Goal: Task Accomplishment & Management: Manage account settings

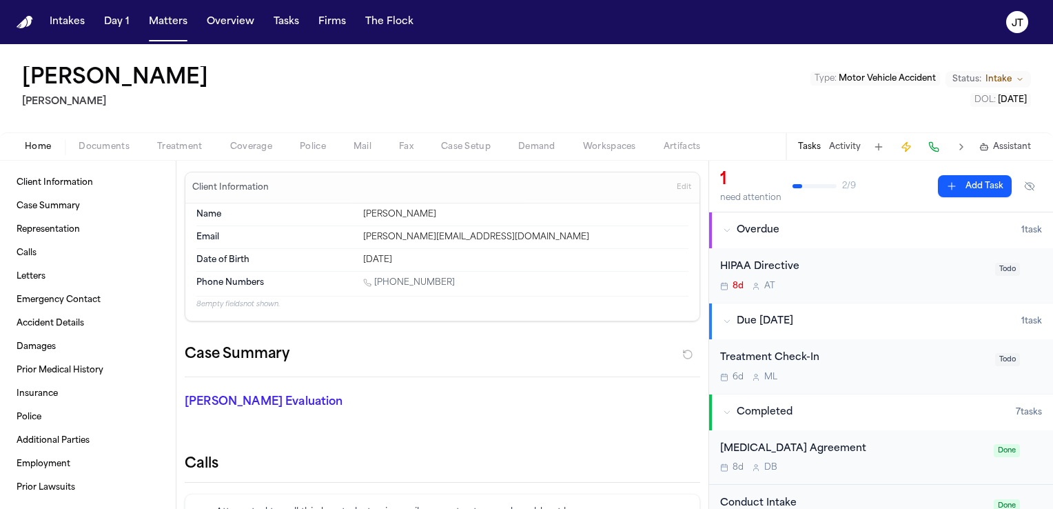
click at [104, 150] on span "Documents" at bounding box center [104, 146] width 51 height 11
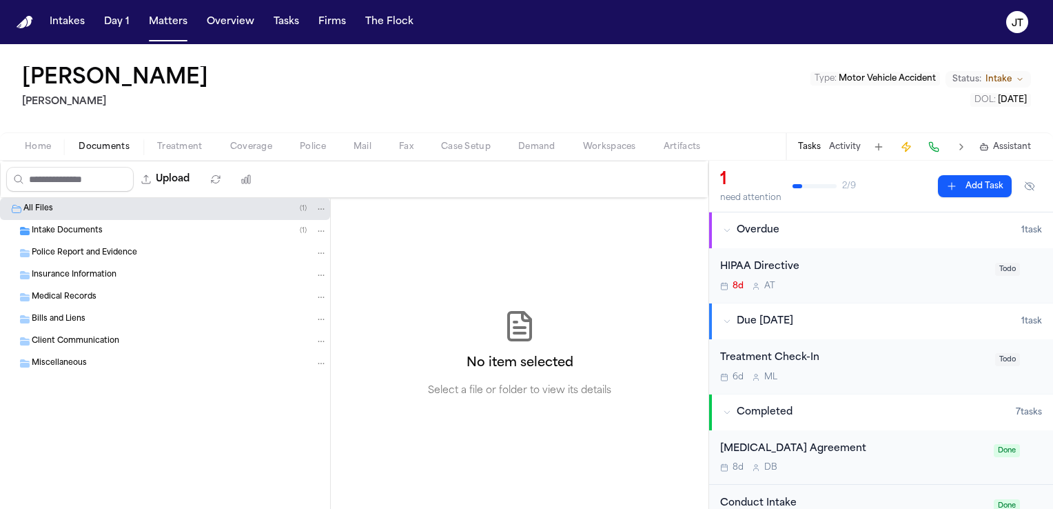
click at [88, 230] on span "Intake Documents" at bounding box center [67, 231] width 71 height 12
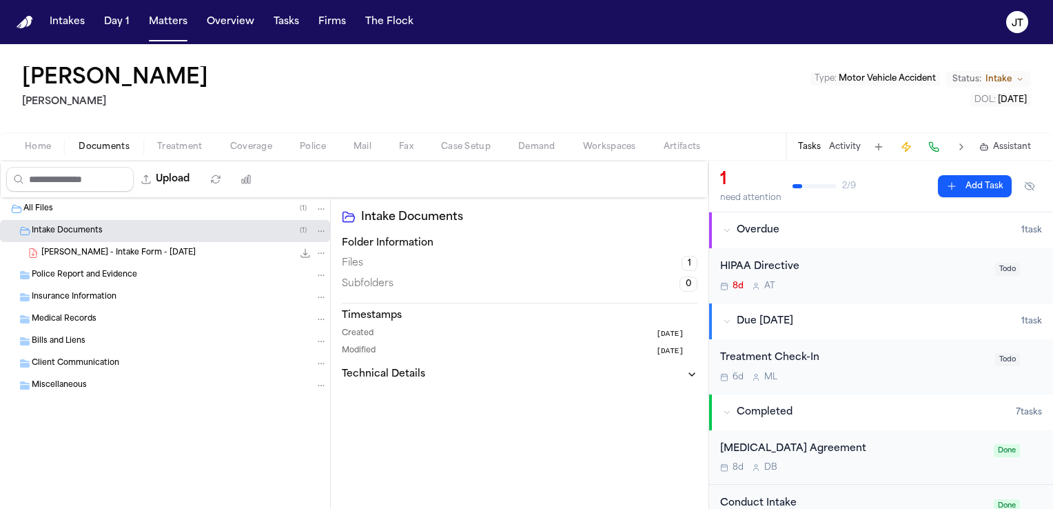
click at [808, 146] on button "Tasks" at bounding box center [809, 146] width 23 height 11
click at [25, 23] on img "Home" at bounding box center [25, 22] width 17 height 13
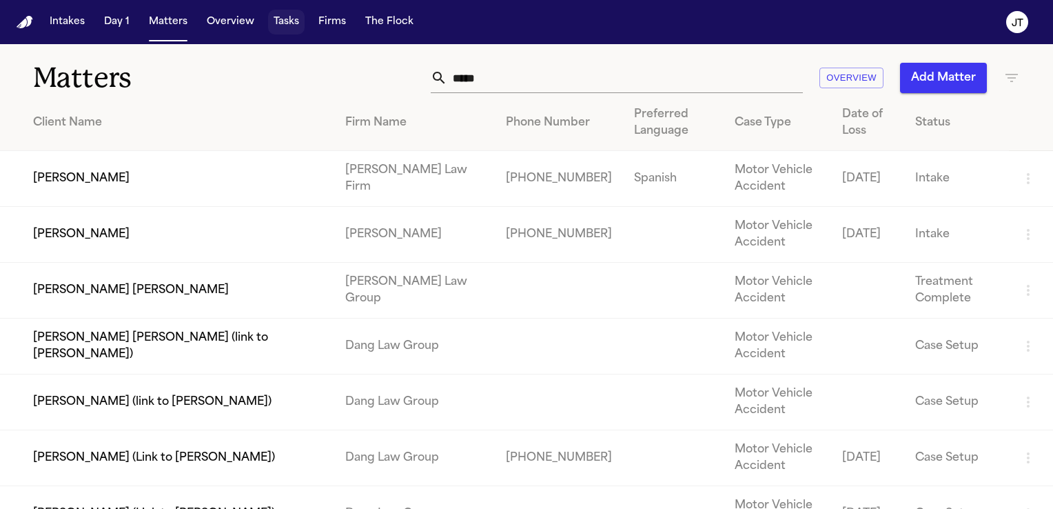
click at [284, 21] on button "Tasks" at bounding box center [286, 22] width 37 height 25
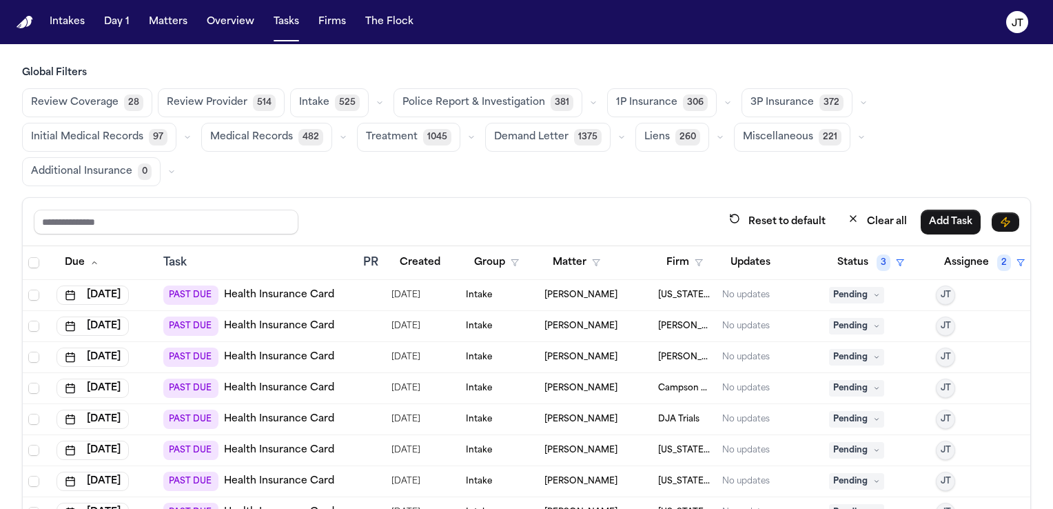
click at [234, 288] on link "Health Insurance Card" at bounding box center [279, 295] width 110 height 14
click at [265, 319] on link "Health Insurance Card" at bounding box center [279, 326] width 110 height 14
click at [258, 350] on link "Health Insurance Card" at bounding box center [279, 357] width 110 height 14
click at [287, 381] on link "Health Insurance Card" at bounding box center [279, 388] width 110 height 14
click at [250, 412] on link "Health Insurance Card" at bounding box center [279, 419] width 110 height 14
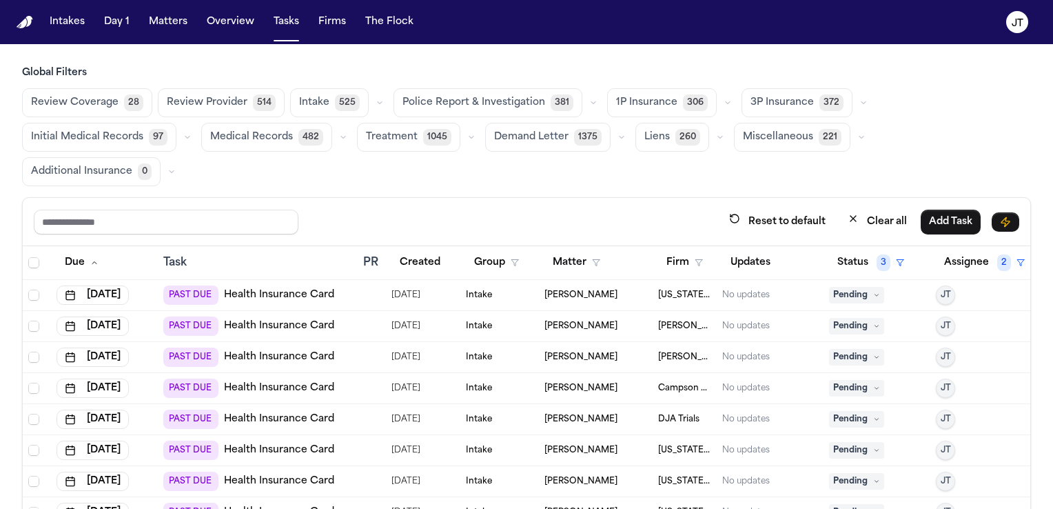
click at [280, 443] on link "Health Insurance Card" at bounding box center [279, 450] width 110 height 14
click at [267, 319] on link "Health Insurance Card" at bounding box center [279, 326] width 110 height 14
click at [267, 350] on link "Health Insurance Card" at bounding box center [279, 357] width 110 height 14
click at [259, 381] on link "Health Insurance Card" at bounding box center [279, 388] width 110 height 14
click at [283, 412] on link "Health Insurance Card" at bounding box center [279, 419] width 110 height 14
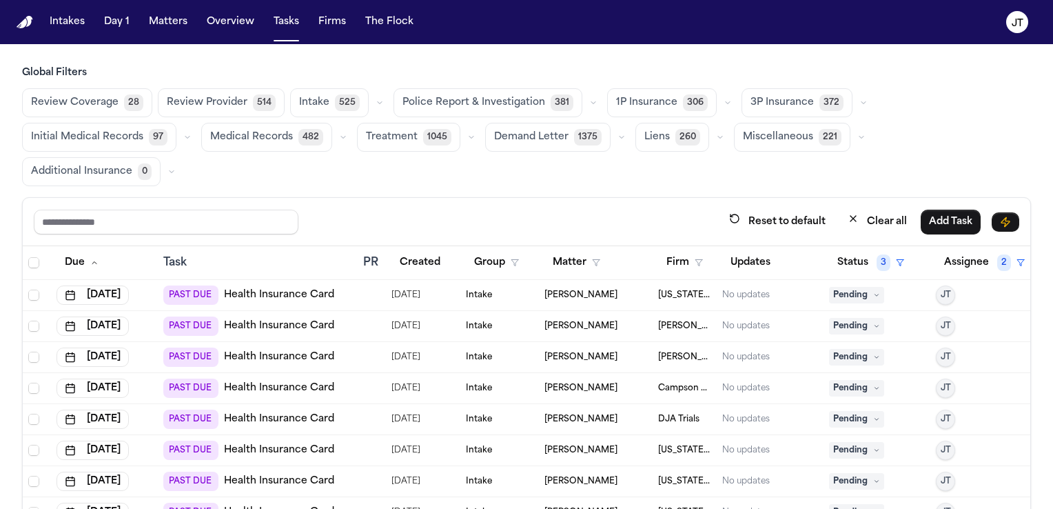
click at [257, 443] on link "Health Insurance Card" at bounding box center [279, 450] width 110 height 14
click at [673, 250] on button "Firm" at bounding box center [684, 262] width 53 height 25
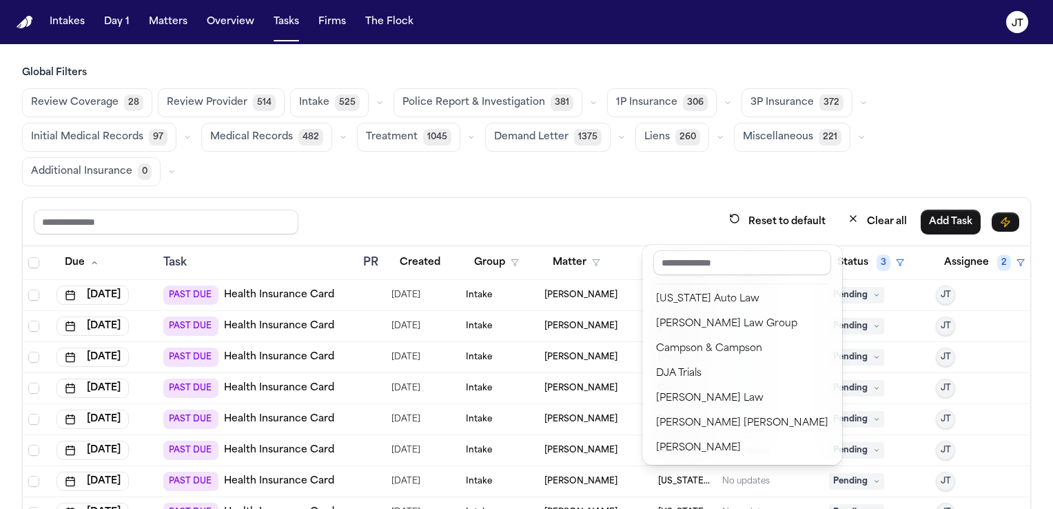
click at [600, 197] on div "Reset to default Clear all Add Task Due Task PR Created Group Matter Firm Updat…" at bounding box center [526, 400] width 1009 height 407
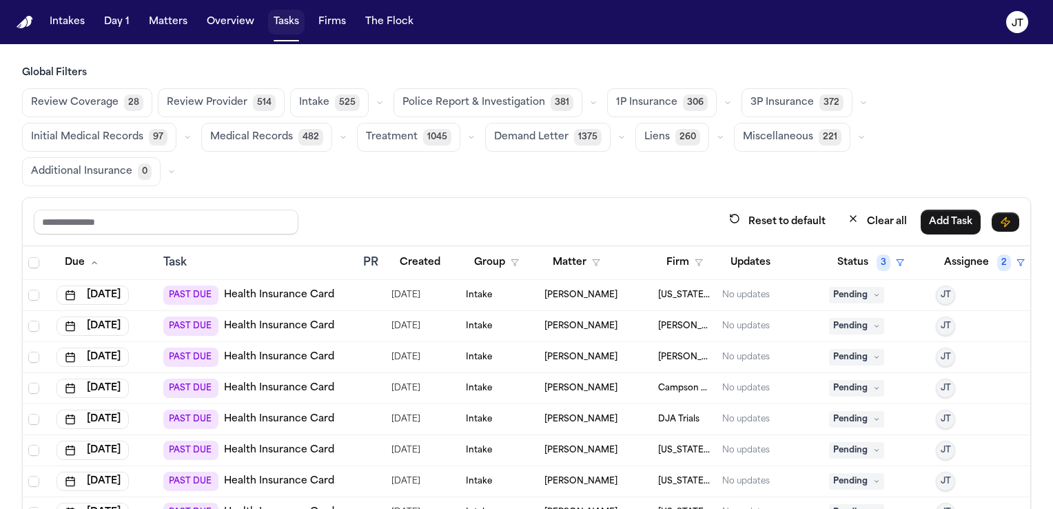
click at [283, 15] on button "Tasks" at bounding box center [286, 22] width 37 height 25
click at [218, 19] on button "Overview" at bounding box center [230, 22] width 59 height 25
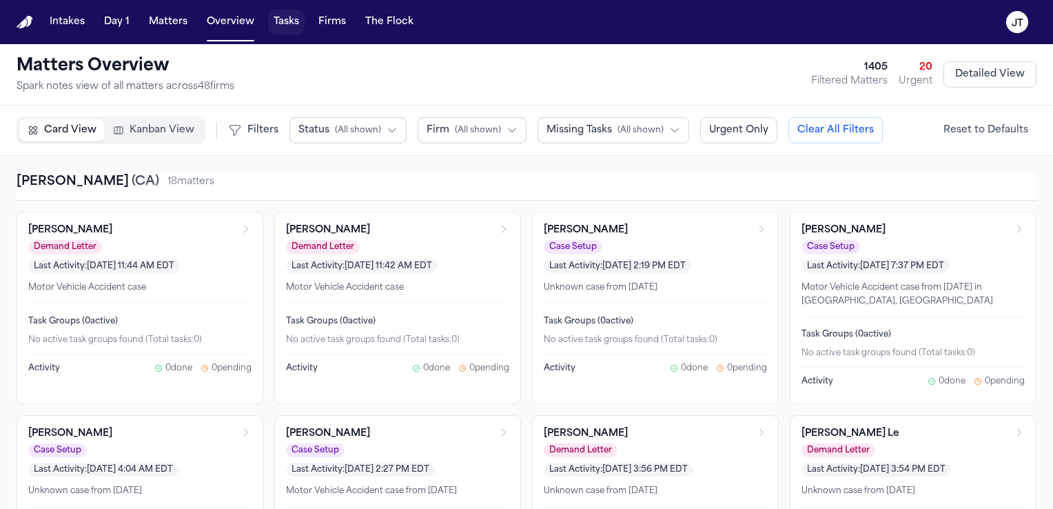
click at [282, 21] on button "Tasks" at bounding box center [286, 22] width 37 height 25
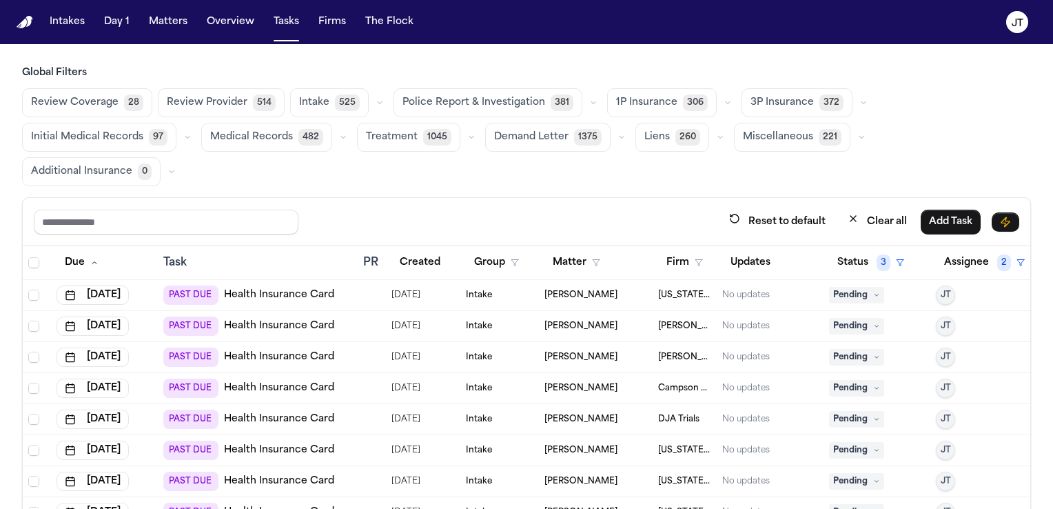
click at [848, 318] on span "Pending" at bounding box center [856, 326] width 55 height 17
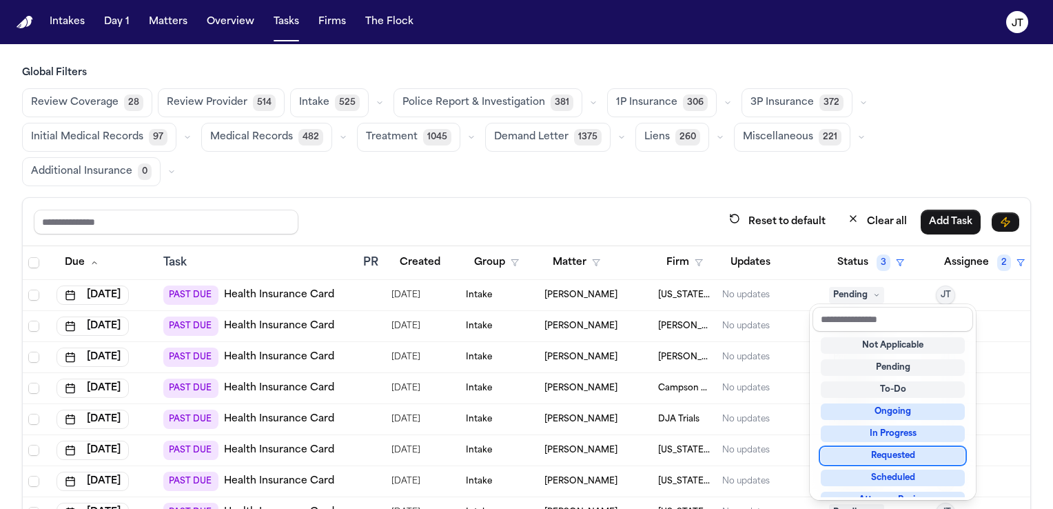
click at [879, 453] on div "Requested" at bounding box center [893, 455] width 144 height 17
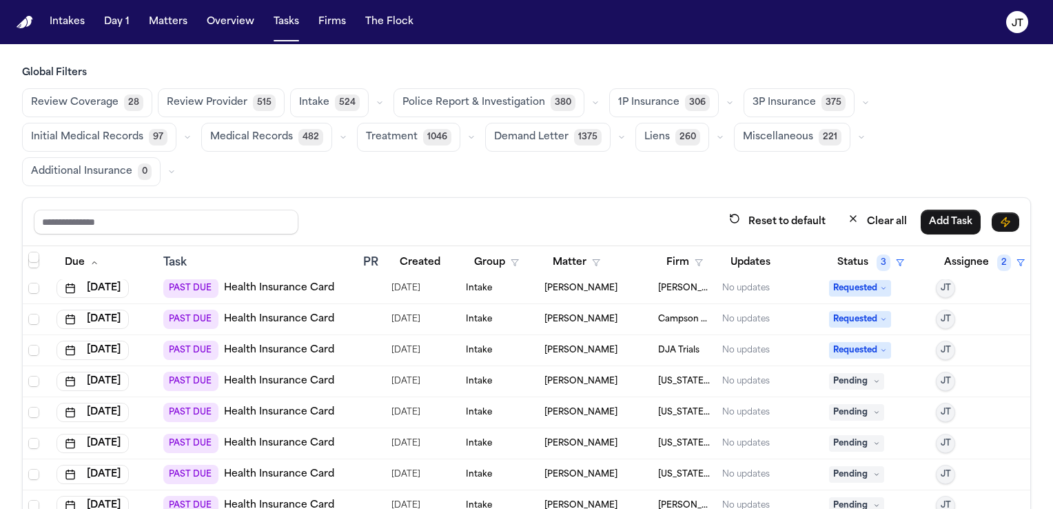
scroll to position [138, 0]
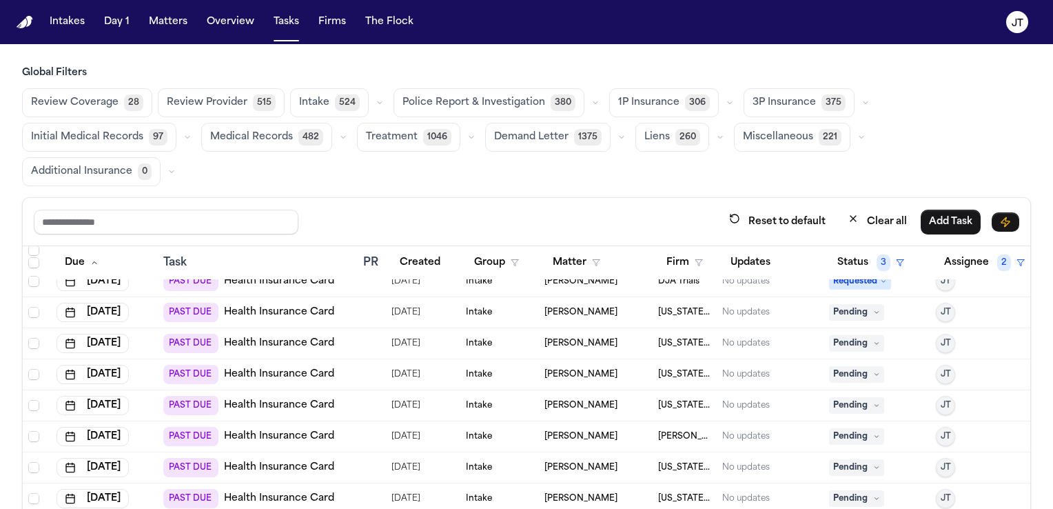
click at [273, 429] on link "Health Insurance Card" at bounding box center [279, 436] width 110 height 14
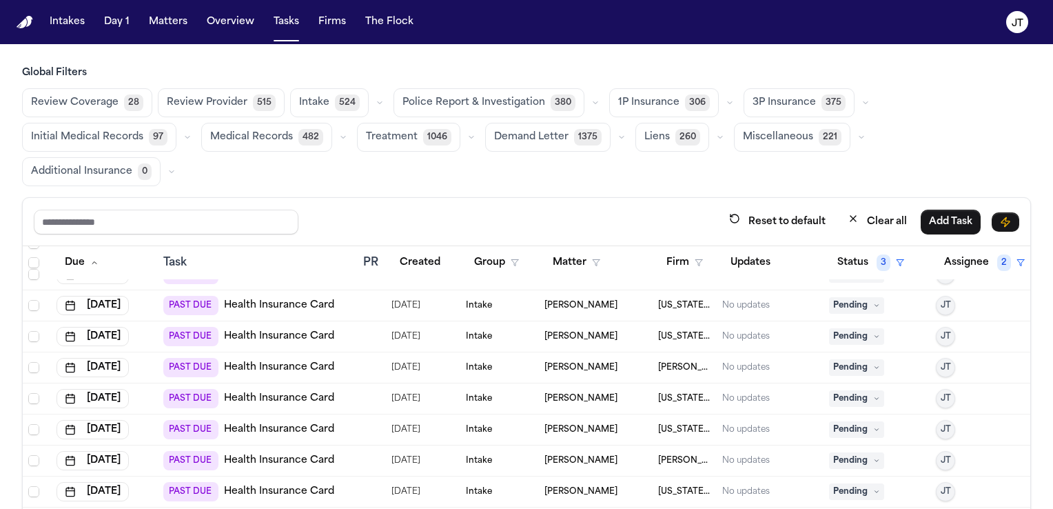
click at [262, 453] on link "Health Insurance Card" at bounding box center [279, 460] width 110 height 14
click at [671, 250] on button "Firm" at bounding box center [684, 262] width 53 height 25
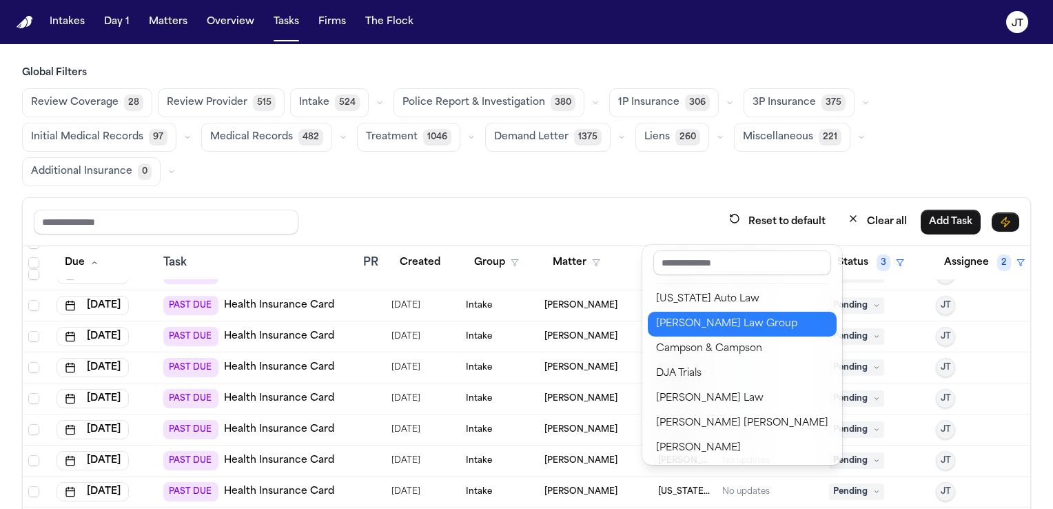
click at [685, 324] on div "Romanow Law Group" at bounding box center [742, 324] width 172 height 17
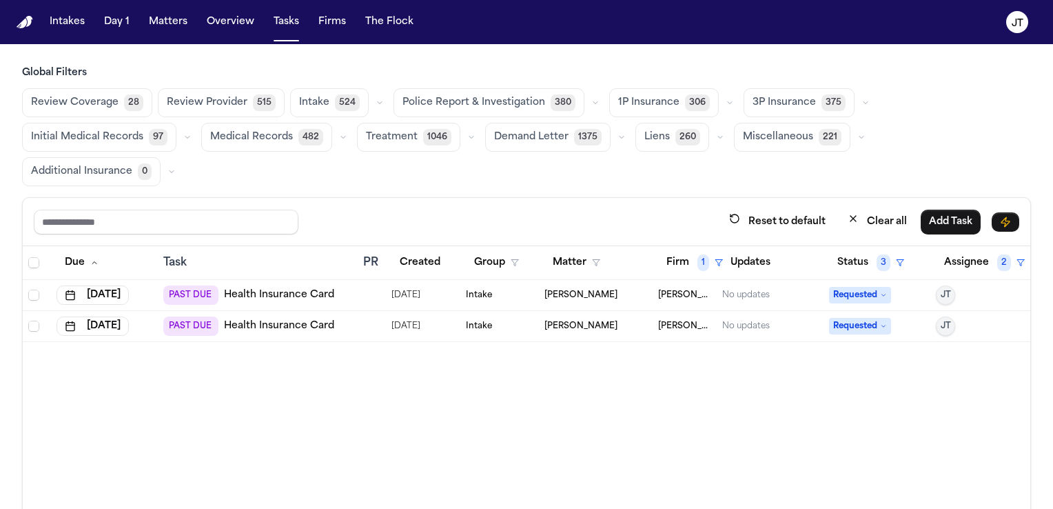
scroll to position [0, 0]
click at [675, 250] on button "Firm 1" at bounding box center [694, 262] width 73 height 25
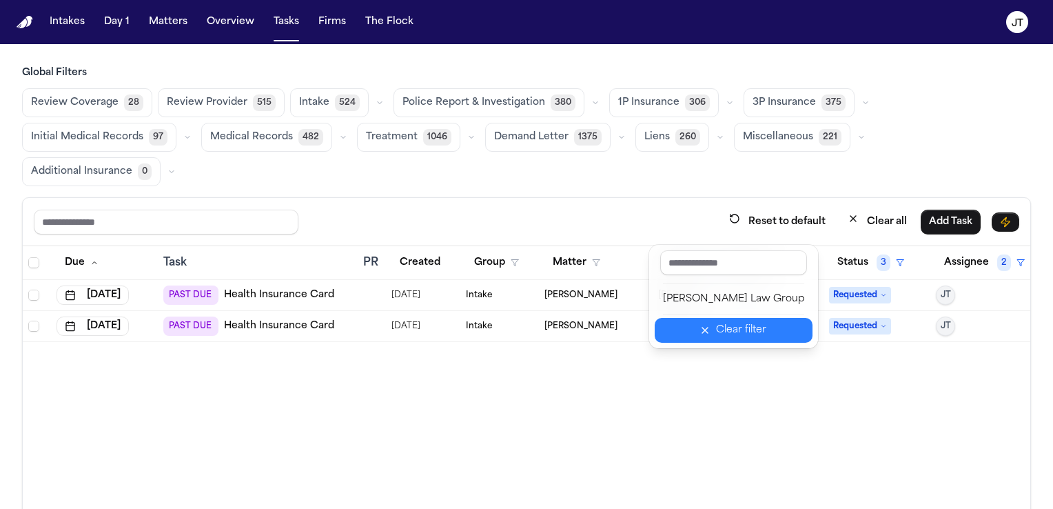
click at [688, 332] on button "Clear filter" at bounding box center [734, 330] width 158 height 25
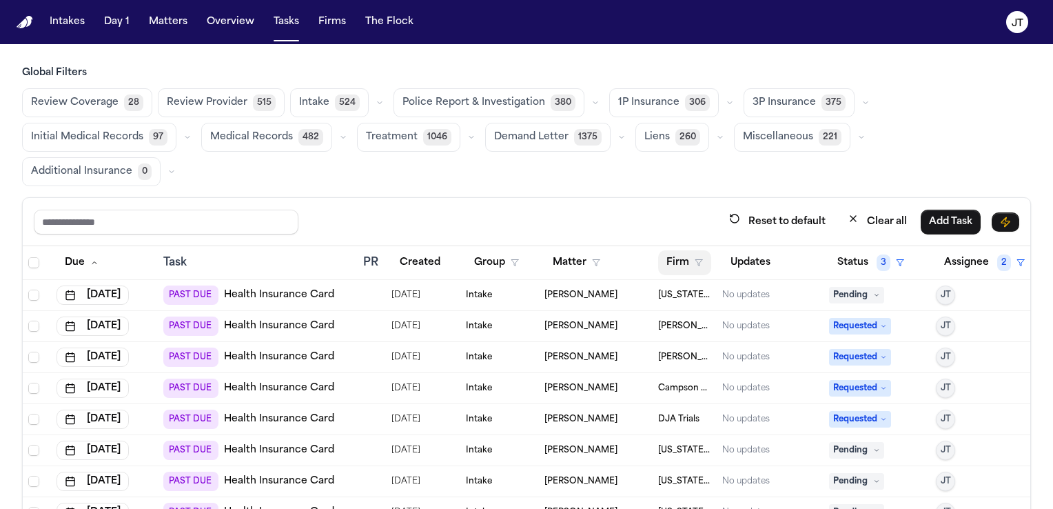
click at [695, 258] on icon "button" at bounding box center [699, 262] width 8 height 8
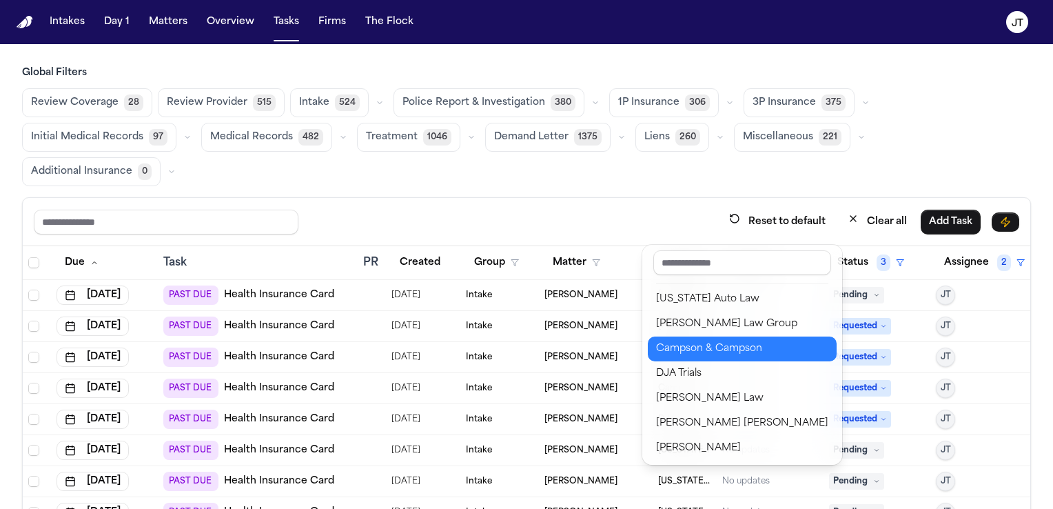
click at [705, 346] on div "Campson & Campson" at bounding box center [742, 348] width 172 height 17
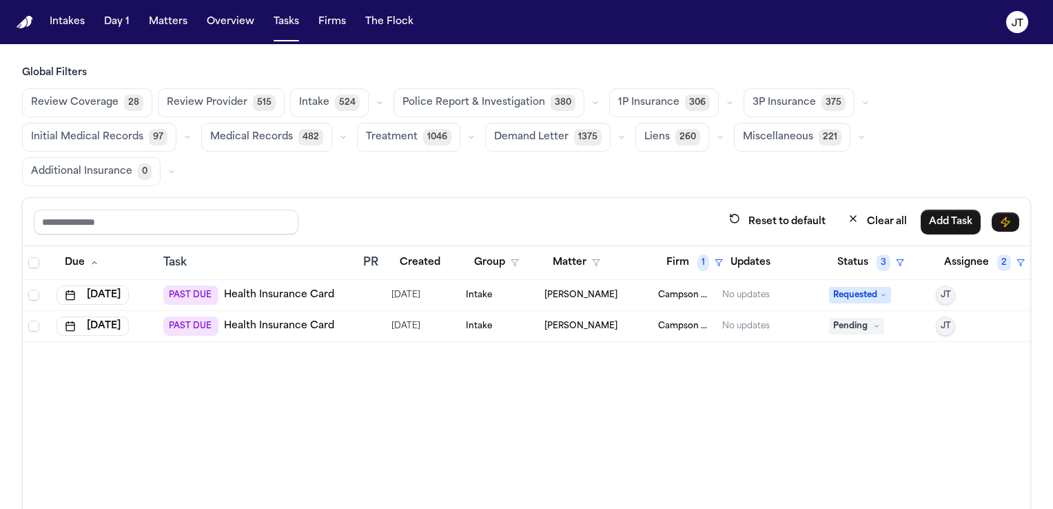
click at [295, 319] on link "Health Insurance Card" at bounding box center [279, 326] width 110 height 14
click at [684, 250] on button "Firm 1" at bounding box center [694, 262] width 73 height 25
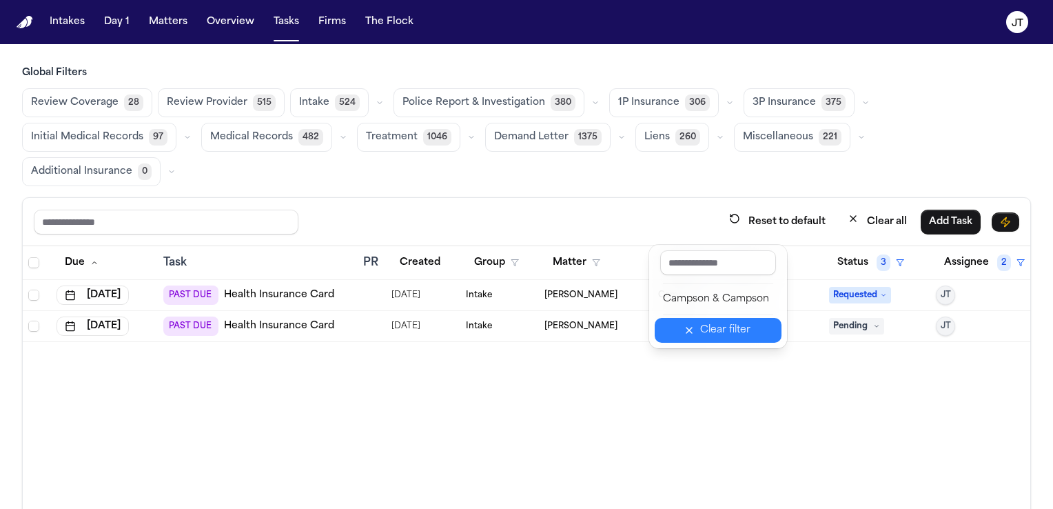
click at [689, 329] on icon "button" at bounding box center [689, 330] width 11 height 11
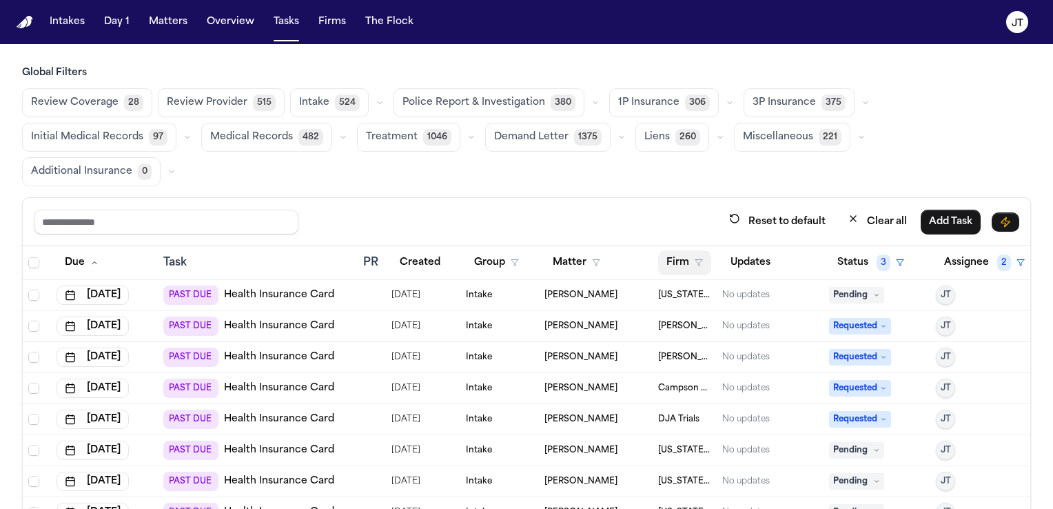
click at [662, 250] on button "Firm" at bounding box center [684, 262] width 53 height 25
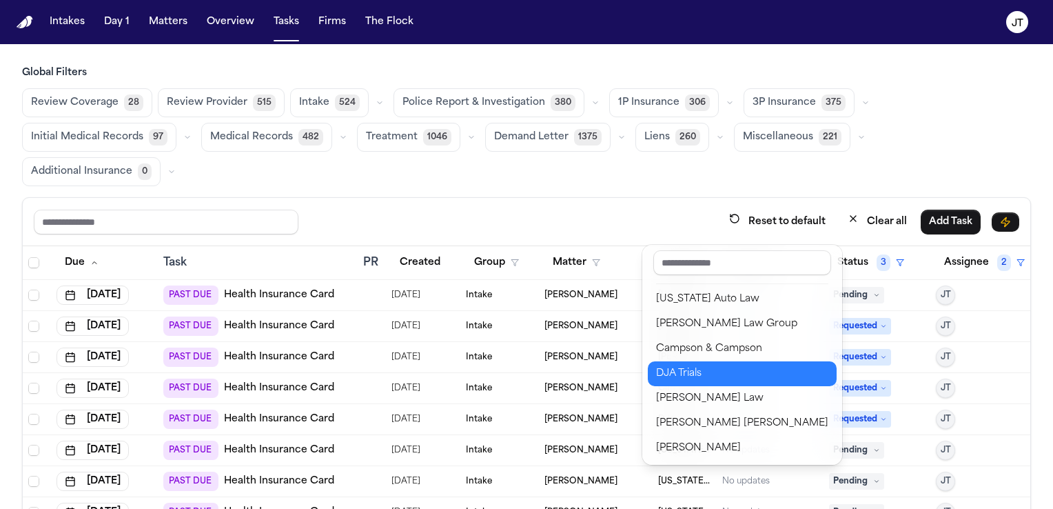
click at [686, 370] on div "DJA Trials" at bounding box center [742, 373] width 172 height 17
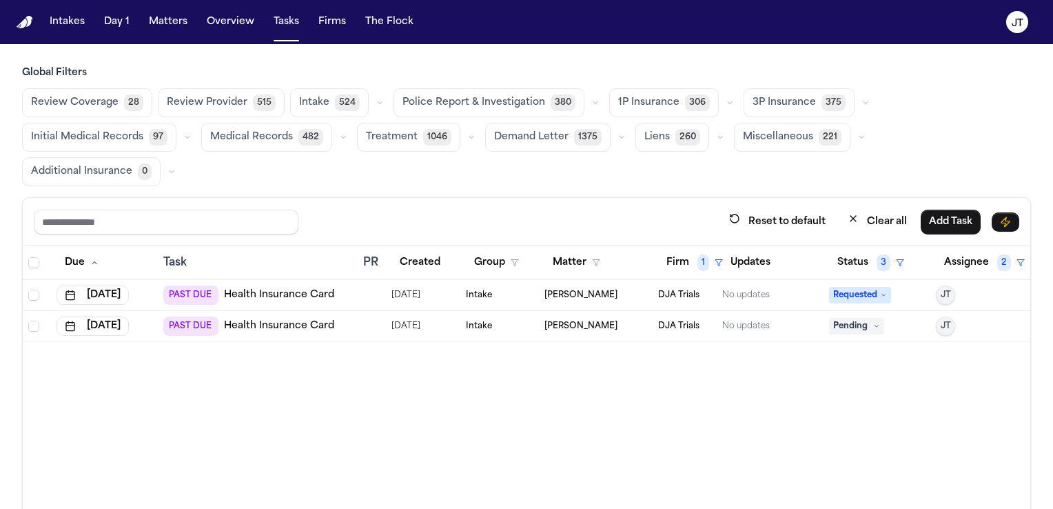
click at [256, 319] on link "Health Insurance Card" at bounding box center [279, 326] width 110 height 14
click at [872, 318] on span "Pending" at bounding box center [856, 326] width 55 height 17
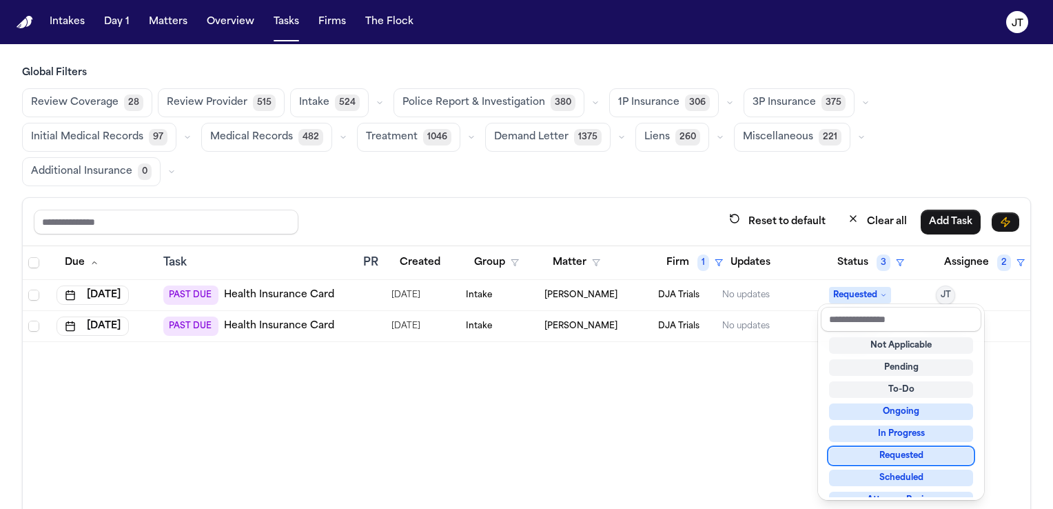
click at [877, 449] on div "Requested" at bounding box center [901, 455] width 144 height 17
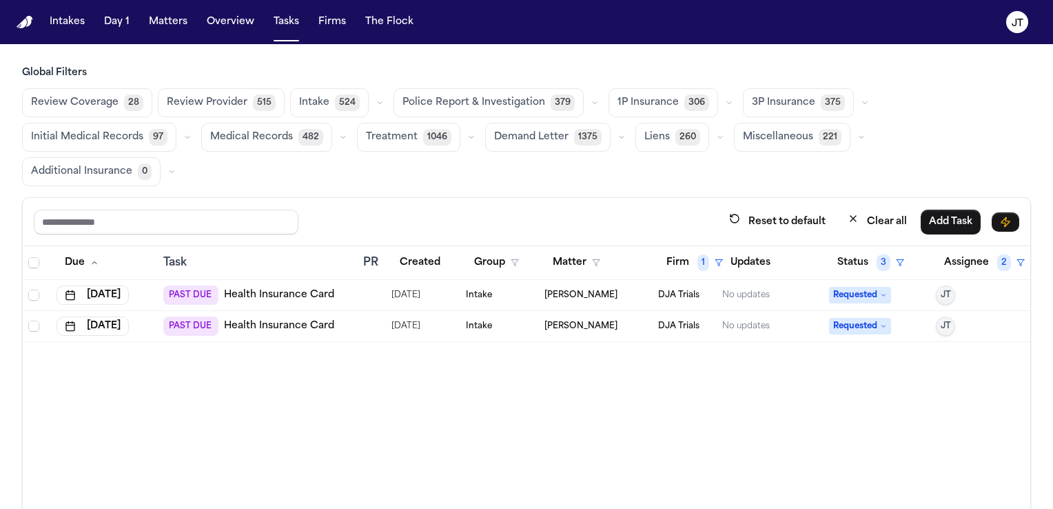
click at [699, 422] on div "Due Task PR Created Group Matter Firm 1 Updates Status 3 Assignee 2 Aug 20, 202…" at bounding box center [527, 424] width 1008 height 357
click at [800, 209] on button "Reset to default" at bounding box center [777, 221] width 113 height 25
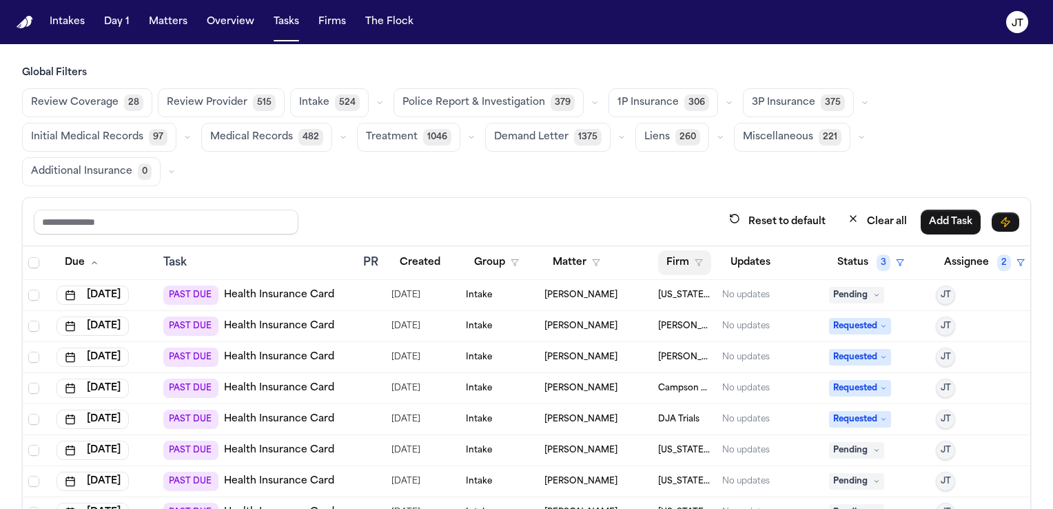
click at [677, 250] on button "Firm" at bounding box center [684, 262] width 53 height 25
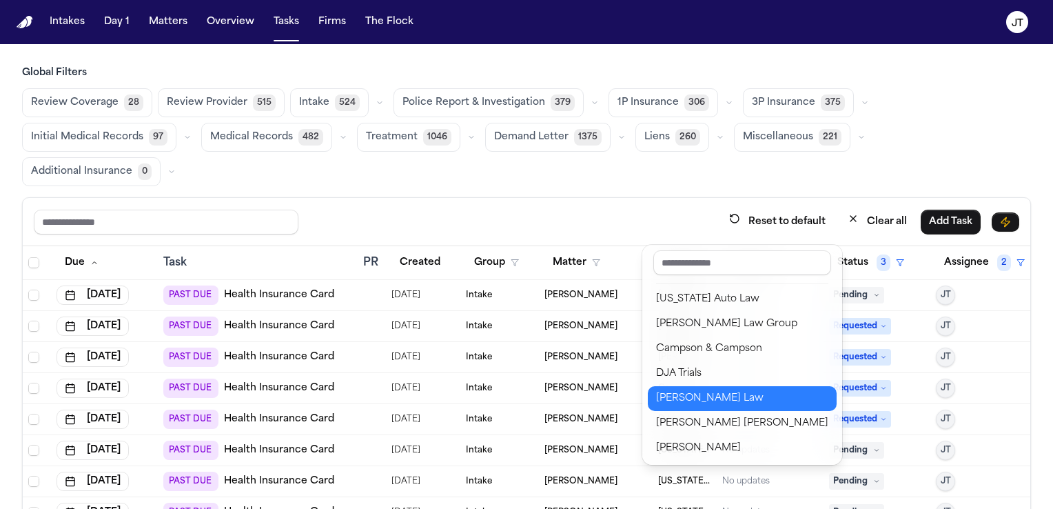
click at [706, 393] on div "Ugwonali Law" at bounding box center [742, 398] width 172 height 17
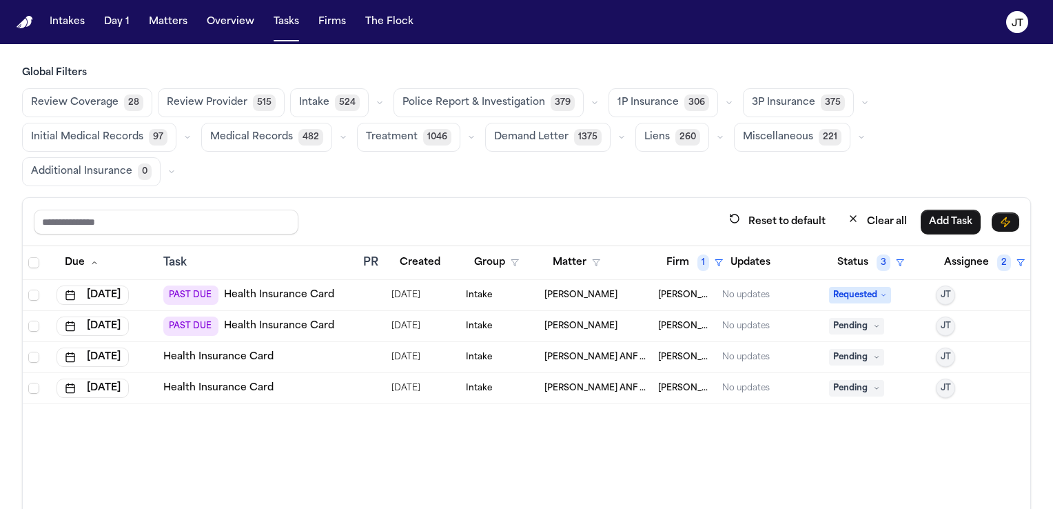
click at [298, 319] on link "Health Insurance Card" at bounding box center [279, 326] width 110 height 14
click at [850, 318] on span "Pending" at bounding box center [856, 326] width 55 height 17
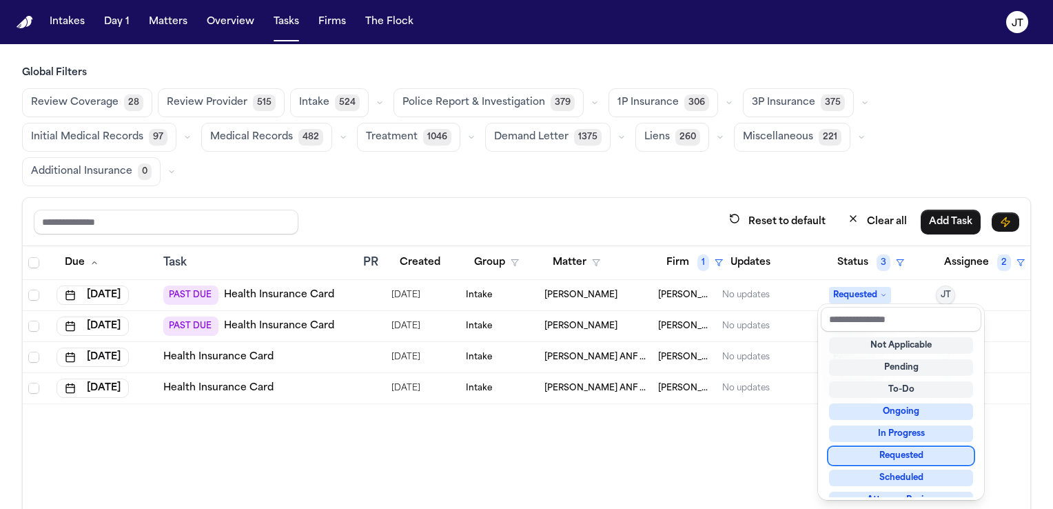
click at [870, 454] on div "Requested" at bounding box center [901, 455] width 144 height 17
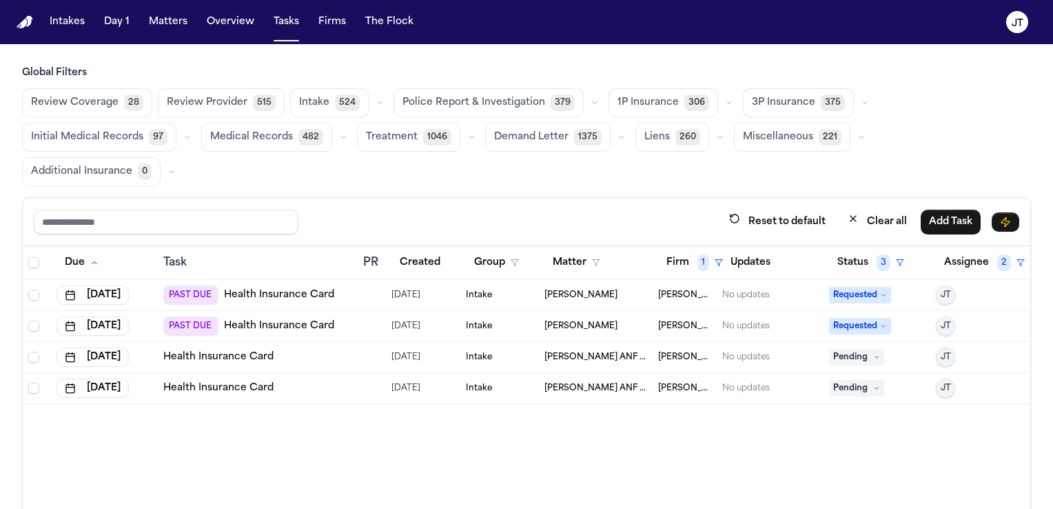
click at [183, 350] on link "Health Insurance Card" at bounding box center [218, 357] width 110 height 14
click at [759, 209] on button "Reset to default" at bounding box center [777, 221] width 113 height 25
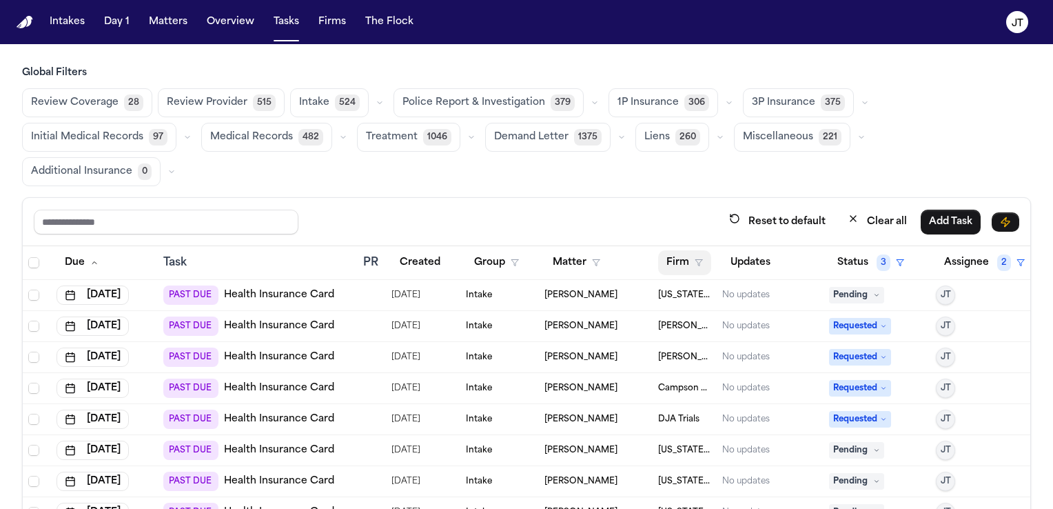
click at [667, 250] on button "Firm" at bounding box center [684, 262] width 53 height 25
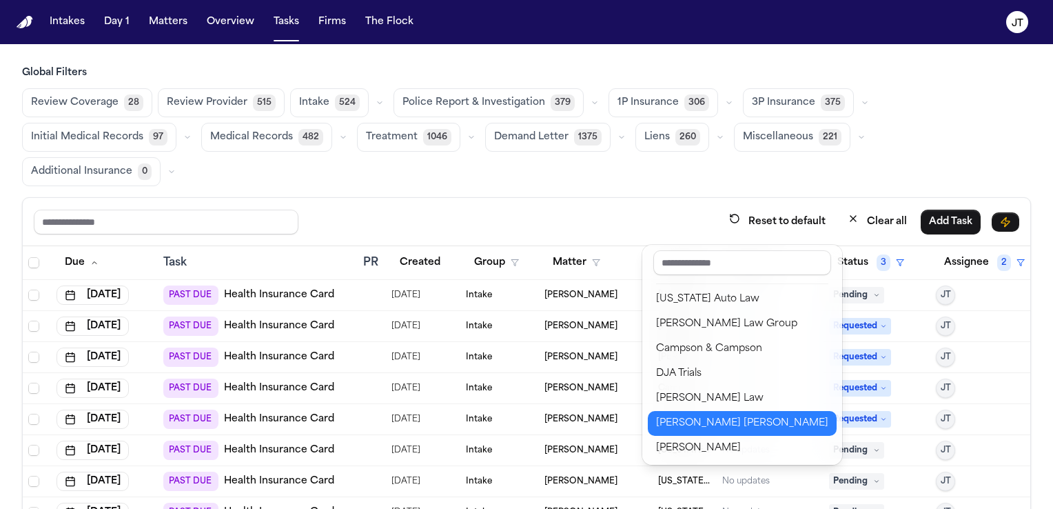
click at [688, 426] on div "Steele Adams Hosman" at bounding box center [742, 423] width 172 height 17
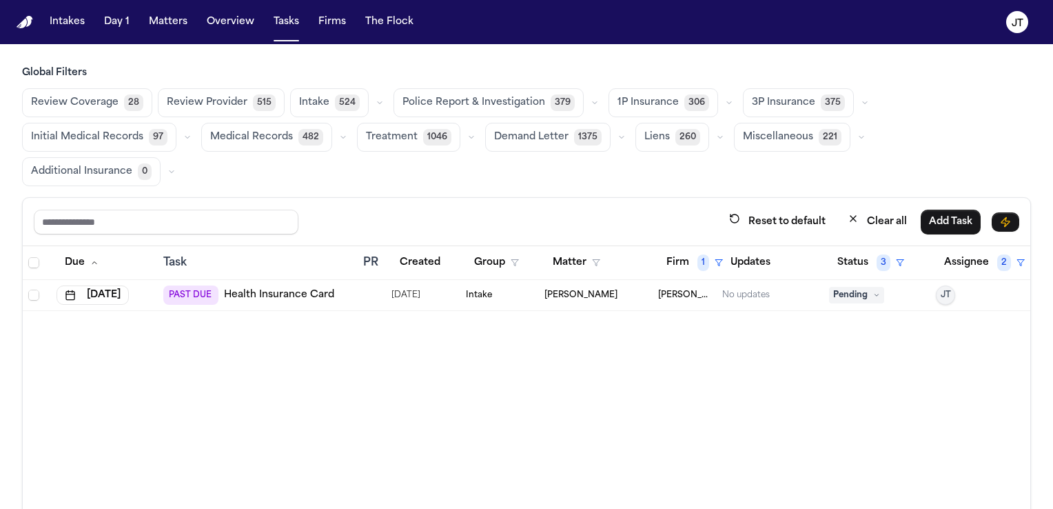
click at [280, 288] on link "Health Insurance Card" at bounding box center [279, 295] width 110 height 14
click at [859, 287] on span "Pending" at bounding box center [856, 295] width 55 height 17
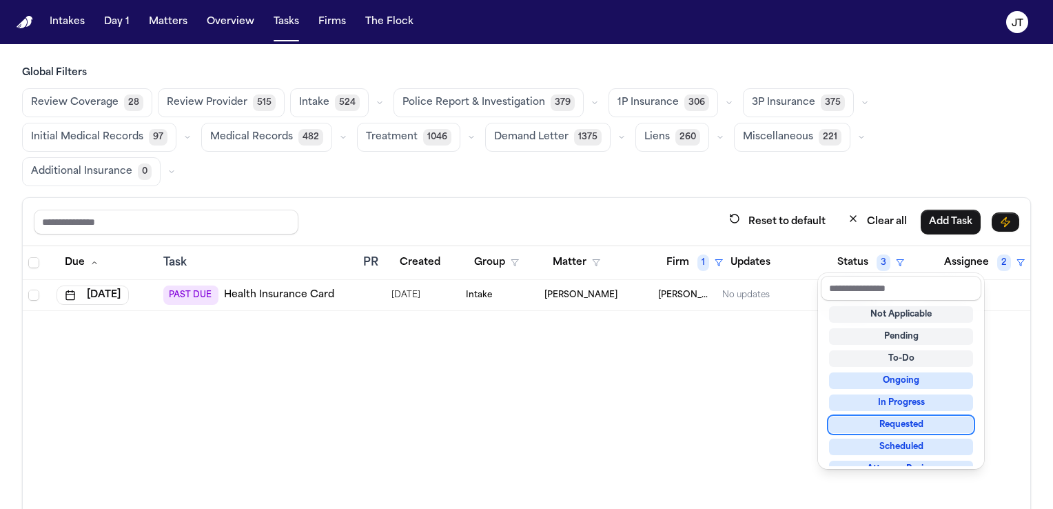
click at [883, 423] on div "Requested" at bounding box center [901, 424] width 144 height 17
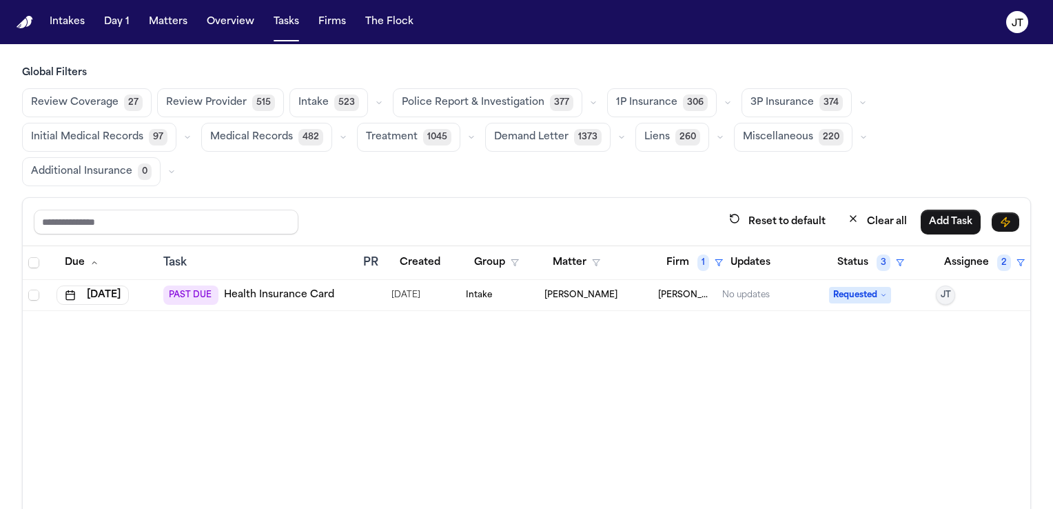
click at [708, 420] on div "Due Task PR Created Group Matter Firm 1 Updates Status 3 Assignee 2 Aug 21, 202…" at bounding box center [527, 424] width 1008 height 357
click at [683, 258] on button "Firm 1" at bounding box center [694, 262] width 73 height 25
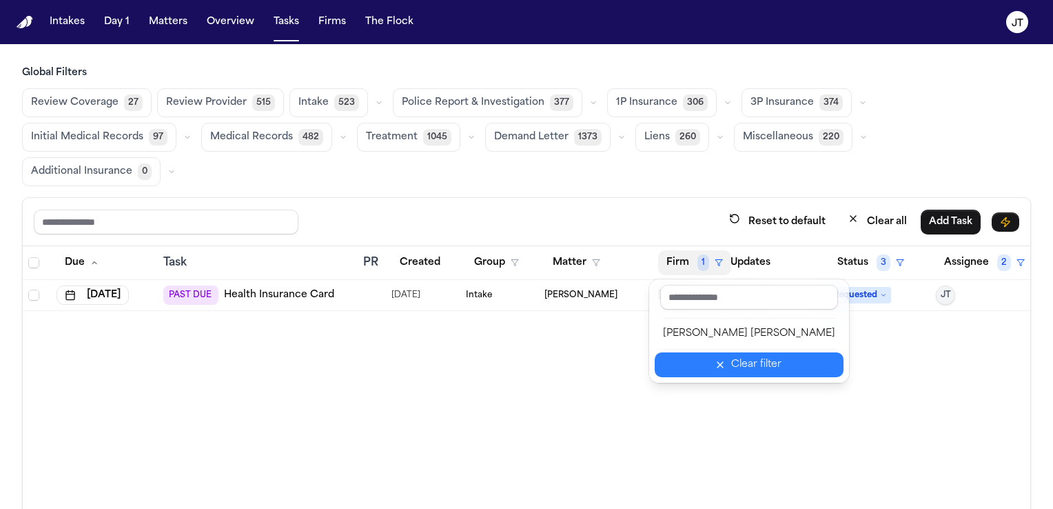
click at [731, 371] on div "Clear filter" at bounding box center [756, 364] width 50 height 17
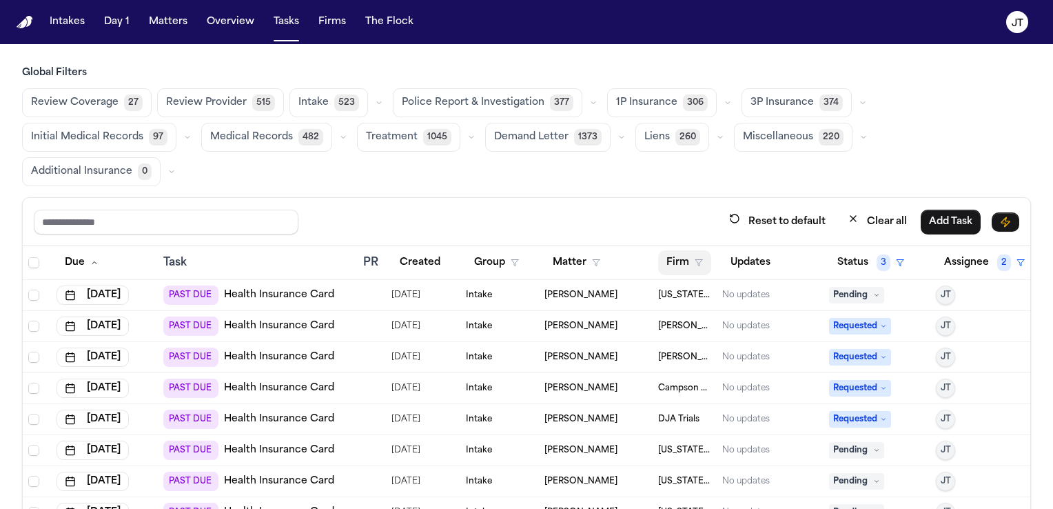
click at [673, 260] on button "Firm" at bounding box center [684, 262] width 53 height 25
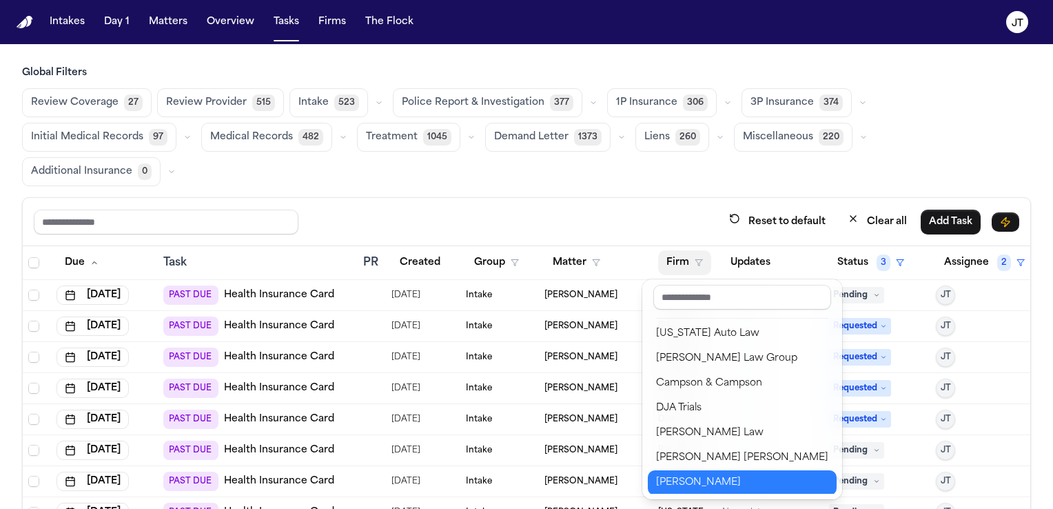
click at [703, 474] on div "Yanni Law" at bounding box center [742, 482] width 172 height 17
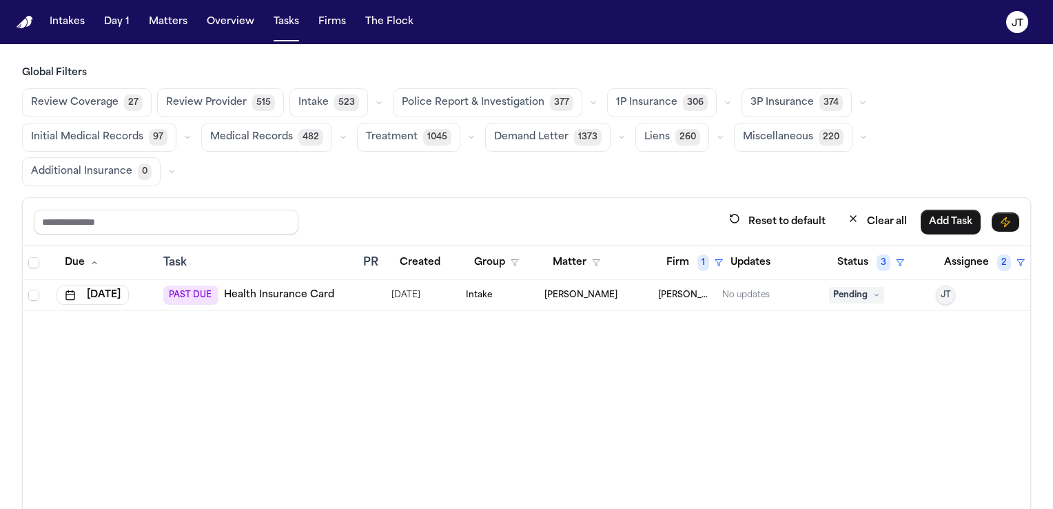
click at [279, 296] on link "Health Insurance Card" at bounding box center [279, 295] width 110 height 14
click at [686, 258] on button "Firm 1" at bounding box center [694, 262] width 73 height 25
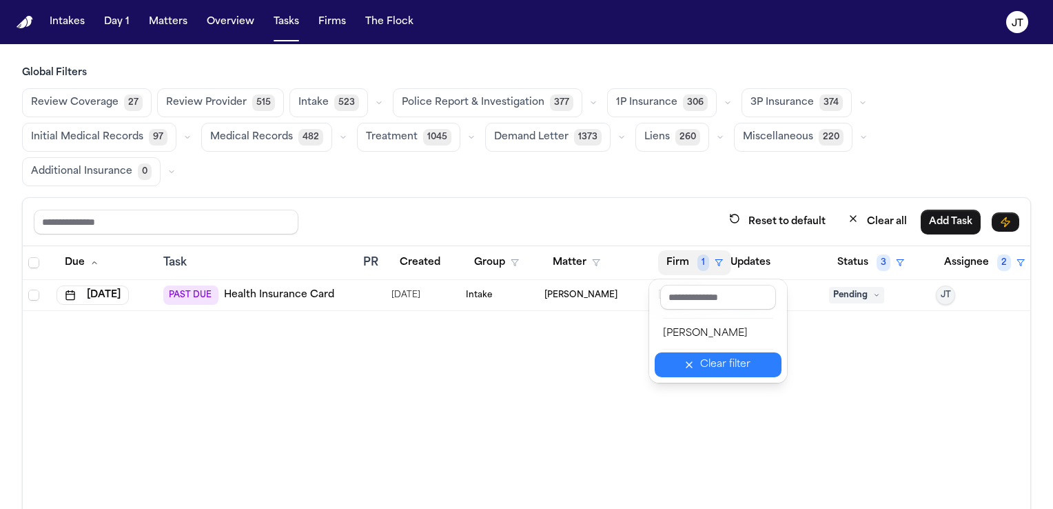
click at [713, 373] on button "Clear filter" at bounding box center [718, 364] width 127 height 25
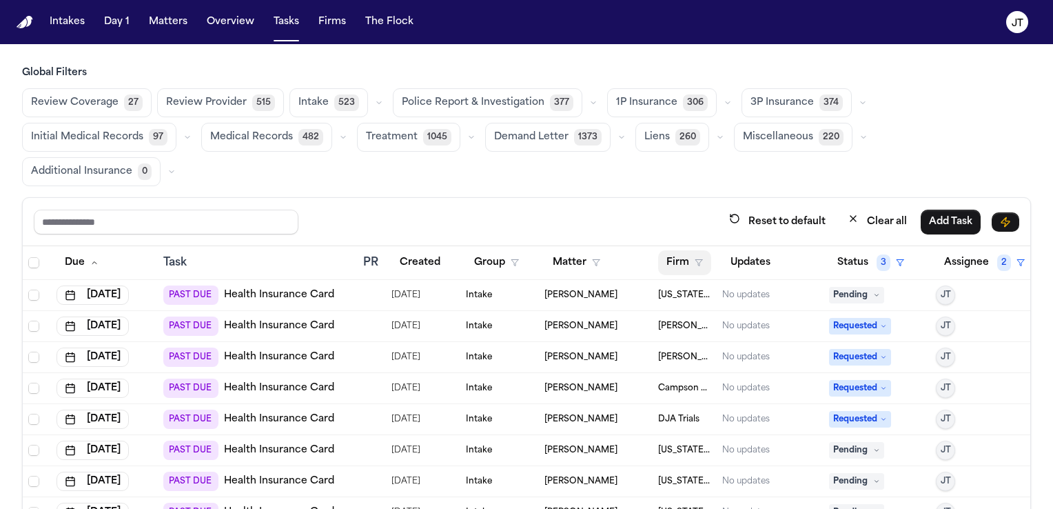
click at [695, 260] on polygon "button" at bounding box center [698, 263] width 7 height 6
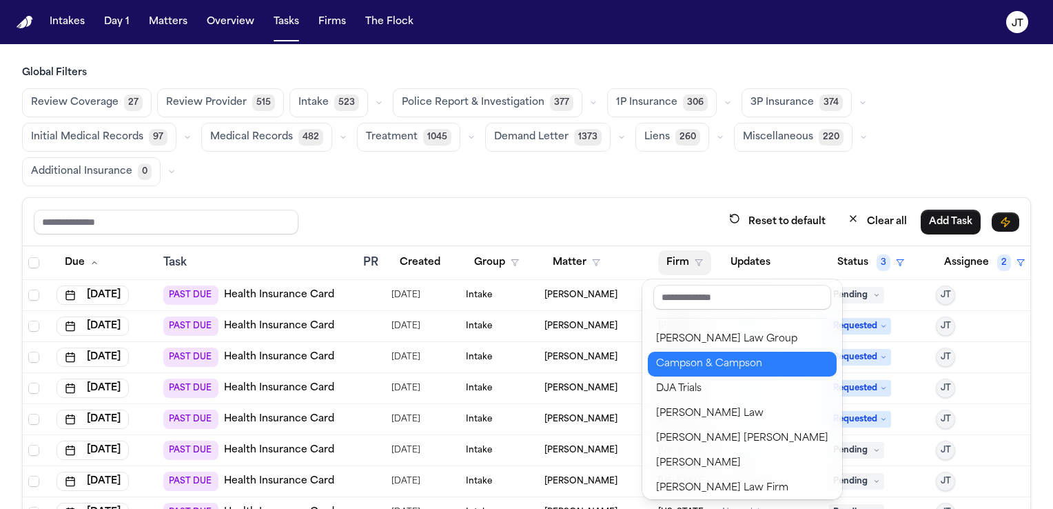
scroll to position [25, 0]
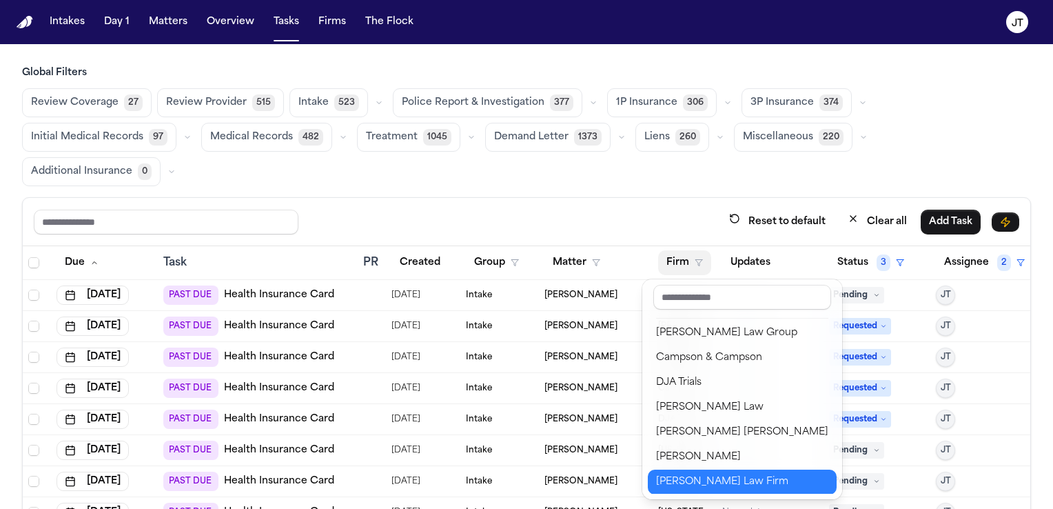
click at [702, 471] on button "[PERSON_NAME] Law Firm" at bounding box center [742, 481] width 189 height 25
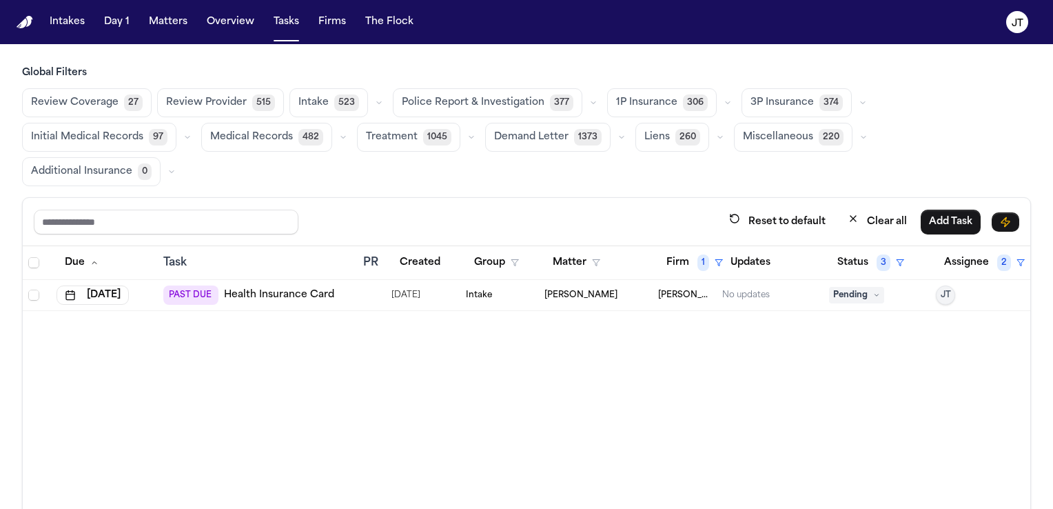
click at [275, 285] on div "PAST DUE Health Insurance Card" at bounding box center [248, 294] width 171 height 19
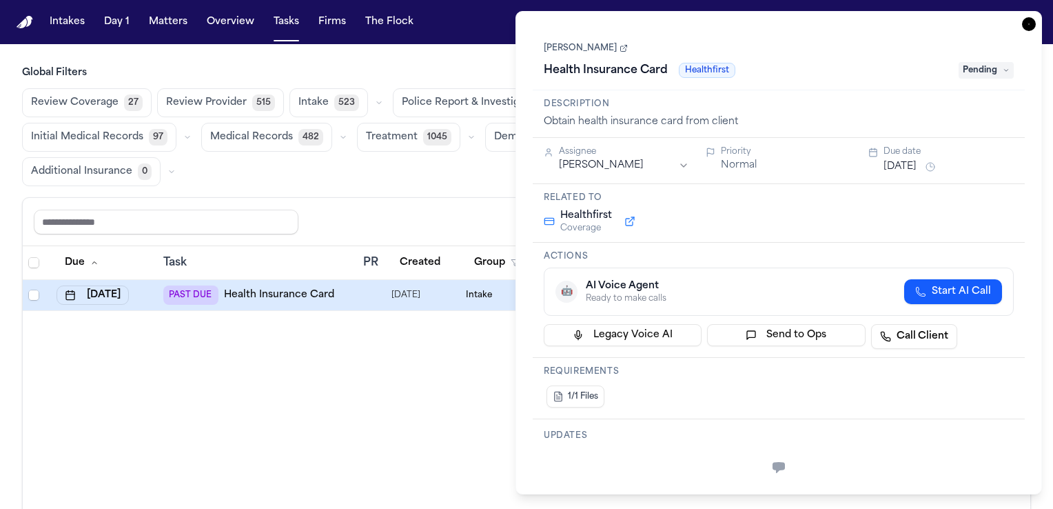
click at [1027, 23] on icon "button" at bounding box center [1029, 24] width 14 height 14
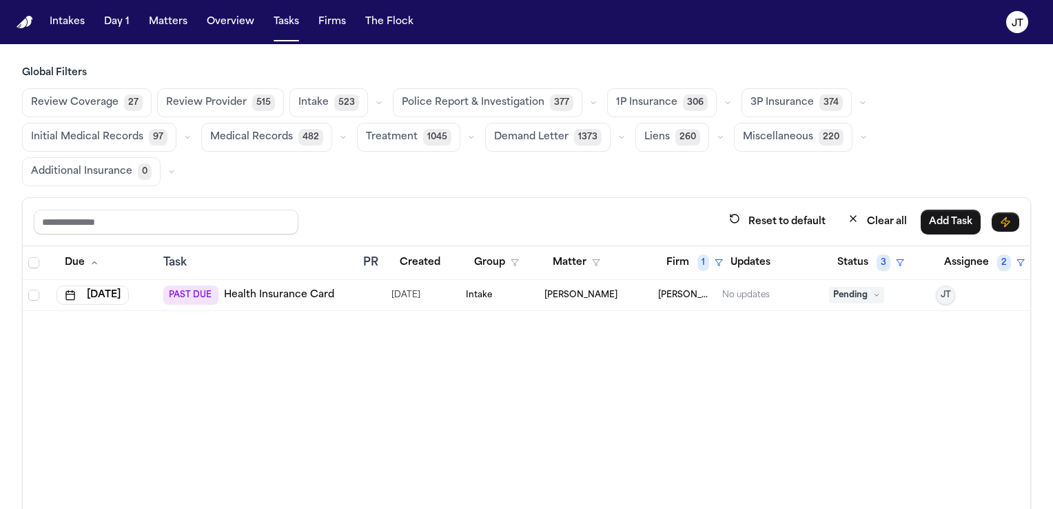
click at [292, 293] on link "Health Insurance Card" at bounding box center [279, 295] width 110 height 14
click at [873, 293] on icon at bounding box center [876, 295] width 7 height 7
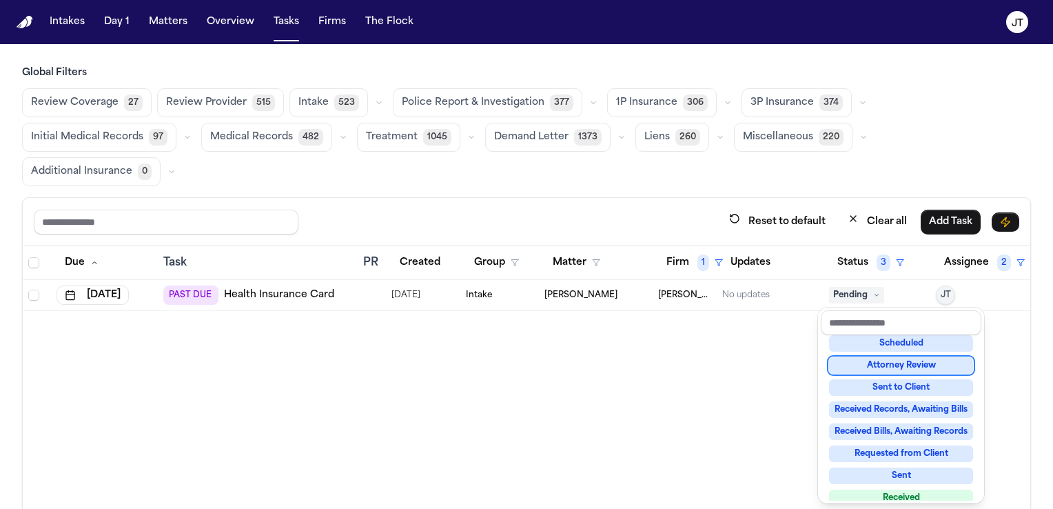
scroll to position [207, 0]
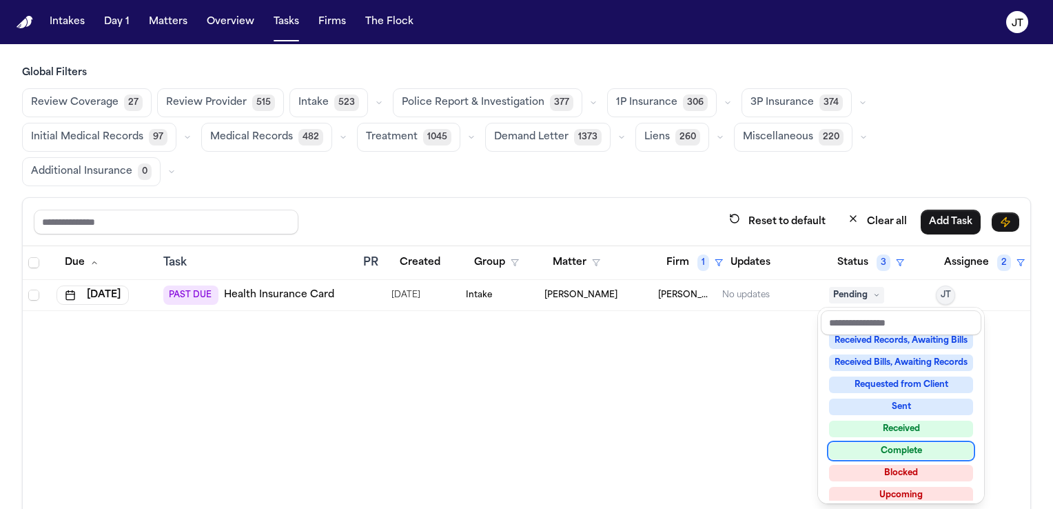
click at [886, 447] on div "Complete" at bounding box center [901, 450] width 144 height 17
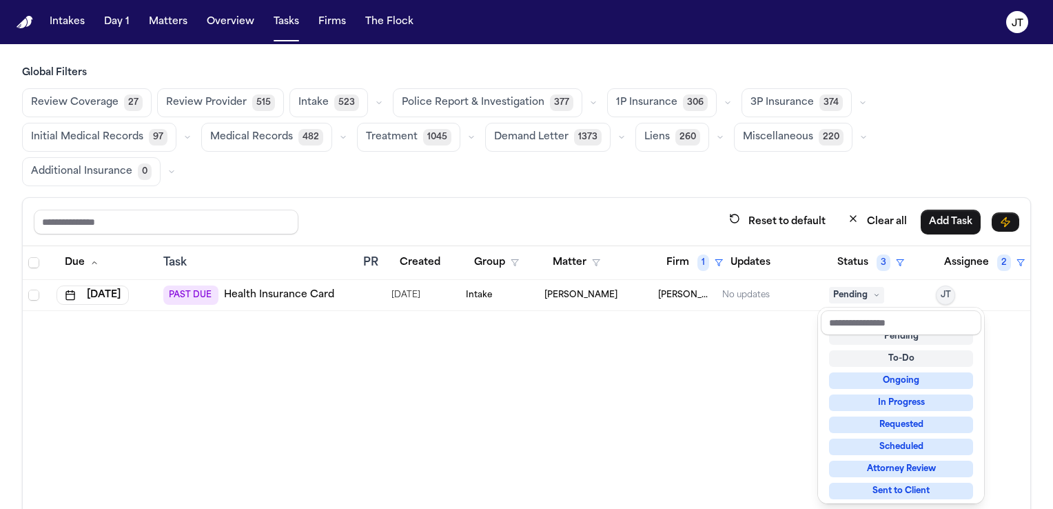
scroll to position [6, 0]
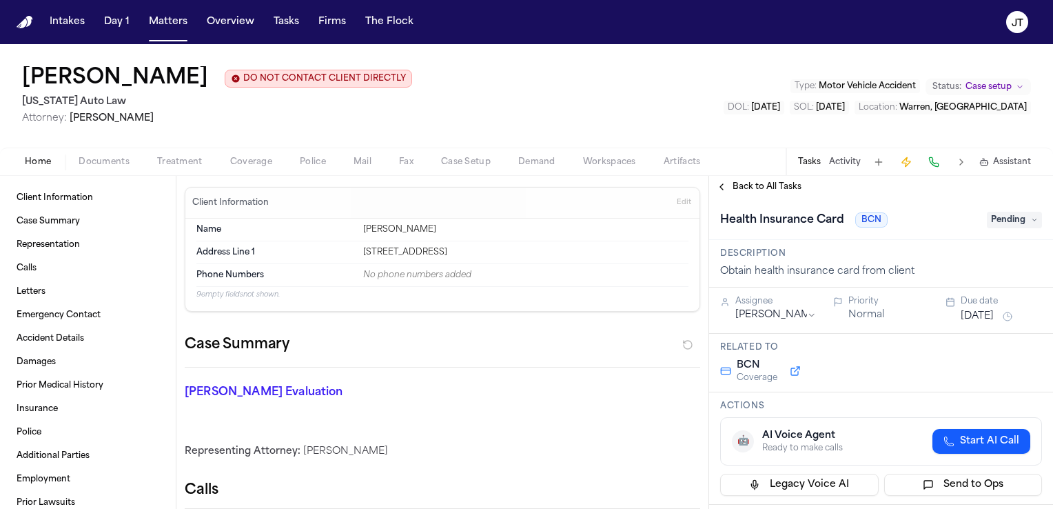
scroll to position [69, 0]
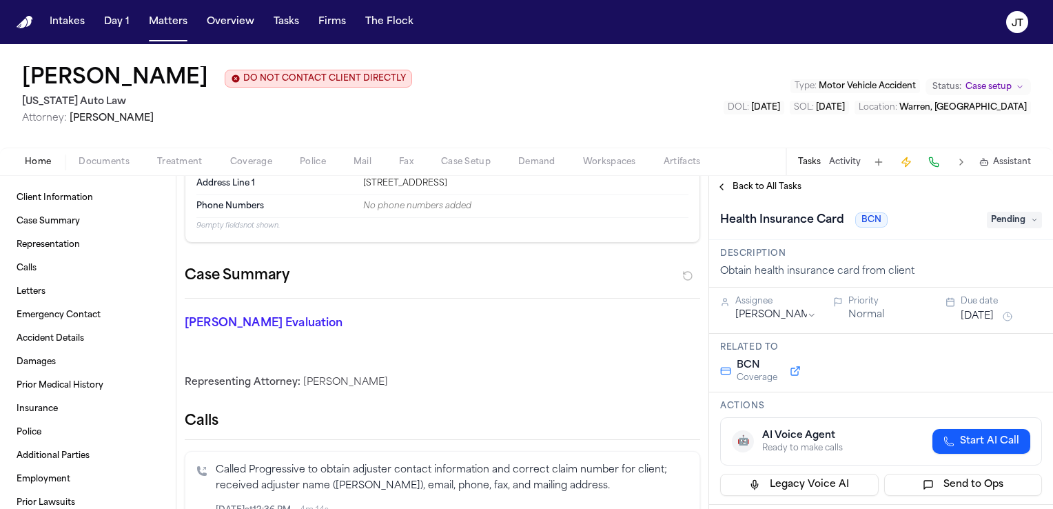
click at [108, 170] on span "button" at bounding box center [104, 169] width 68 height 1
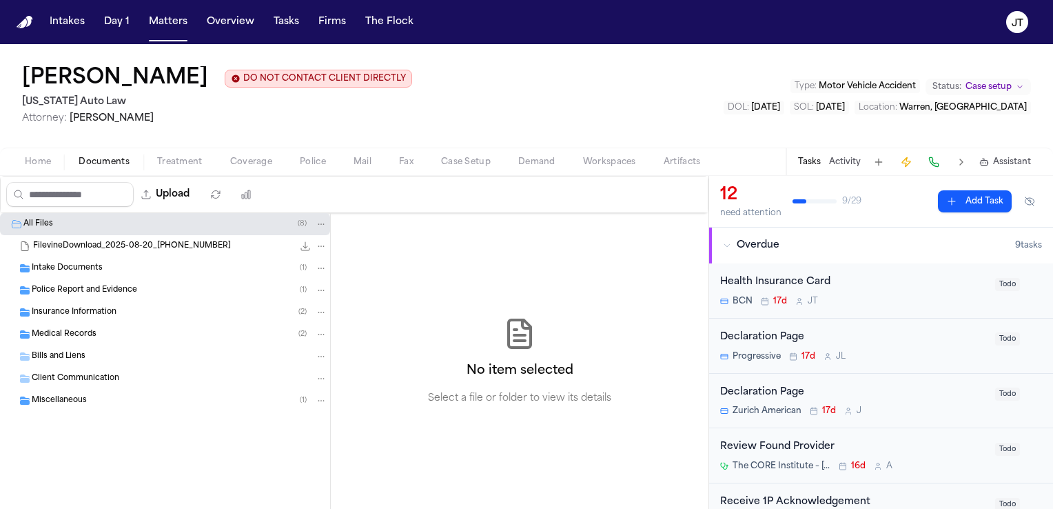
click at [73, 269] on span "Intake Documents" at bounding box center [67, 269] width 71 height 12
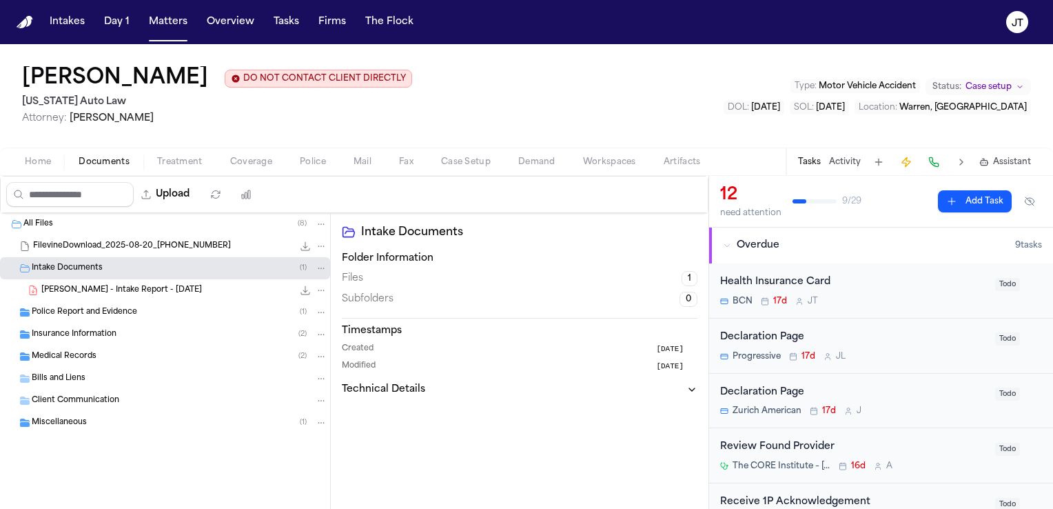
click at [77, 331] on span "Insurance Information" at bounding box center [74, 335] width 85 height 12
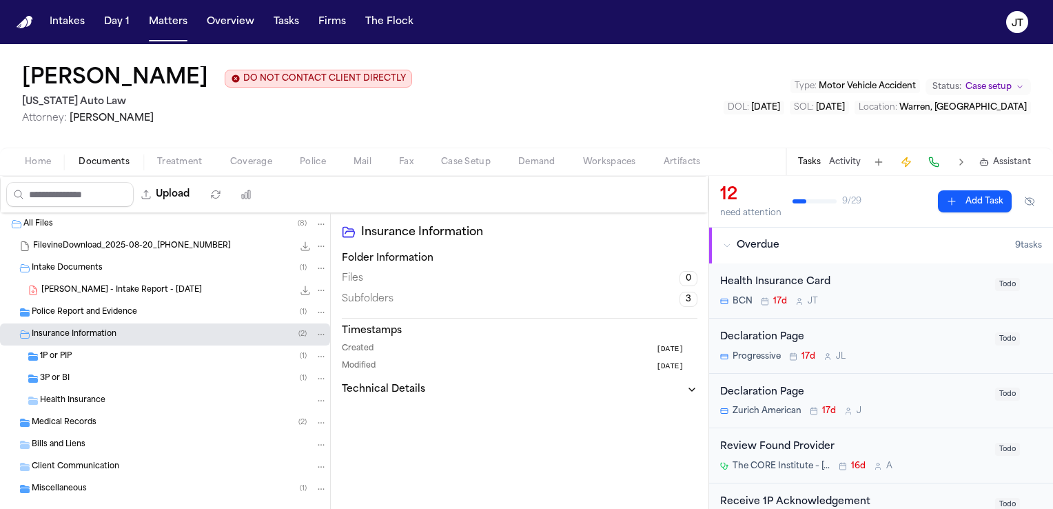
click at [63, 401] on span "Health Insurance" at bounding box center [72, 401] width 65 height 12
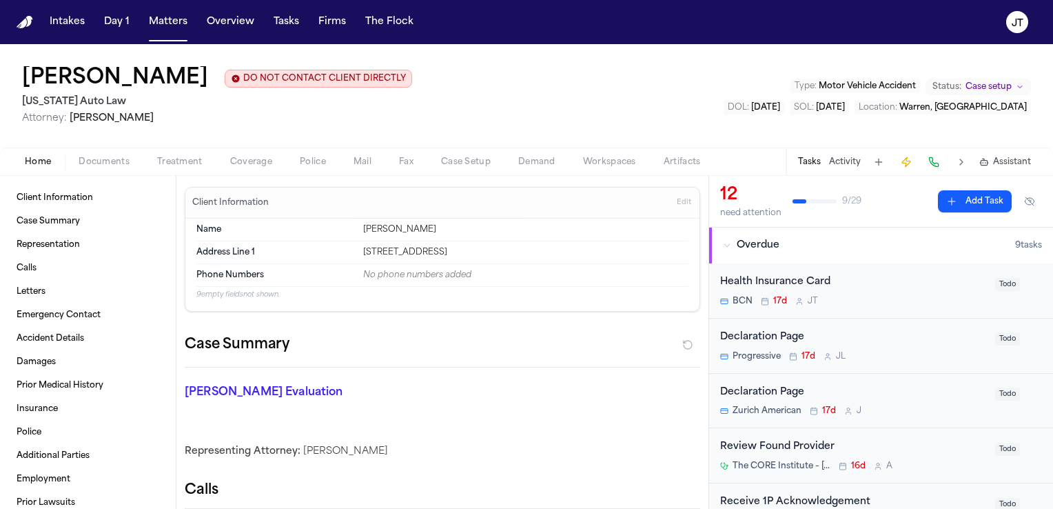
click at [34, 161] on span "Home" at bounding box center [38, 161] width 26 height 11
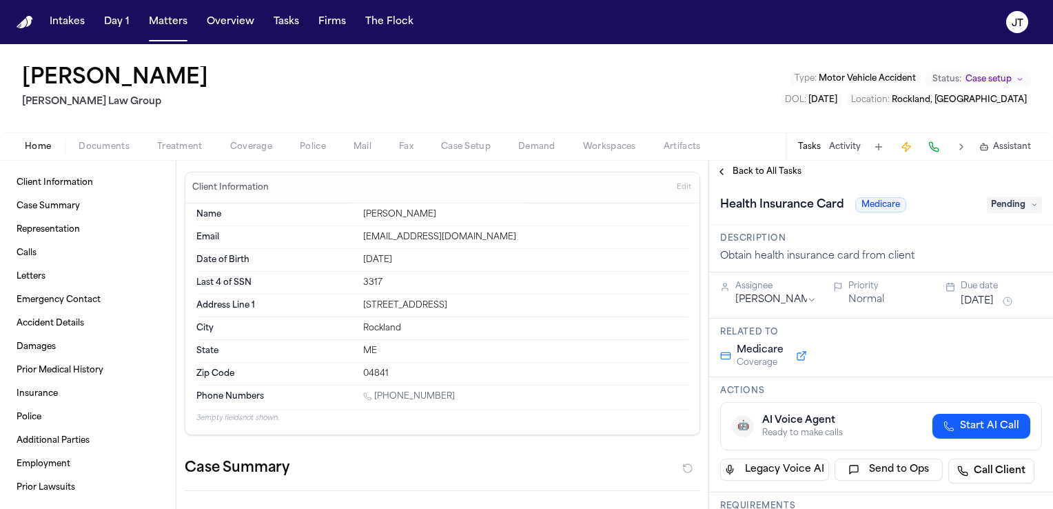
drag, startPoint x: 471, startPoint y: 391, endPoint x: 376, endPoint y: 391, distance: 95.1
click at [376, 391] on div "1 (207) 319-6449" at bounding box center [525, 397] width 325 height 13
copy link "(207) 319-6449"
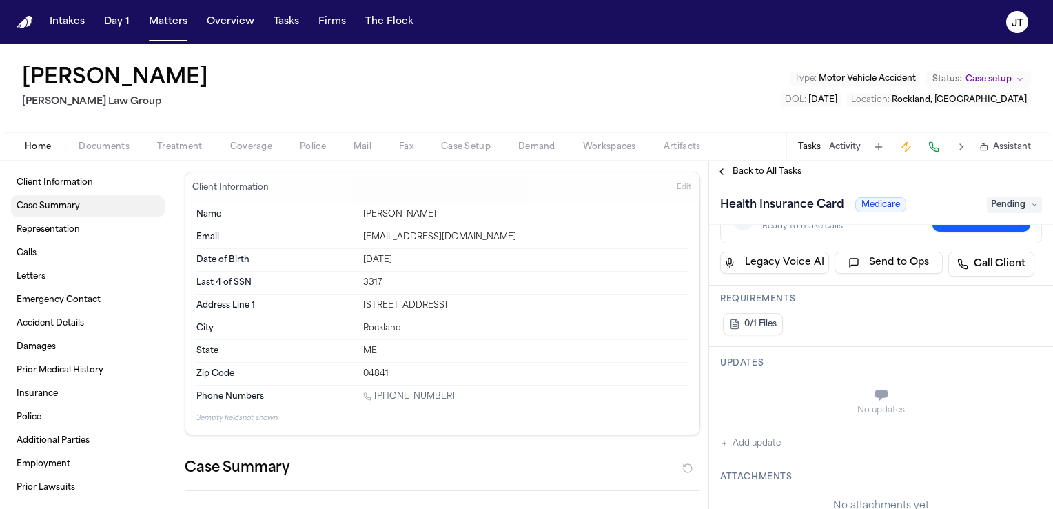
click at [68, 208] on span "Case Summary" at bounding box center [48, 206] width 63 height 11
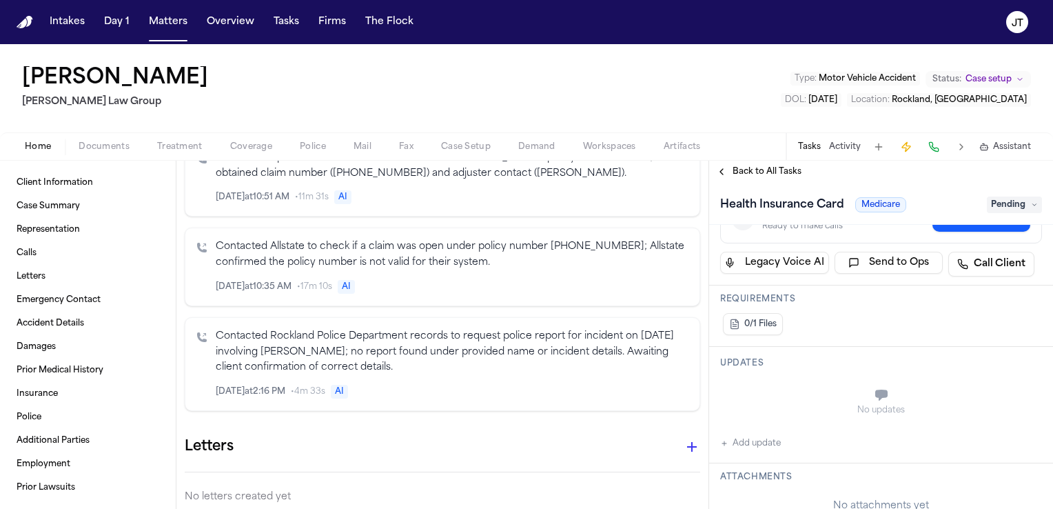
scroll to position [554, 0]
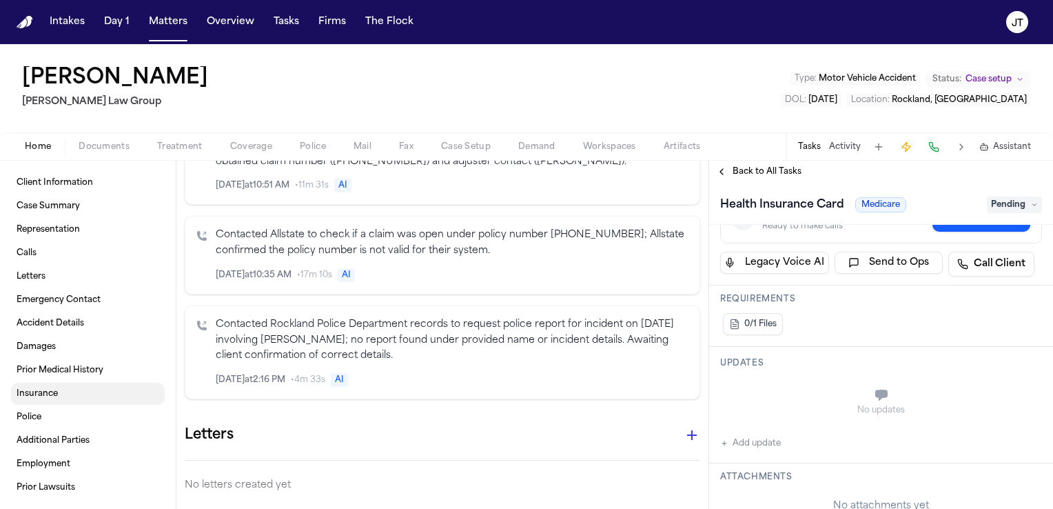
click at [47, 393] on span "Insurance" at bounding box center [37, 393] width 41 height 11
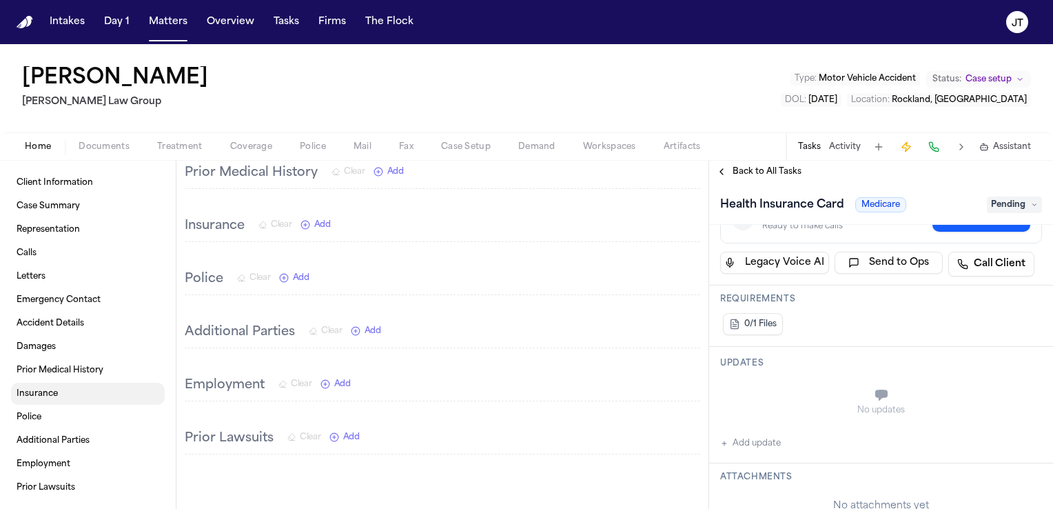
scroll to position [1779, 0]
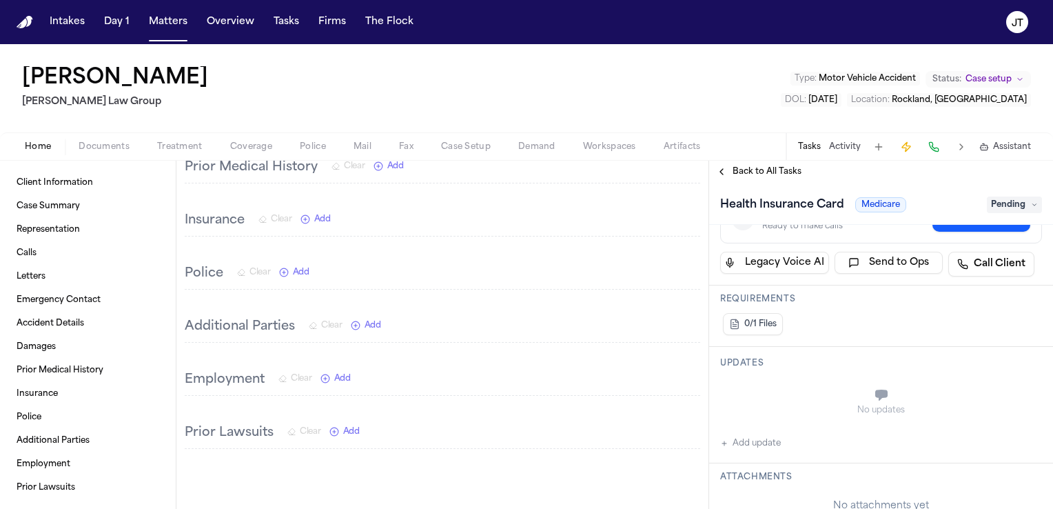
drag, startPoint x: 175, startPoint y: 66, endPoint x: 17, endPoint y: 90, distance: 159.5
click at [17, 90] on div "Ily Shofestall Romanow Law Group Type : Motor Vehicle Accident Status: Case set…" at bounding box center [526, 88] width 1053 height 88
copy h1 "[PERSON_NAME]"
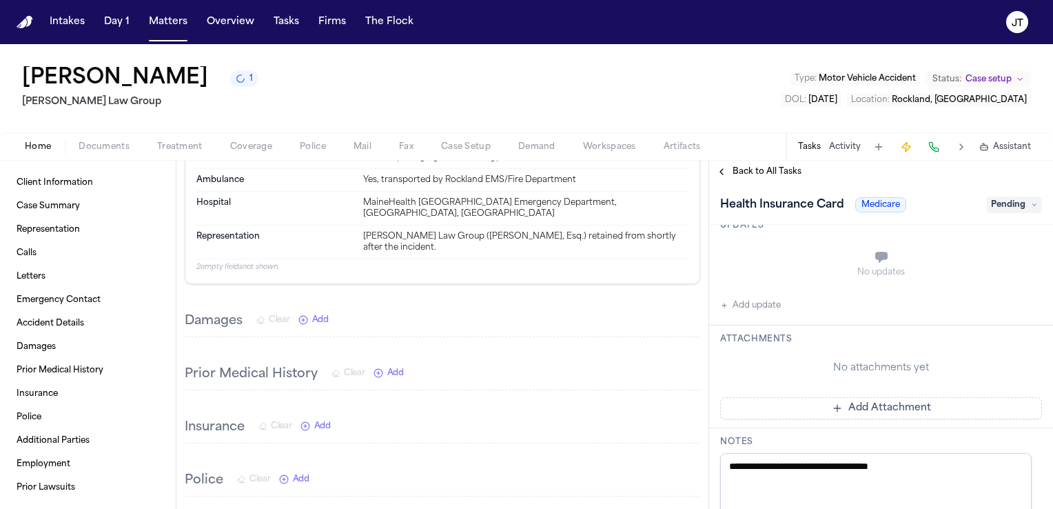
scroll to position [413, 0]
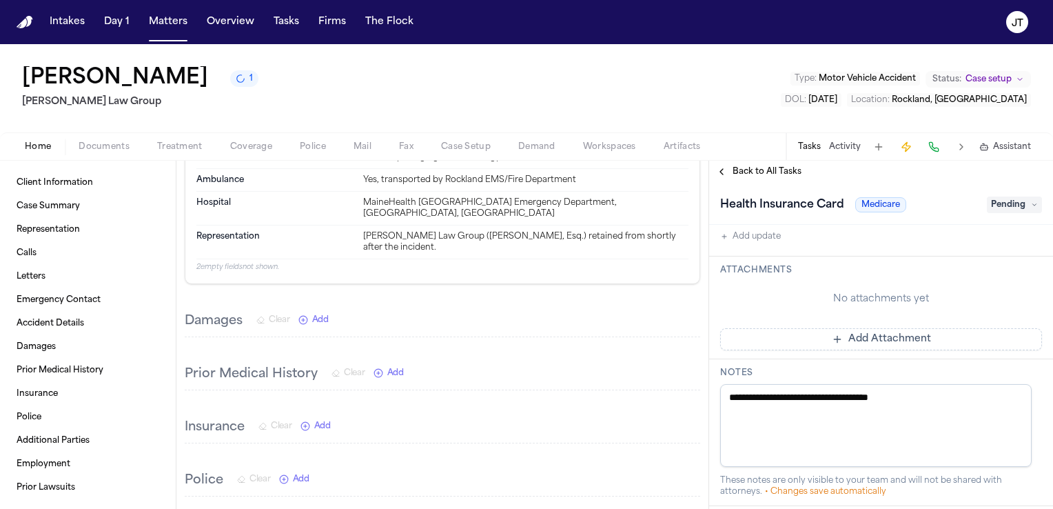
click at [932, 393] on textarea "**********" at bounding box center [875, 425] width 311 height 83
type textarea "**********"
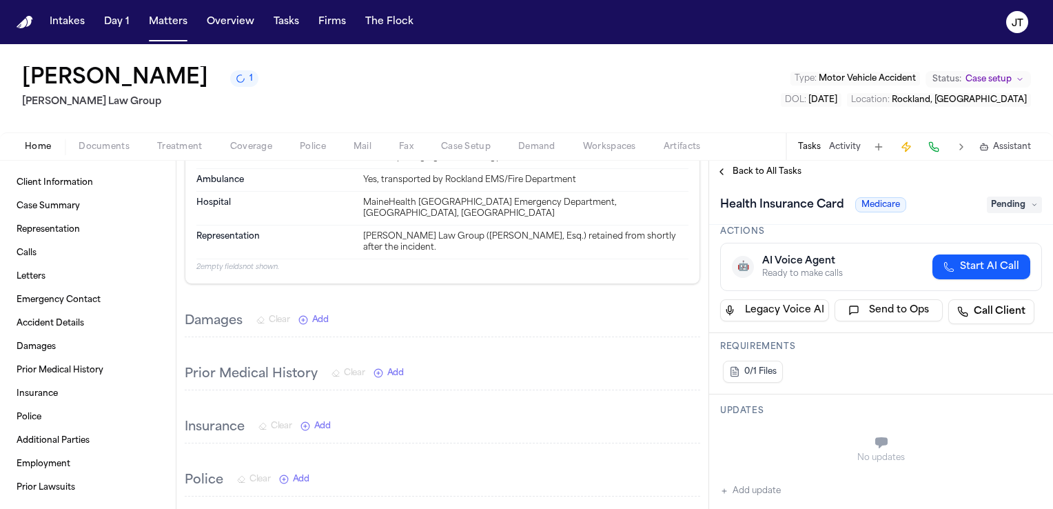
scroll to position [0, 0]
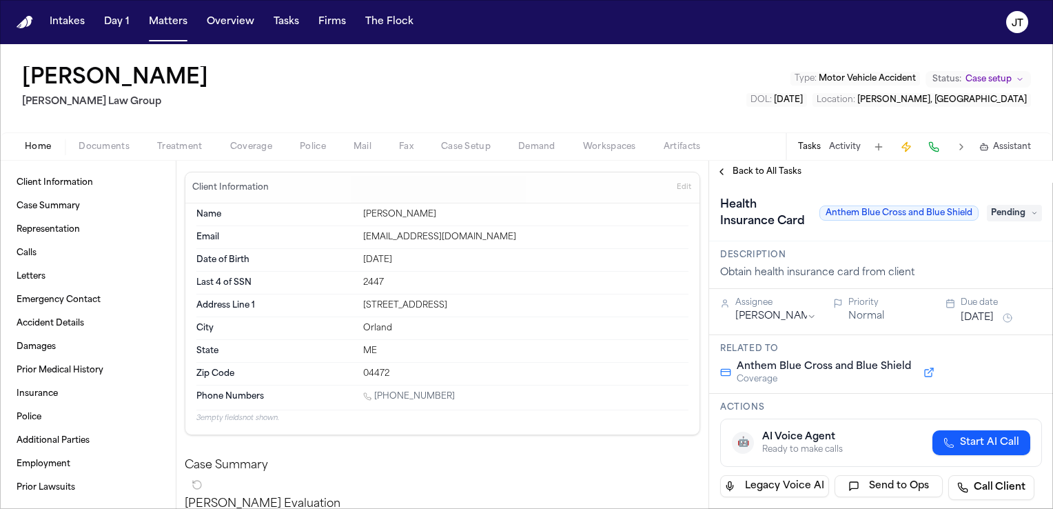
drag, startPoint x: 448, startPoint y: 389, endPoint x: 402, endPoint y: 391, distance: 45.5
click at [402, 391] on div "[PHONE_NUMBER]" at bounding box center [525, 397] width 325 height 13
drag, startPoint x: 402, startPoint y: 391, endPoint x: 461, endPoint y: 396, distance: 58.8
click at [461, 396] on div "[PHONE_NUMBER]" at bounding box center [525, 397] width 325 height 13
drag, startPoint x: 452, startPoint y: 396, endPoint x: 376, endPoint y: 393, distance: 75.9
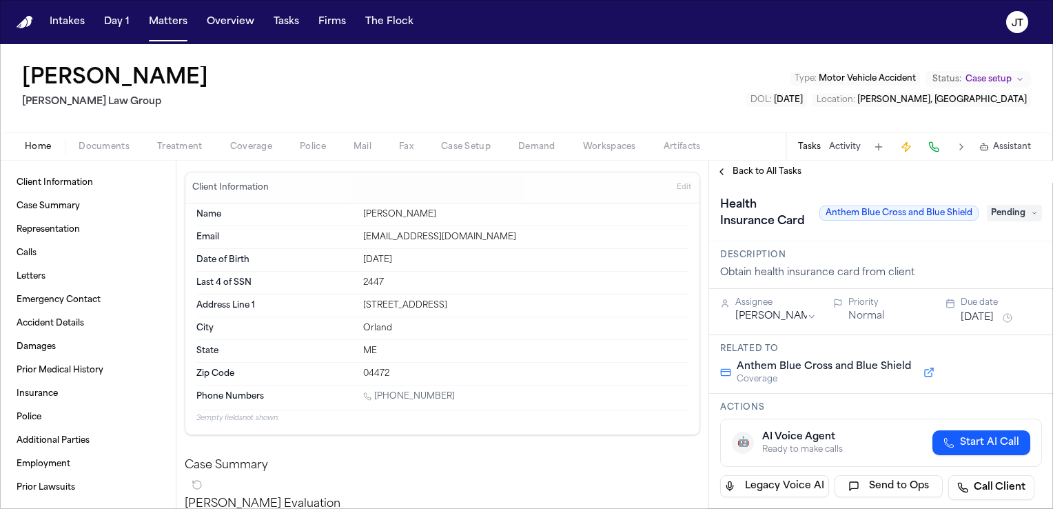
click at [376, 393] on div "[PHONE_NUMBER]" at bounding box center [525, 397] width 325 height 13
copy link "[PHONE_NUMBER]"
click at [33, 388] on span "Insurance" at bounding box center [37, 393] width 41 height 11
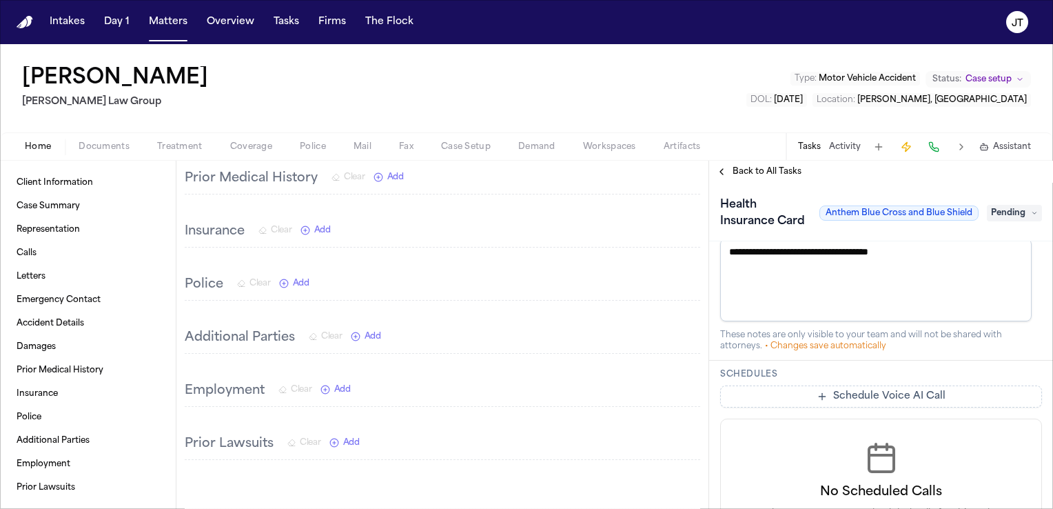
scroll to position [551, 0]
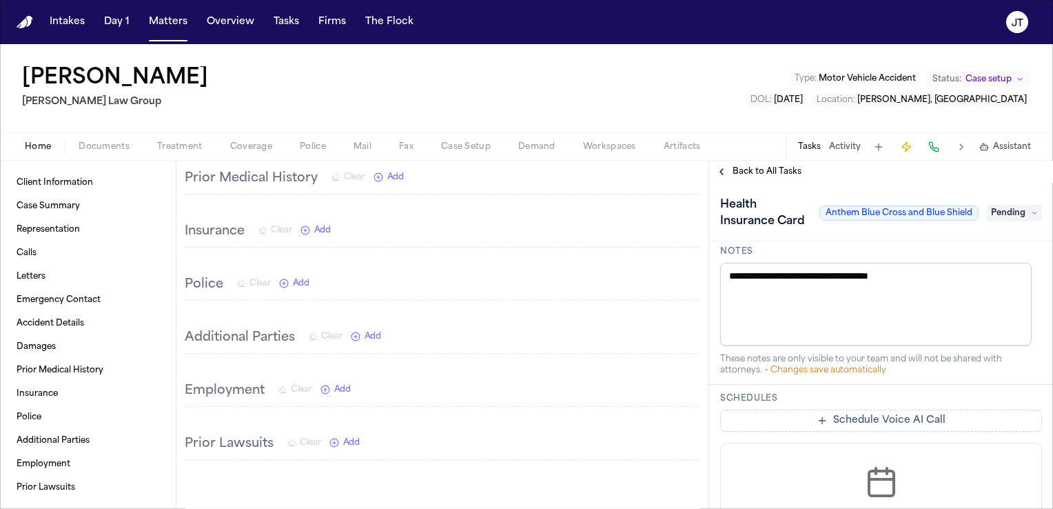
click at [951, 278] on textarea "**********" at bounding box center [875, 304] width 311 height 83
type textarea "**********"
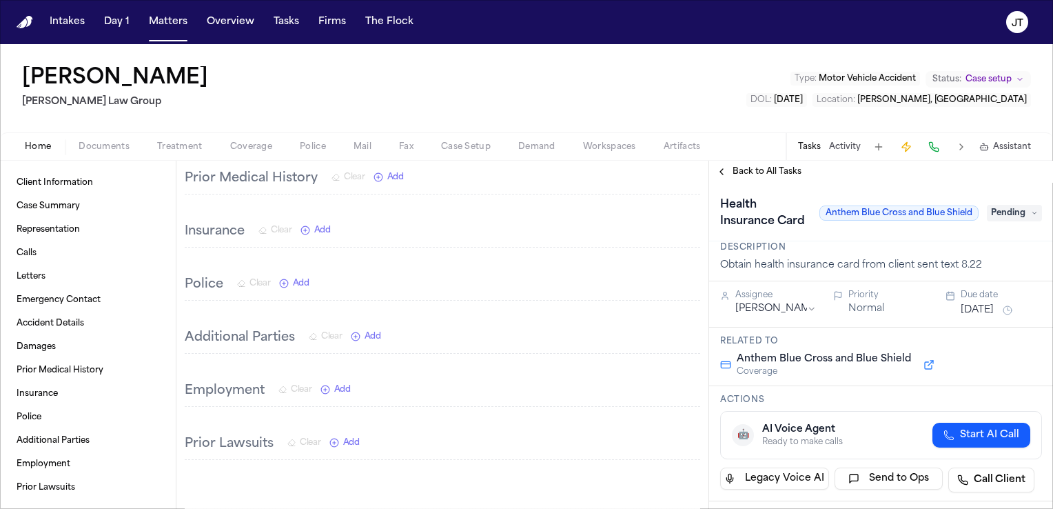
scroll to position [0, 0]
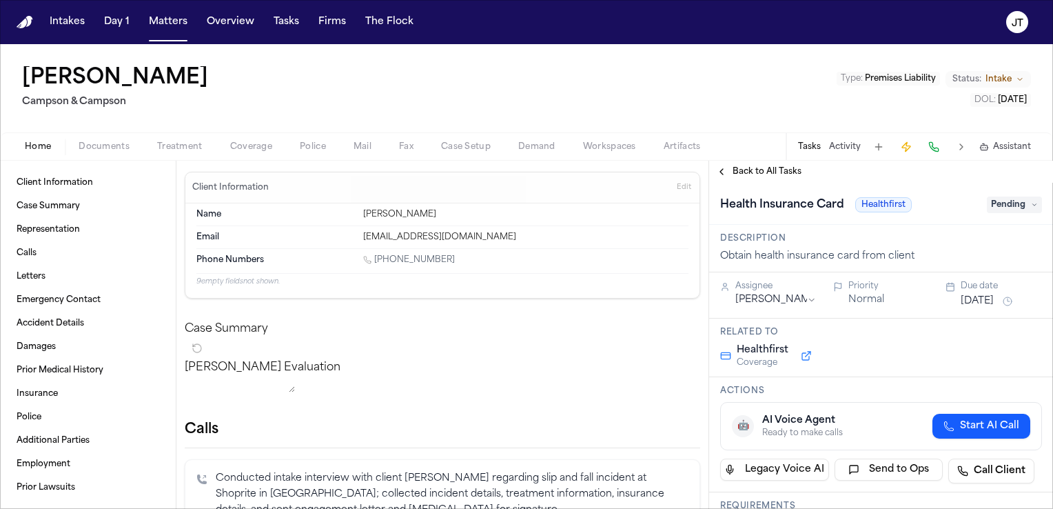
drag, startPoint x: 452, startPoint y: 262, endPoint x: 376, endPoint y: 258, distance: 76.6
click at [376, 258] on div "[PHONE_NUMBER]" at bounding box center [525, 260] width 325 height 13
copy link "[PHONE_NUMBER]"
click at [35, 81] on div "[PERSON_NAME] 1" at bounding box center [140, 78] width 236 height 25
click at [178, 74] on div "[PERSON_NAME] 1" at bounding box center [140, 78] width 236 height 25
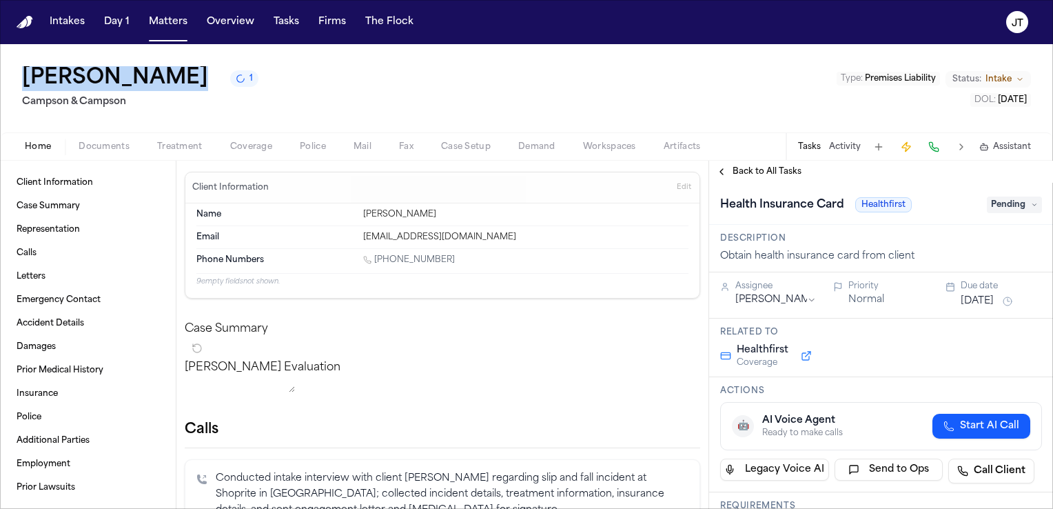
drag, startPoint x: 178, startPoint y: 74, endPoint x: 17, endPoint y: 73, distance: 162.0
click at [17, 73] on div "Lashawn Scott 1 Campson & Campson Type : Premises Liability Status: Intake DOL …" at bounding box center [526, 88] width 1053 height 88
copy h1 "Lashawn Scott"
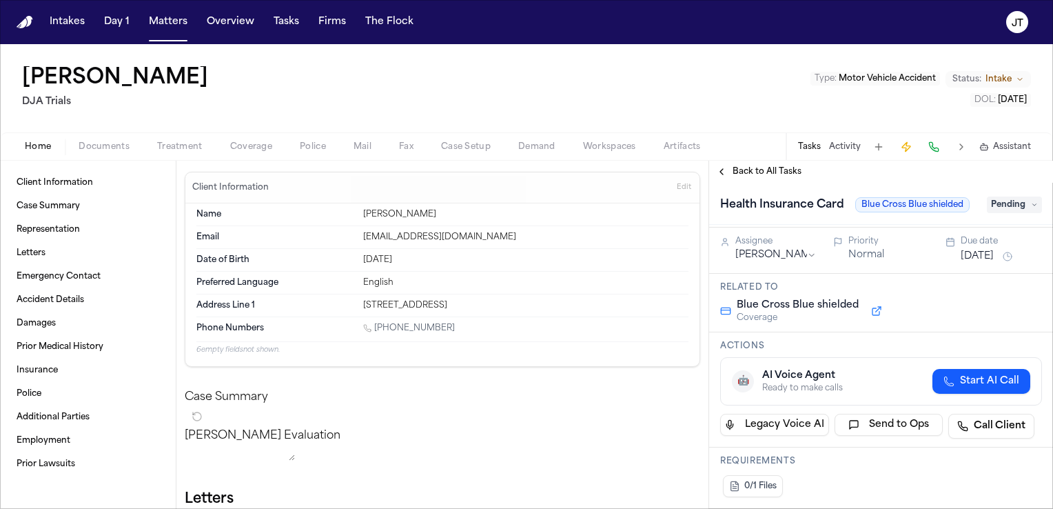
scroll to position [69, 0]
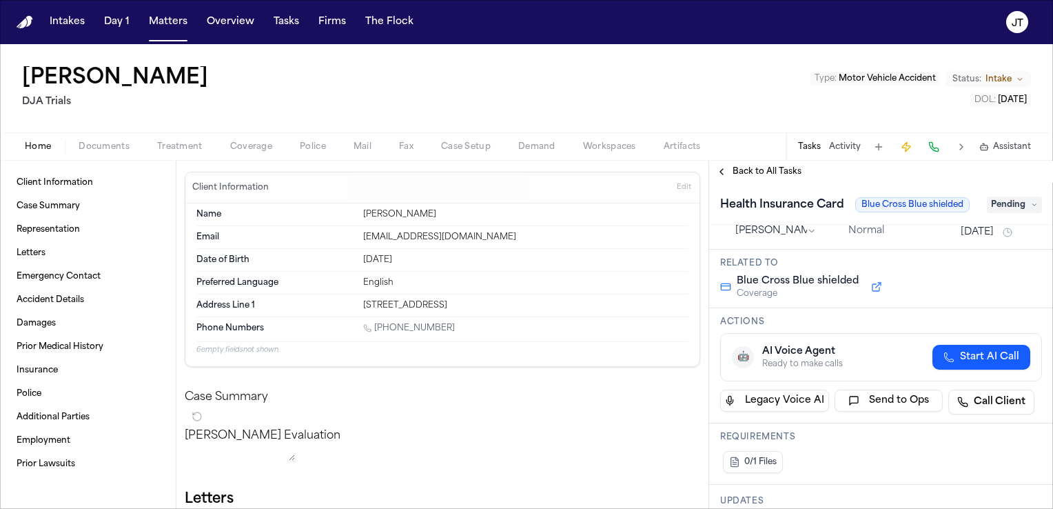
drag, startPoint x: 444, startPoint y: 327, endPoint x: 375, endPoint y: 327, distance: 68.9
click at [375, 327] on div "1 (206) 661-1380" at bounding box center [525, 329] width 325 height 13
copy link "(206) 661-1380"
click at [124, 98] on h2 "DJA Trials" at bounding box center [118, 102] width 192 height 17
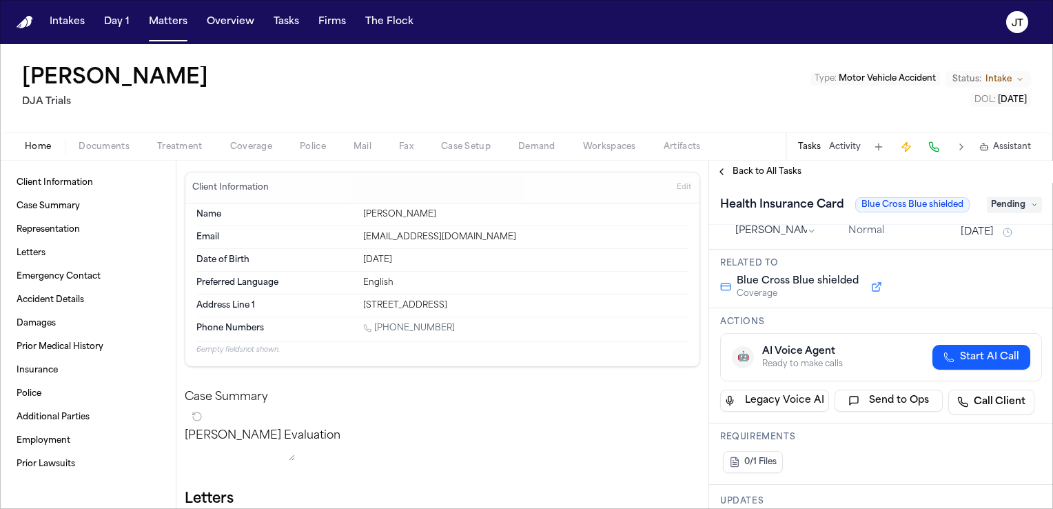
drag, startPoint x: 275, startPoint y: 76, endPoint x: 21, endPoint y: 87, distance: 253.8
click at [21, 87] on div "Tyler Leon-Guerrero DJA Trials Type : Motor Vehicle Accident Status: Intake DOL…" at bounding box center [526, 88] width 1053 height 88
copy h1 "Tyler Leon-Guerrero"
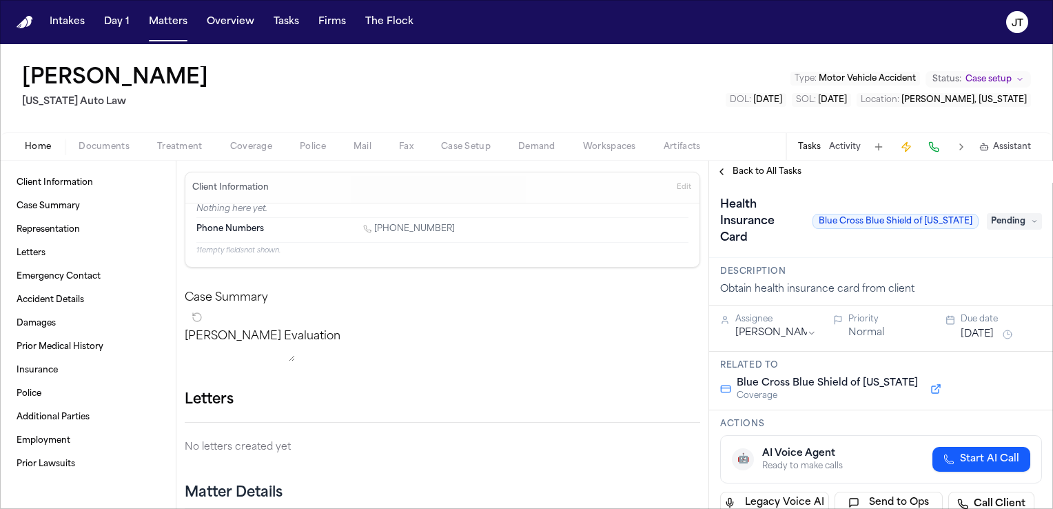
drag, startPoint x: 449, startPoint y: 230, endPoint x: 375, endPoint y: 232, distance: 74.4
click at [375, 232] on div "[PHONE_NUMBER]" at bounding box center [525, 229] width 325 height 13
copy link "(248) 533-3208"
click at [135, 114] on div "Anthony Irby Michigan Auto Law Type : Motor Vehicle Accident Status: Case setup…" at bounding box center [526, 88] width 1053 height 88
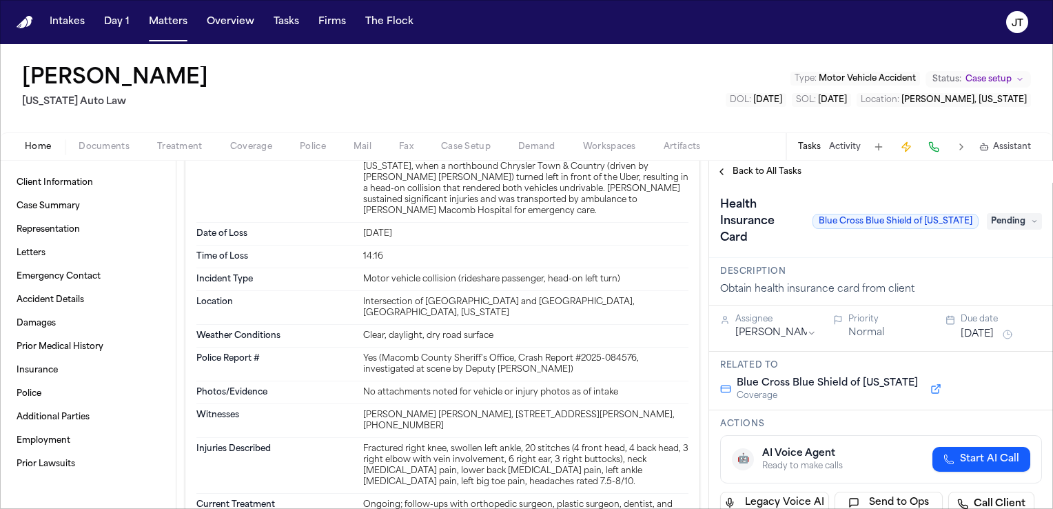
scroll to position [620, 0]
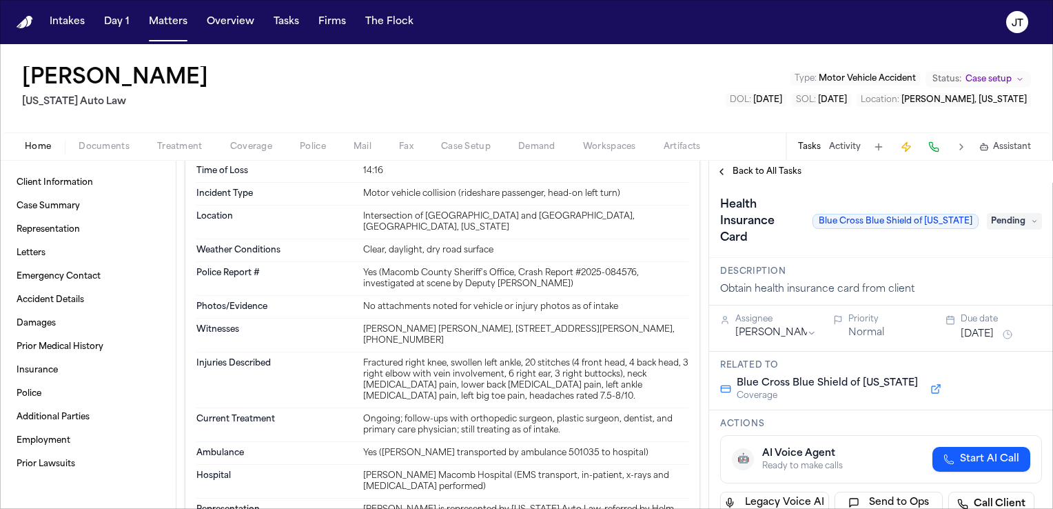
click at [1003, 216] on span "Pending" at bounding box center [1014, 221] width 55 height 17
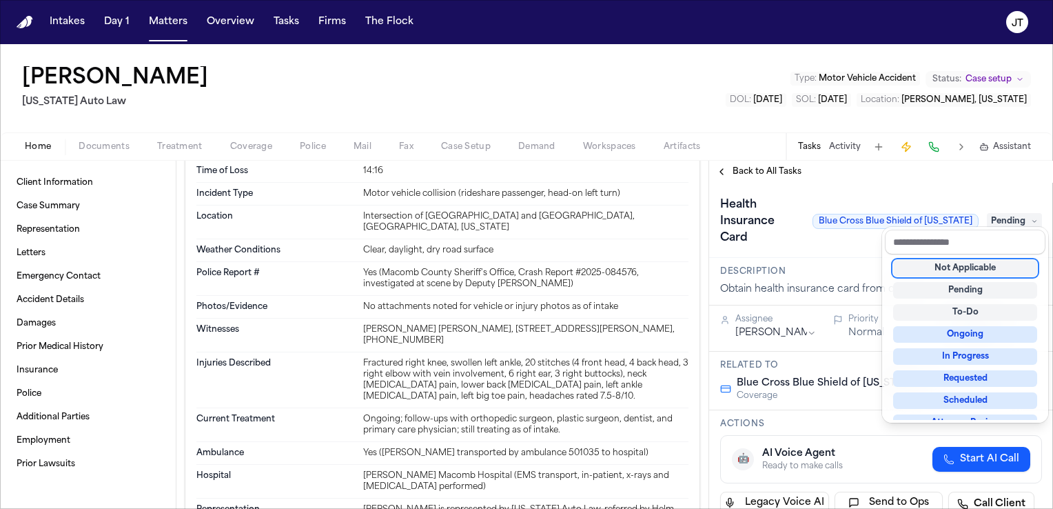
click at [999, 267] on div "Not Applicable" at bounding box center [965, 268] width 144 height 17
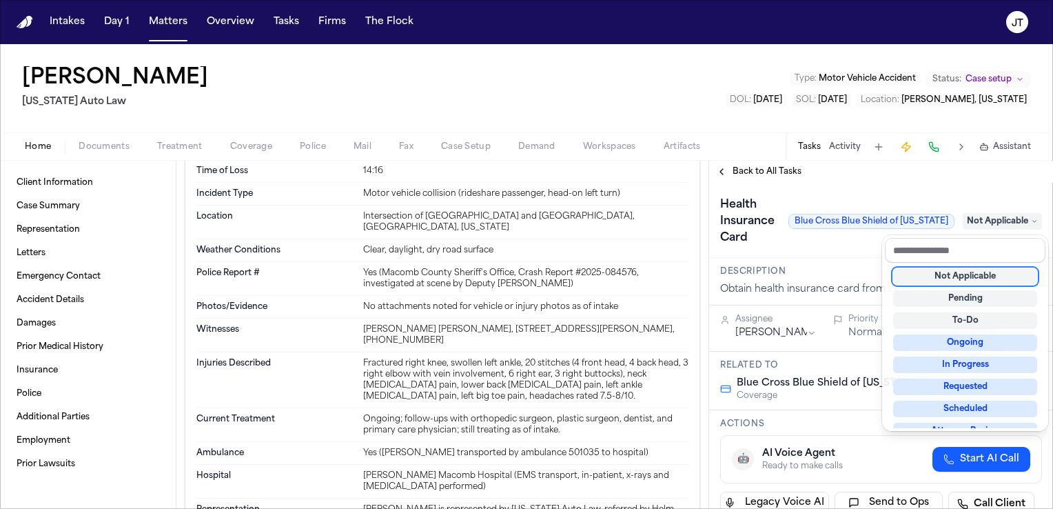
click at [975, 274] on div "Not Applicable" at bounding box center [965, 276] width 144 height 17
click at [840, 241] on div "Health Insurance Card Blue Cross Blue Shield of Michigan Not Applicable" at bounding box center [881, 221] width 322 height 55
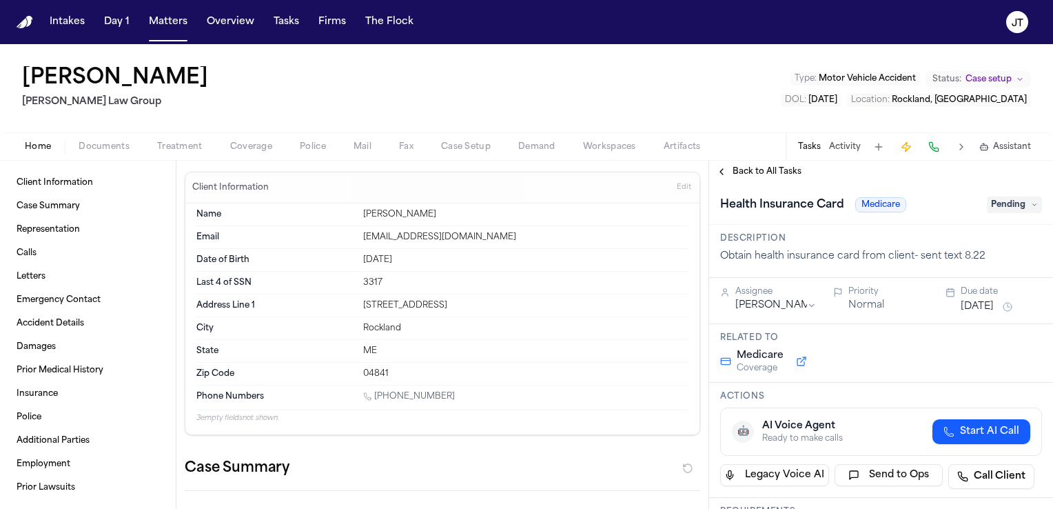
click at [1031, 200] on span "Pending" at bounding box center [1014, 204] width 55 height 17
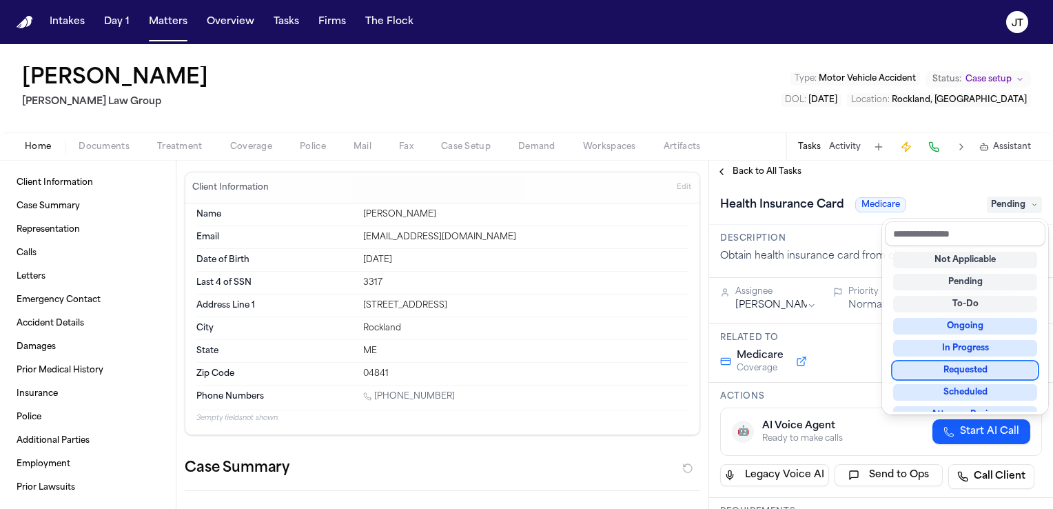
click at [1014, 367] on div "Requested" at bounding box center [965, 370] width 144 height 17
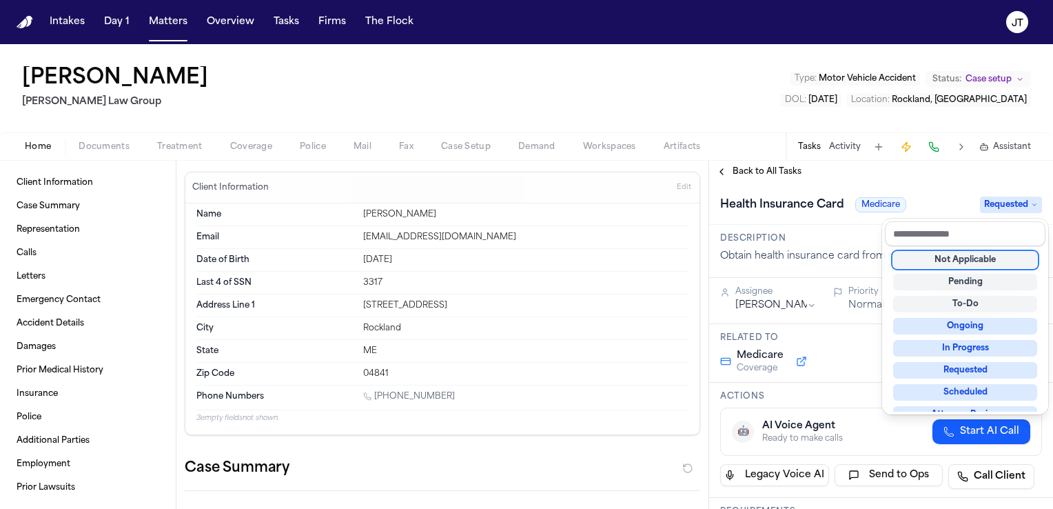
click at [962, 367] on div "Requested" at bounding box center [965, 370] width 144 height 17
click at [411, 90] on div "Ily Shofestall Romanow Law Group Type : Motor Vehicle Accident Status: Case set…" at bounding box center [526, 276] width 1053 height 464
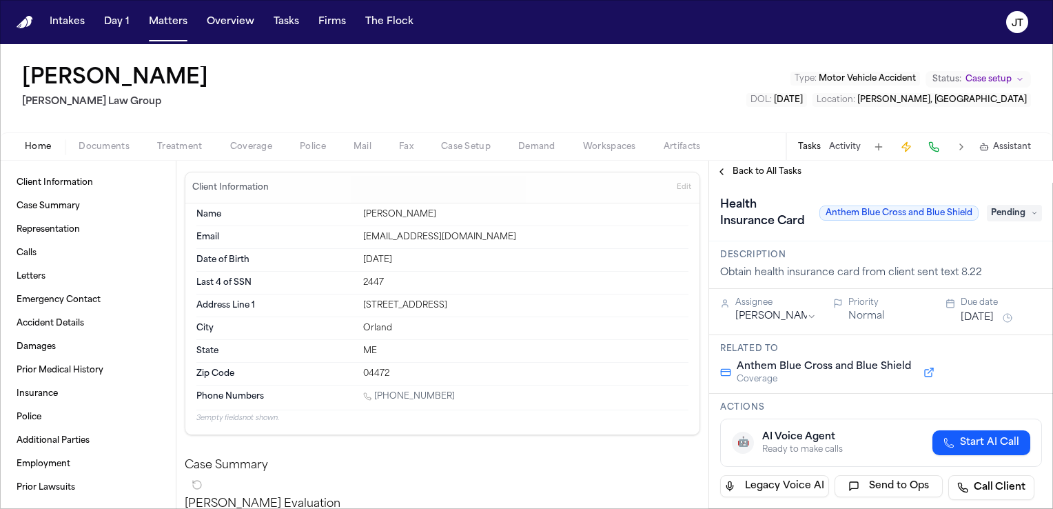
click at [1015, 213] on span "Pending" at bounding box center [1014, 213] width 55 height 17
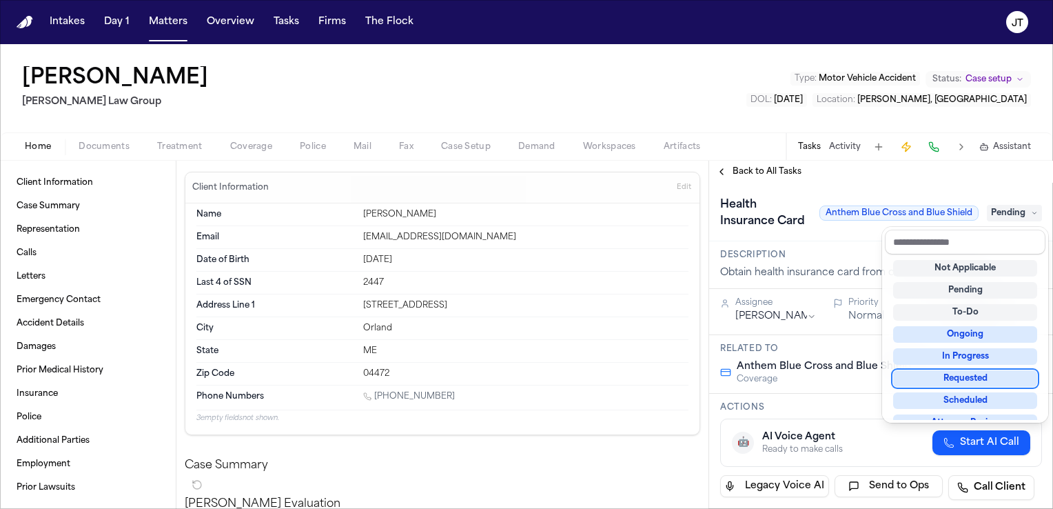
click at [988, 374] on div "Requested" at bounding box center [965, 378] width 144 height 17
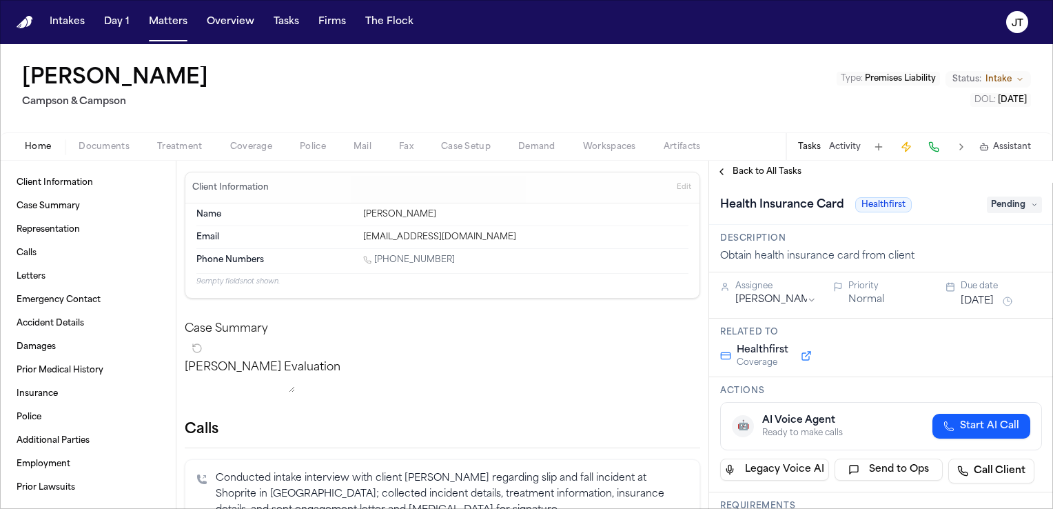
click at [1016, 207] on span "Pending" at bounding box center [1014, 204] width 55 height 17
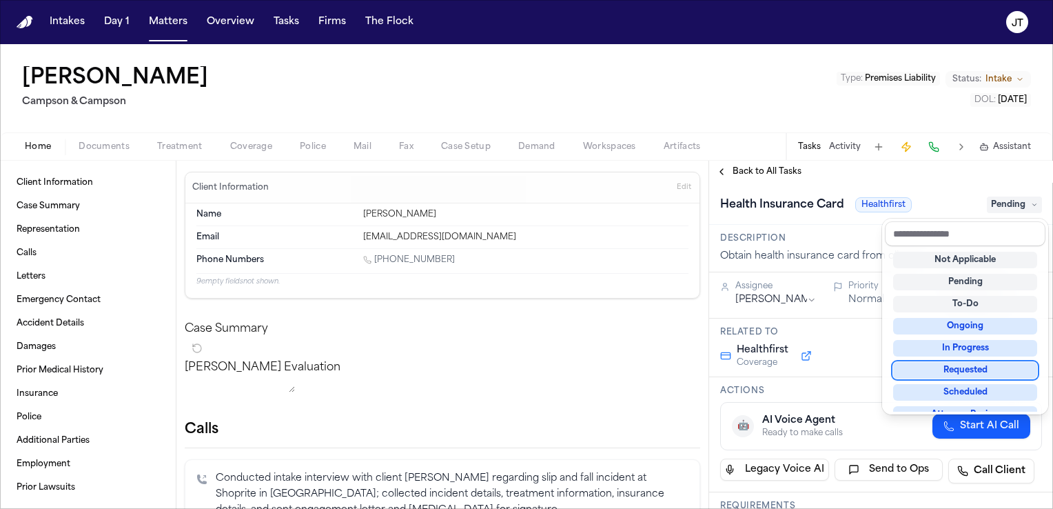
click at [996, 369] on div "Requested" at bounding box center [965, 370] width 144 height 17
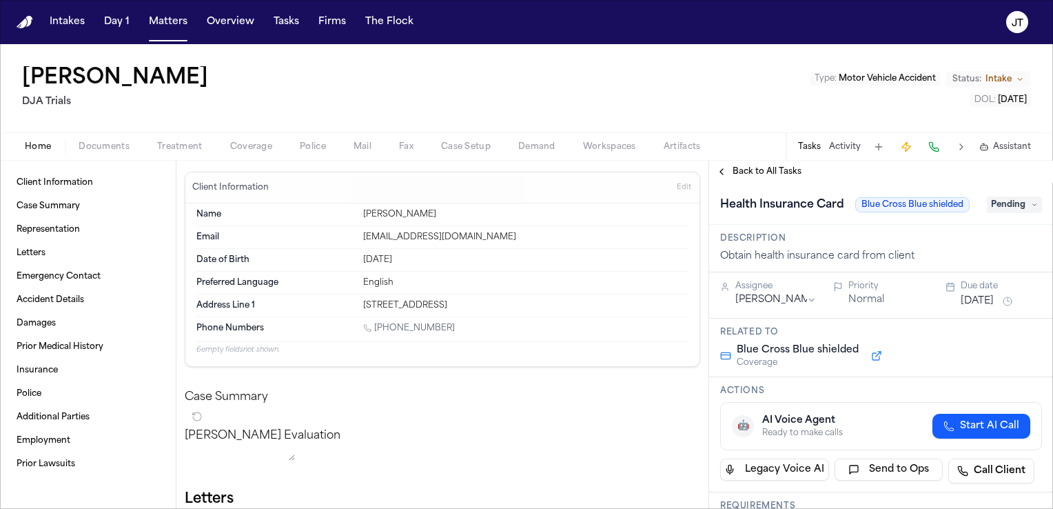
click at [1039, 203] on span "Pending" at bounding box center [1014, 204] width 55 height 17
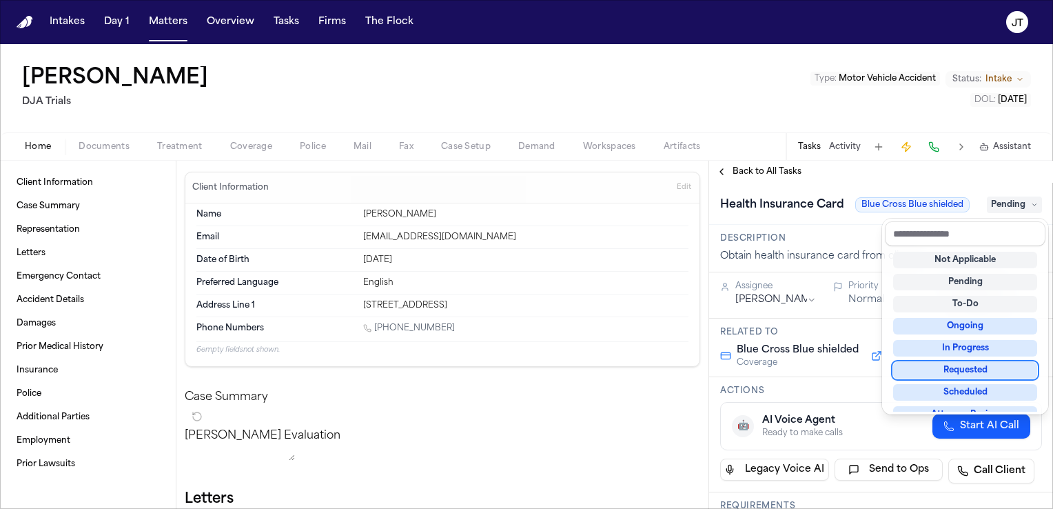
click at [990, 369] on div "Requested" at bounding box center [965, 370] width 144 height 17
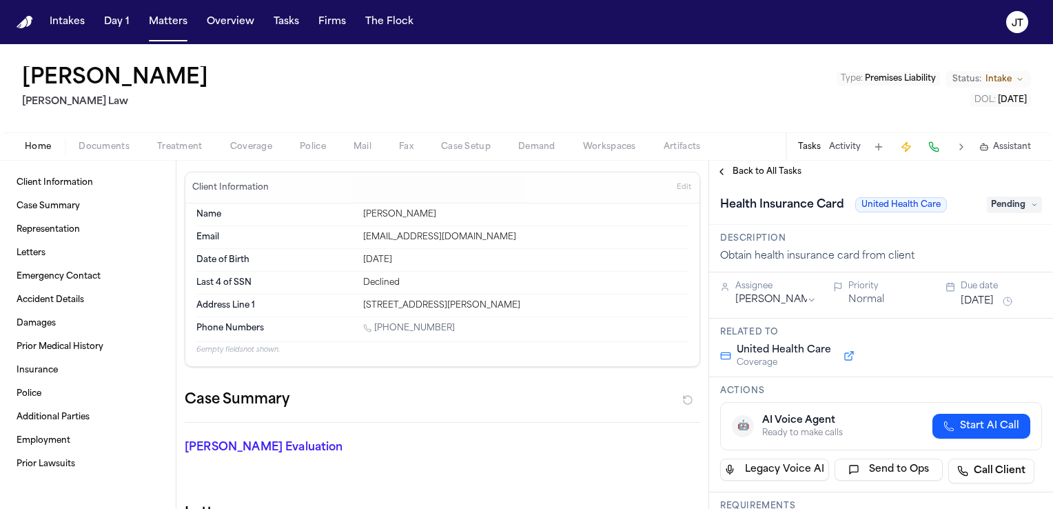
drag, startPoint x: 438, startPoint y: 323, endPoint x: 376, endPoint y: 324, distance: 62.0
click at [376, 324] on div "1 (516) 946-7163" at bounding box center [525, 329] width 325 height 13
copy link "(516) 946-7163"
click at [1028, 206] on span "Pending" at bounding box center [1014, 204] width 55 height 17
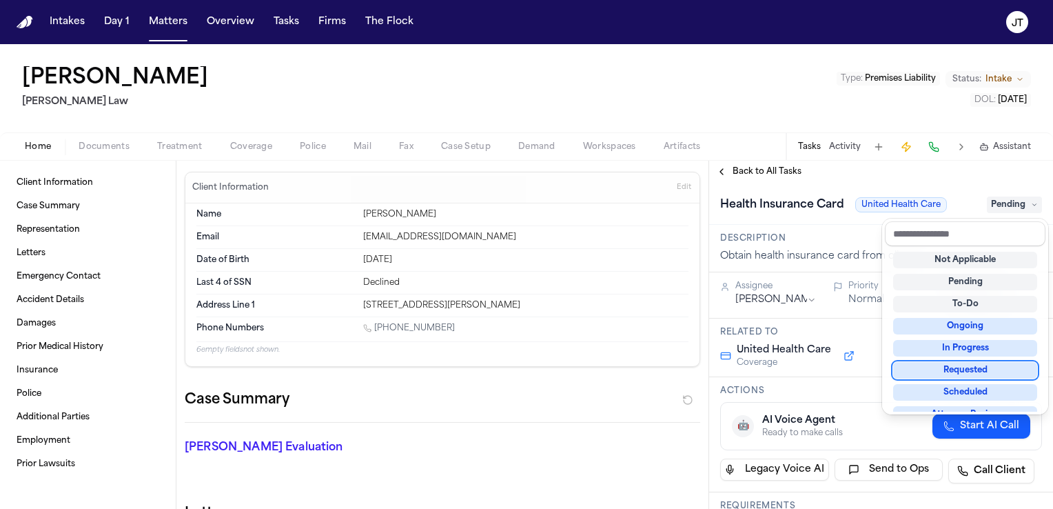
click at [983, 367] on div "Requested" at bounding box center [965, 370] width 144 height 17
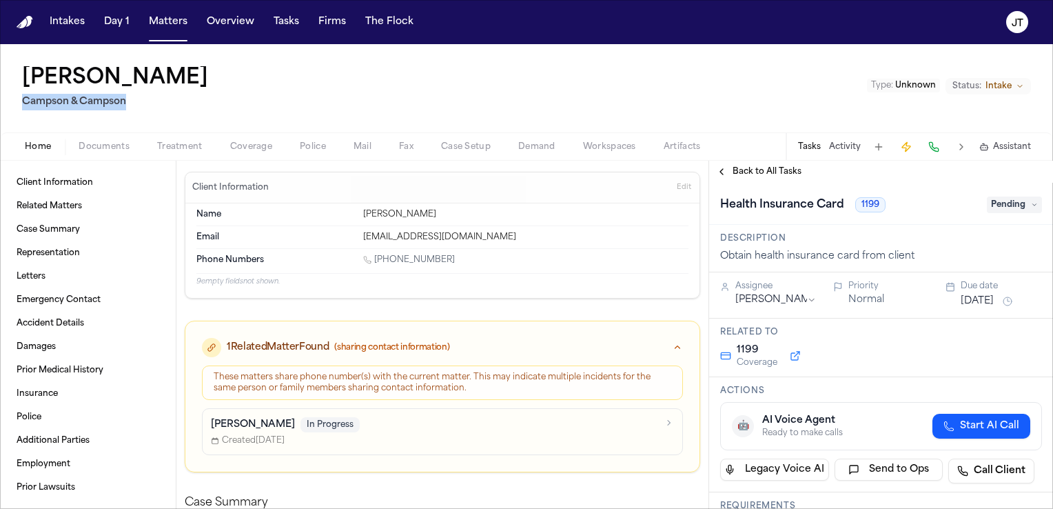
drag, startPoint x: 140, startPoint y: 97, endPoint x: 14, endPoint y: 101, distance: 126.2
click at [14, 101] on div "[PERSON_NAME] [PERSON_NAME] & [PERSON_NAME] Type : Unknown Status: Intake" at bounding box center [526, 88] width 1053 height 88
copy h2 "Campson & Campson"
click at [447, 261] on div "[PHONE_NUMBER]" at bounding box center [525, 260] width 325 height 13
drag, startPoint x: 442, startPoint y: 260, endPoint x: 375, endPoint y: 259, distance: 66.9
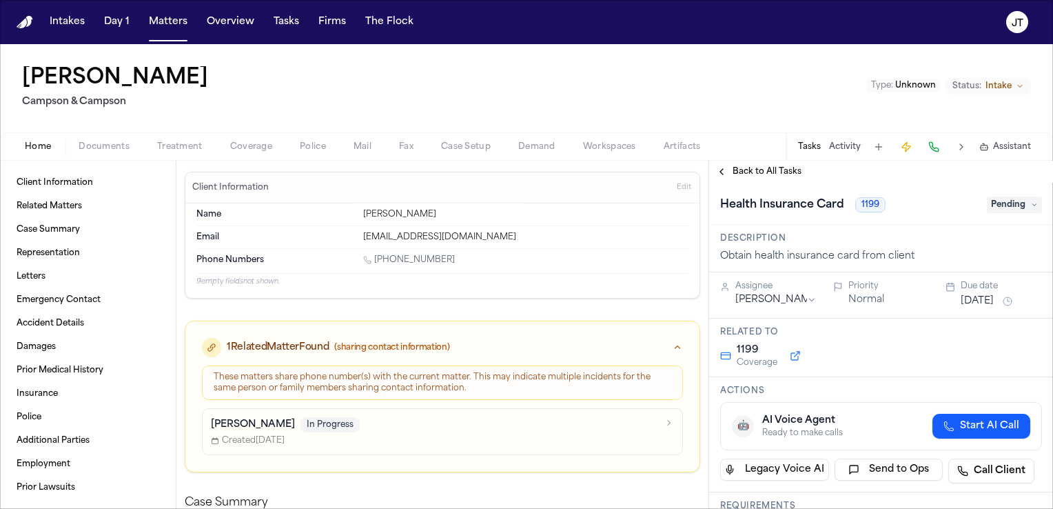
click at [375, 259] on div "1 (929) 349-9703" at bounding box center [525, 260] width 325 height 13
copy link "(929) 349-9703"
click at [1021, 203] on span "Pending" at bounding box center [1014, 204] width 55 height 17
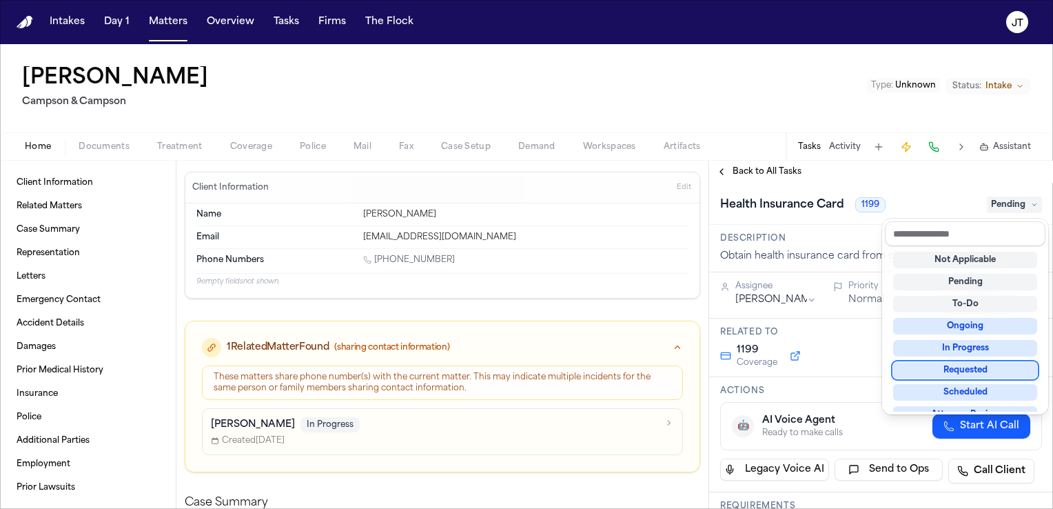
click at [992, 362] on div "Requested" at bounding box center [965, 370] width 144 height 17
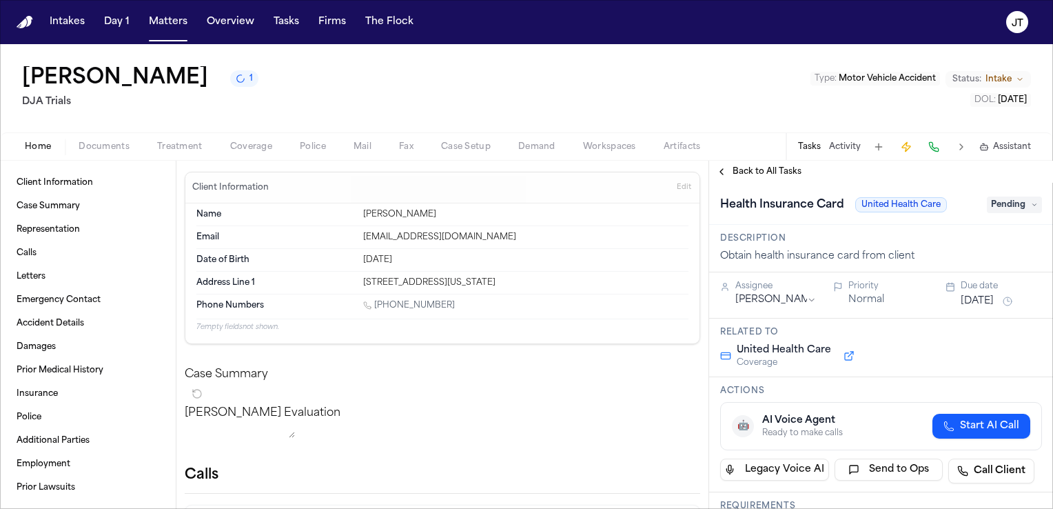
drag, startPoint x: 447, startPoint y: 304, endPoint x: 377, endPoint y: 304, distance: 69.6
click at [377, 304] on div "1 (310) 594-9697" at bounding box center [525, 306] width 325 height 13
copy link "(310) 594-9697"
click at [1025, 205] on span "Pending" at bounding box center [1014, 204] width 55 height 17
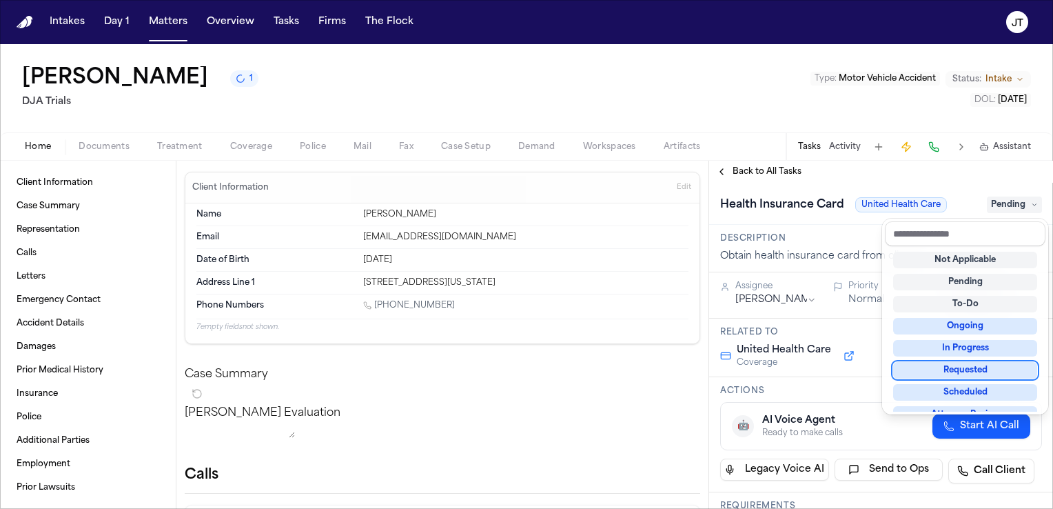
click at [983, 365] on div "Requested" at bounding box center [965, 370] width 144 height 17
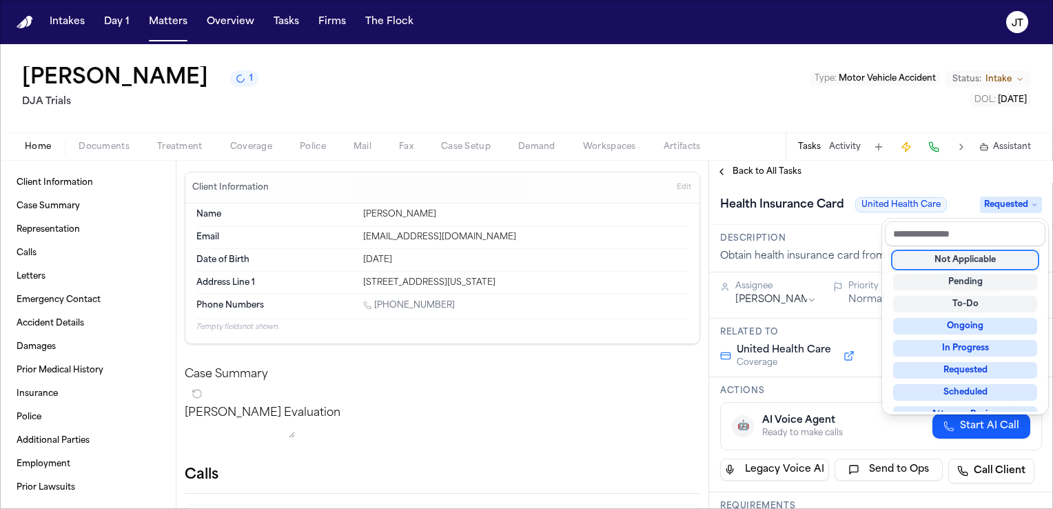
click at [278, 78] on div "Fernando Silva 1 DJA Trials Type : Motor Vehicle Accident Status: Intake DOL : …" at bounding box center [526, 276] width 1053 height 464
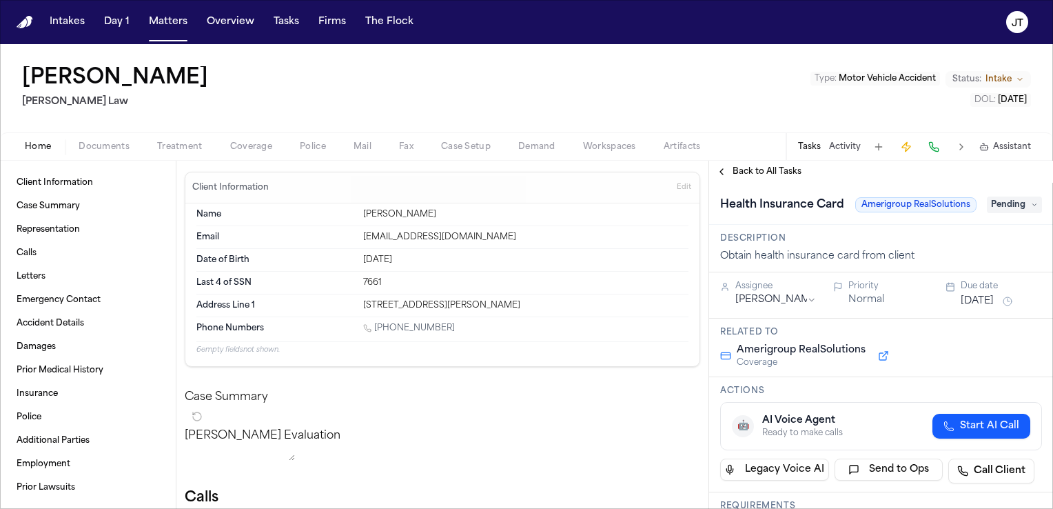
drag, startPoint x: 444, startPoint y: 327, endPoint x: 377, endPoint y: 324, distance: 66.9
click at [377, 324] on div "1 (404) 983-5276" at bounding box center [525, 329] width 325 height 13
copy link "(404) 983-5276"
click at [1014, 208] on span "Pending" at bounding box center [1014, 204] width 55 height 17
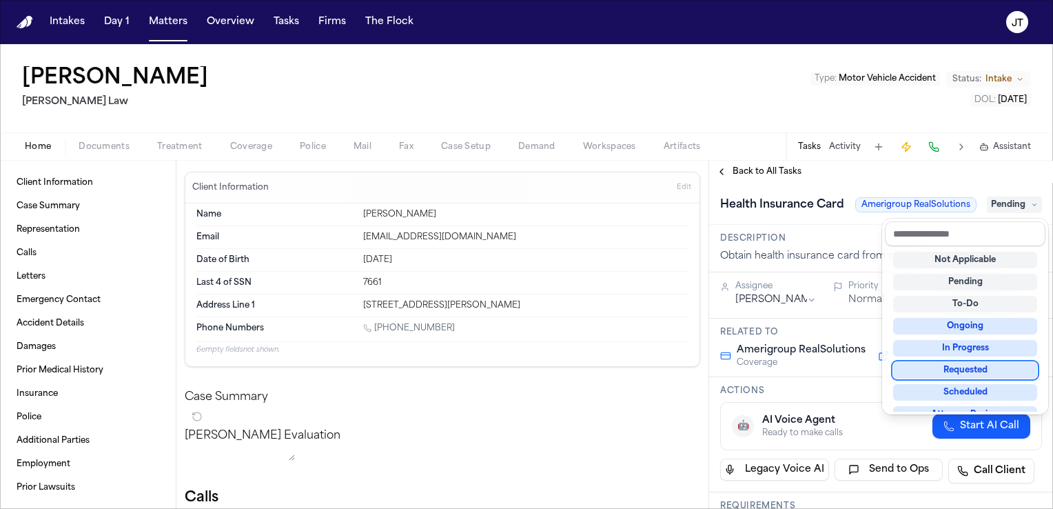
click at [971, 366] on div "Requested" at bounding box center [965, 370] width 144 height 17
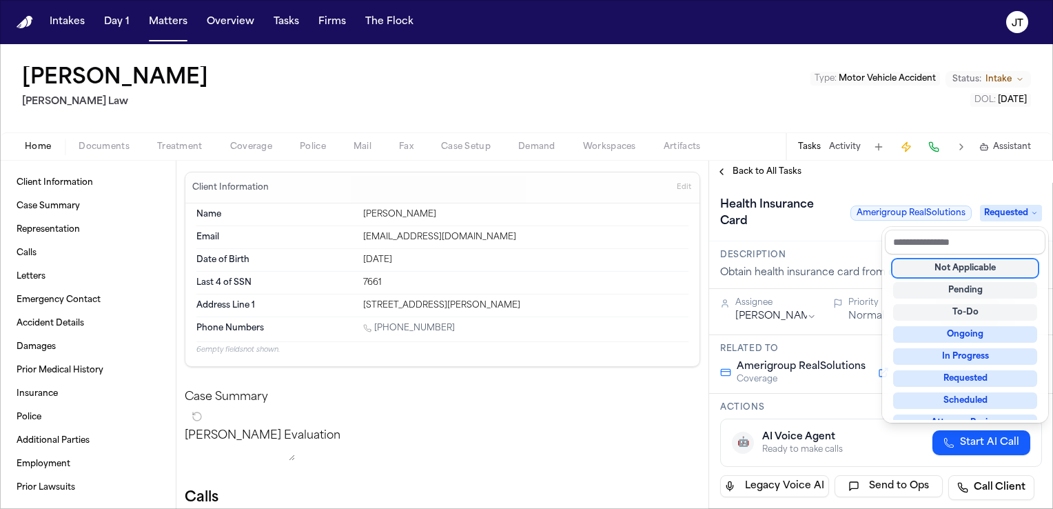
click at [278, 109] on div "Shamya Barber Ugwonali Law Type : Motor Vehicle Accident Status: Intake DOL : 2…" at bounding box center [526, 276] width 1053 height 464
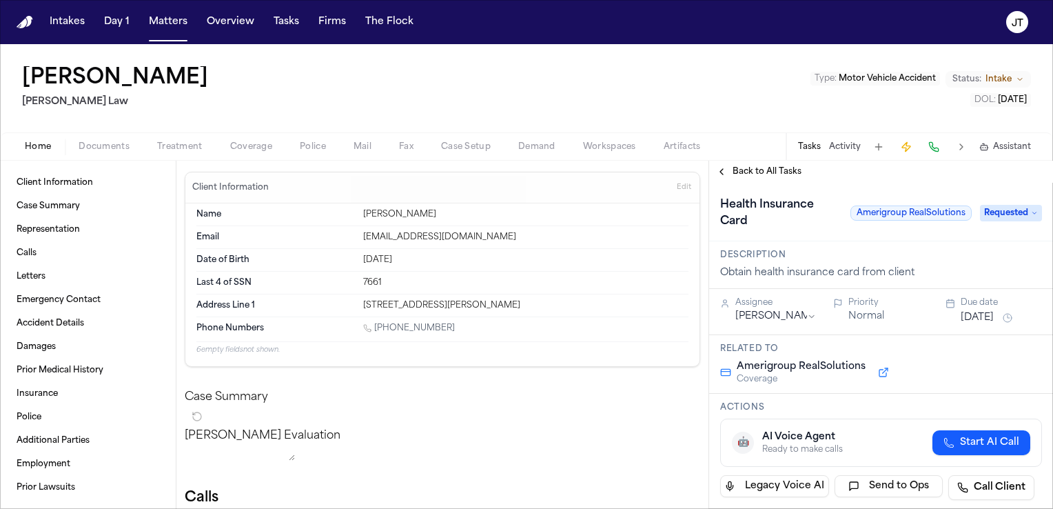
click at [375, 233] on div "barbershamya134@gmail.com" at bounding box center [525, 237] width 325 height 11
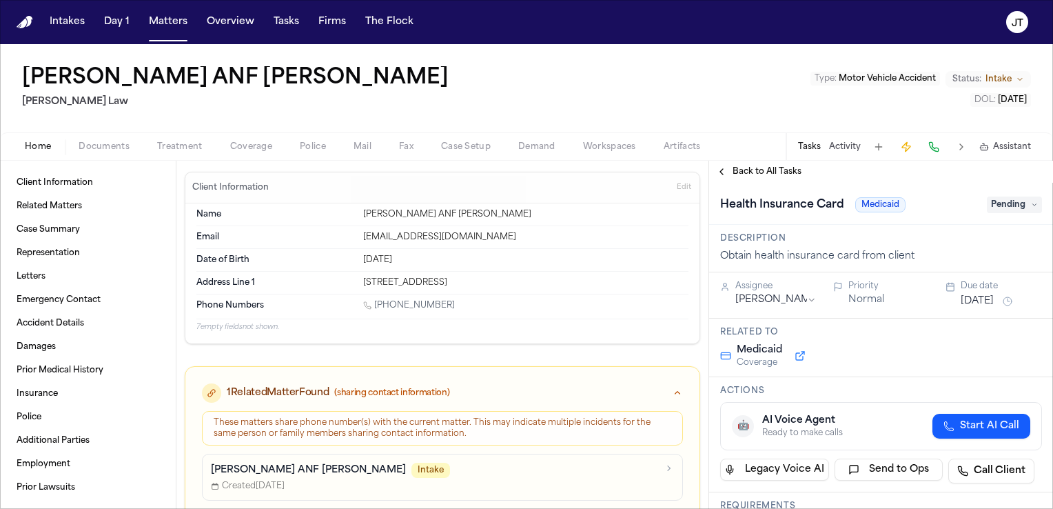
drag, startPoint x: 451, startPoint y: 306, endPoint x: 376, endPoint y: 302, distance: 75.2
click at [376, 302] on div "[PHONE_NUMBER]" at bounding box center [525, 306] width 325 height 13
copy link "[PHONE_NUMBER]"
click at [284, 21] on button "Tasks" at bounding box center [286, 22] width 37 height 25
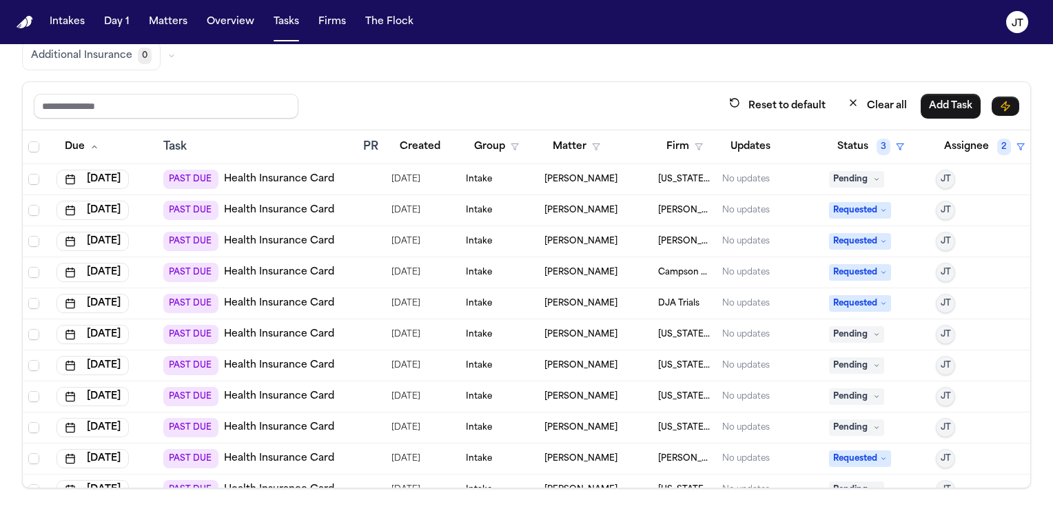
click at [875, 178] on icon at bounding box center [876, 179] width 3 height 2
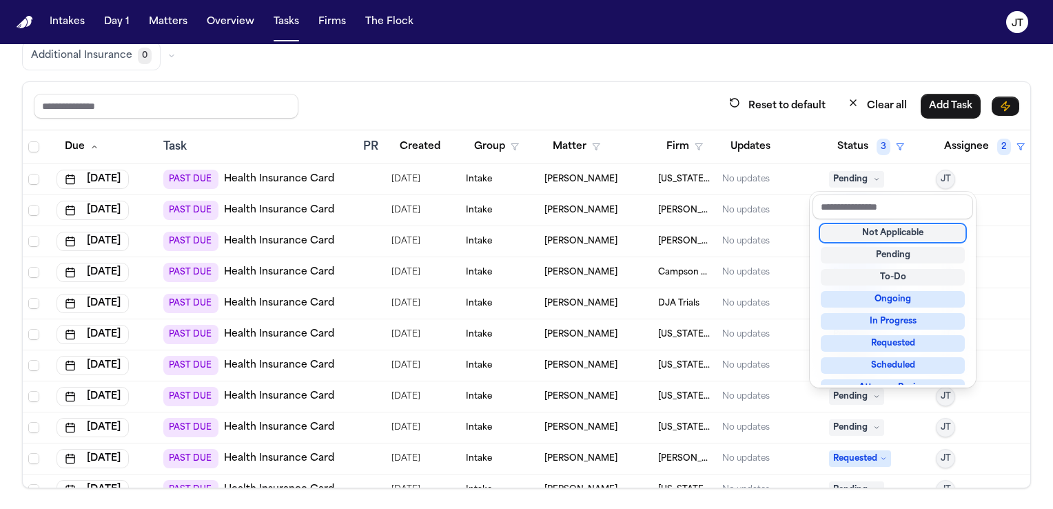
click at [886, 223] on div "Not Applicable Pending To-Do Ongoing In Progress Requested Scheduled Attorney R…" at bounding box center [892, 301] width 161 height 165
click at [886, 229] on div "Not Applicable" at bounding box center [893, 233] width 144 height 17
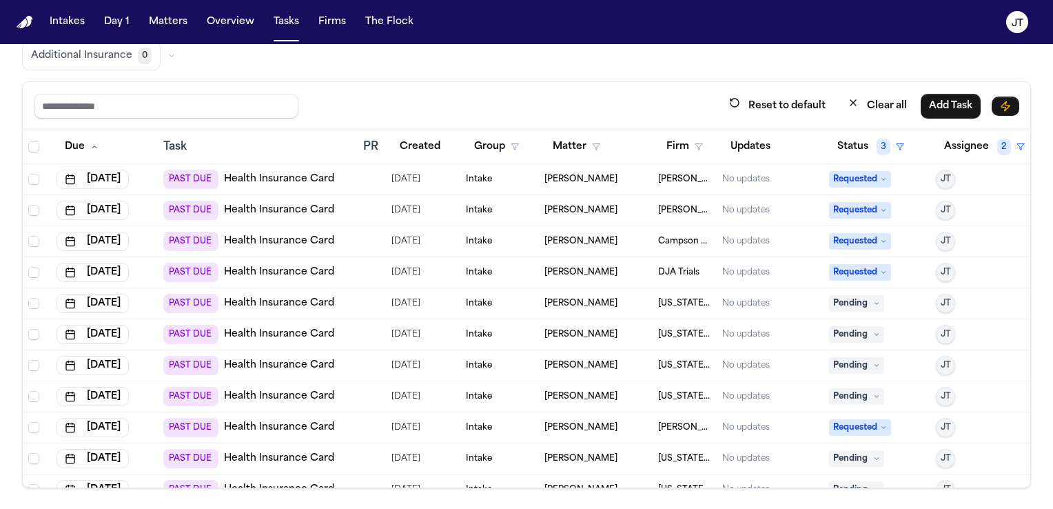
click at [897, 233] on div "Requested" at bounding box center [877, 241] width 96 height 17
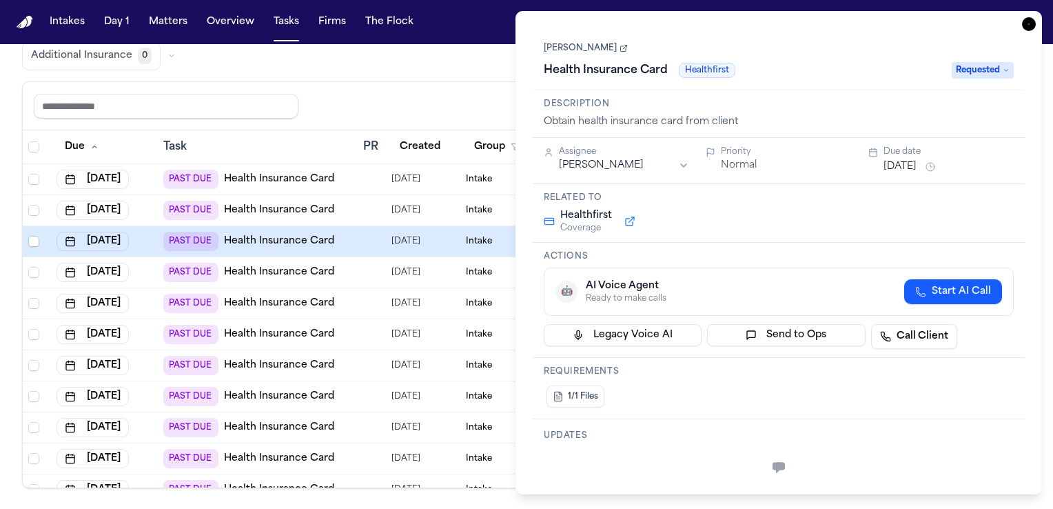
click at [1032, 31] on div "**********" at bounding box center [778, 252] width 526 height 483
click at [1031, 28] on icon "button" at bounding box center [1029, 24] width 14 height 14
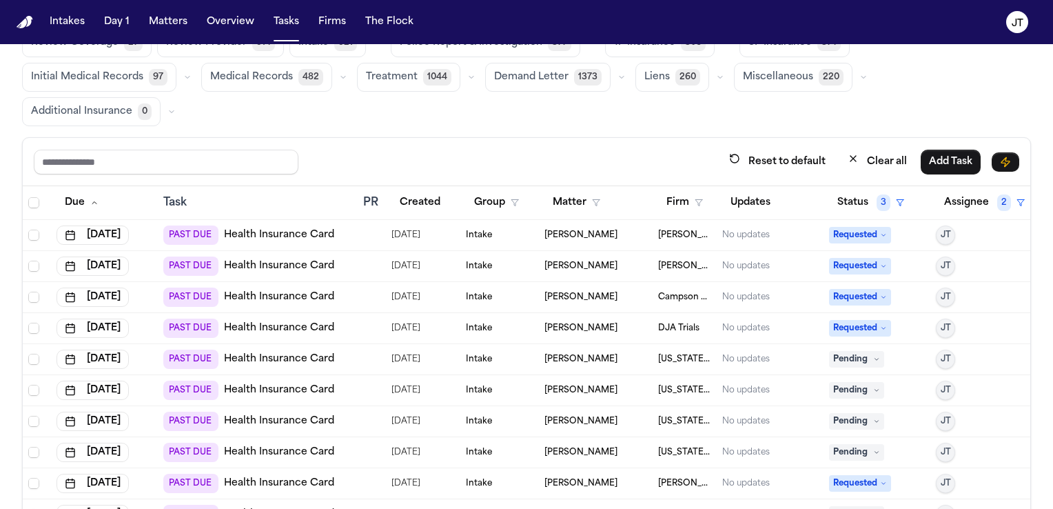
scroll to position [116, 0]
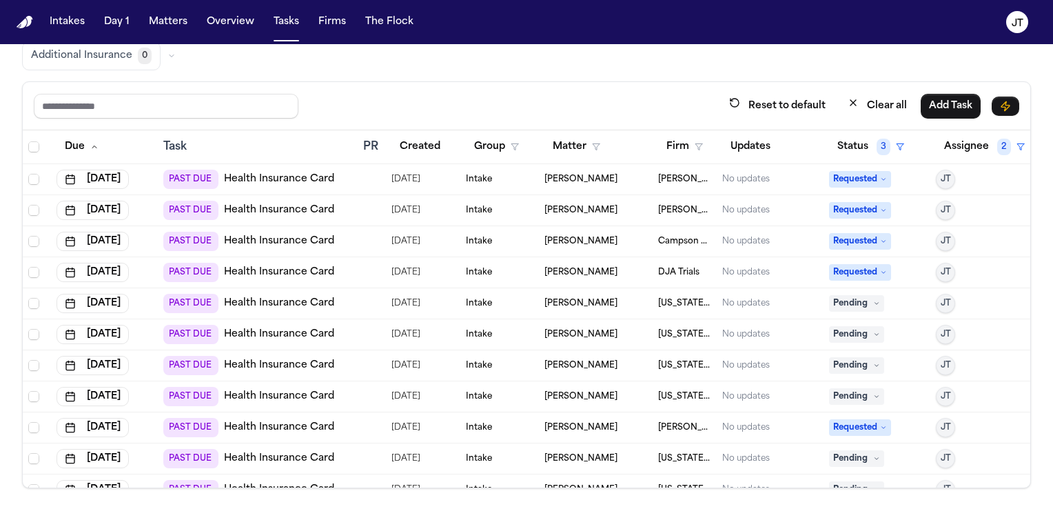
click at [855, 300] on span "Pending" at bounding box center [856, 303] width 55 height 17
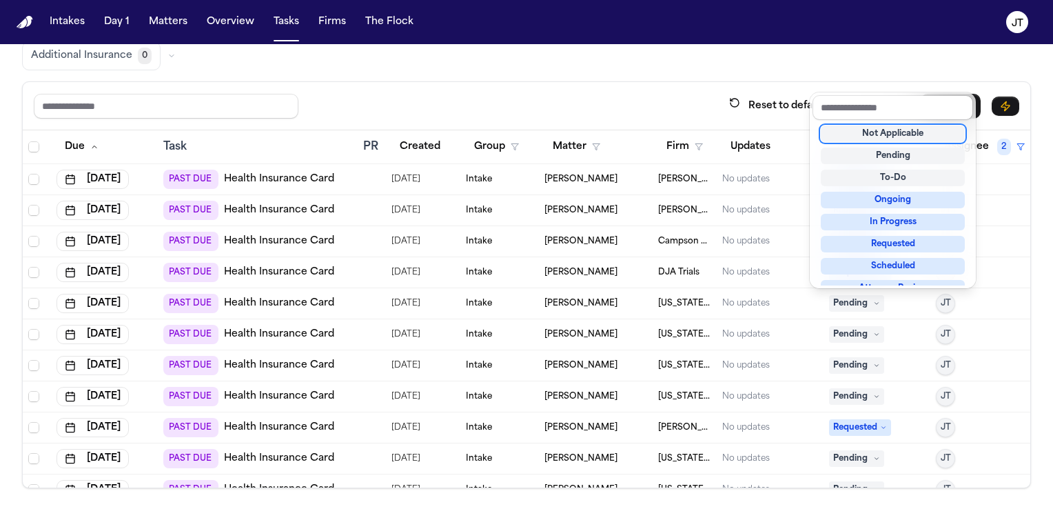
click at [870, 133] on div "Not Applicable" at bounding box center [893, 133] width 144 height 17
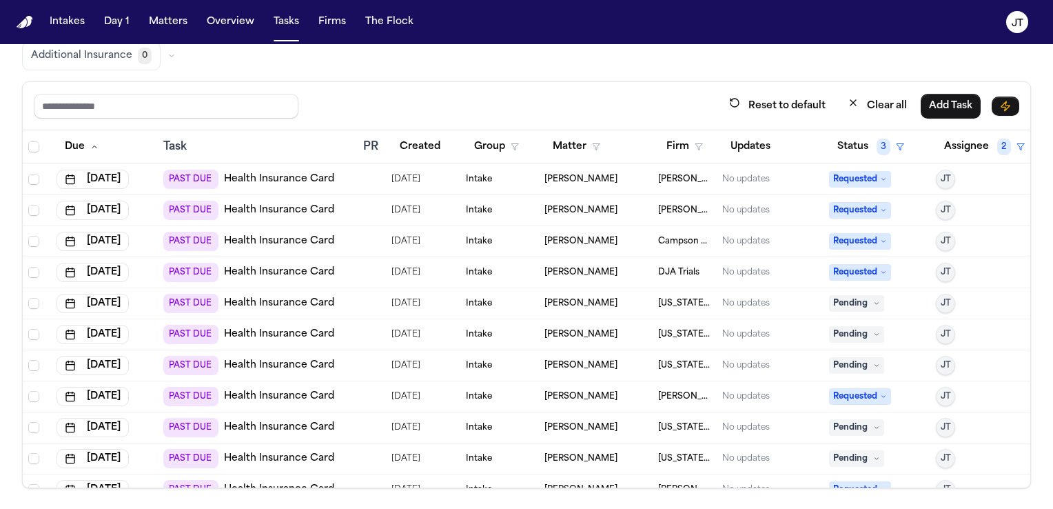
click at [835, 308] on span "Pending" at bounding box center [856, 303] width 55 height 17
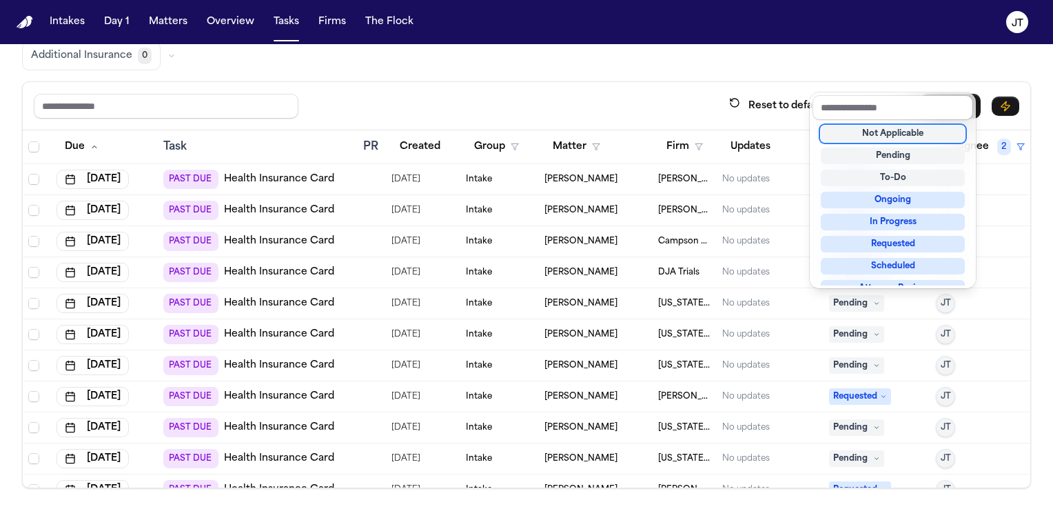
click at [872, 132] on div "Not Applicable" at bounding box center [893, 133] width 144 height 17
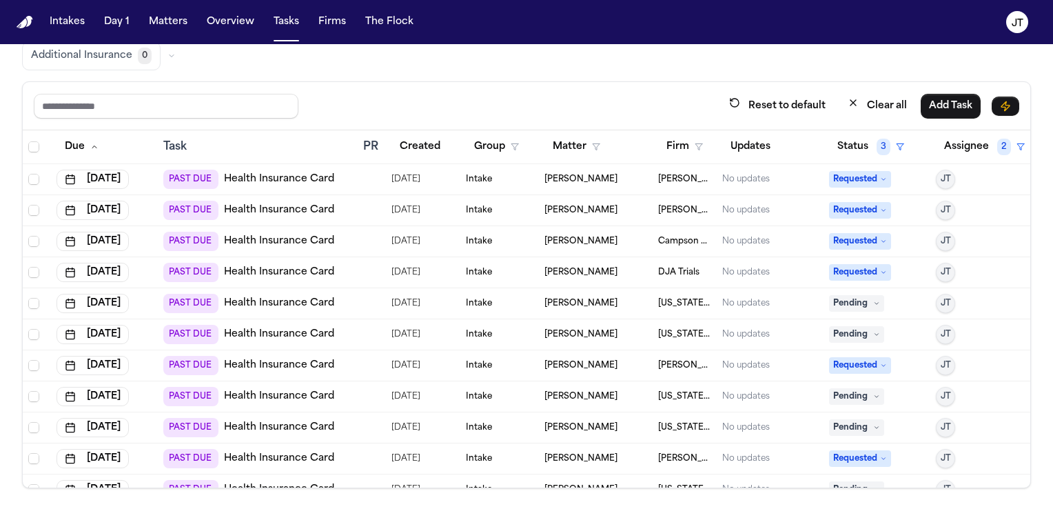
click at [843, 302] on span "Pending" at bounding box center [856, 303] width 55 height 17
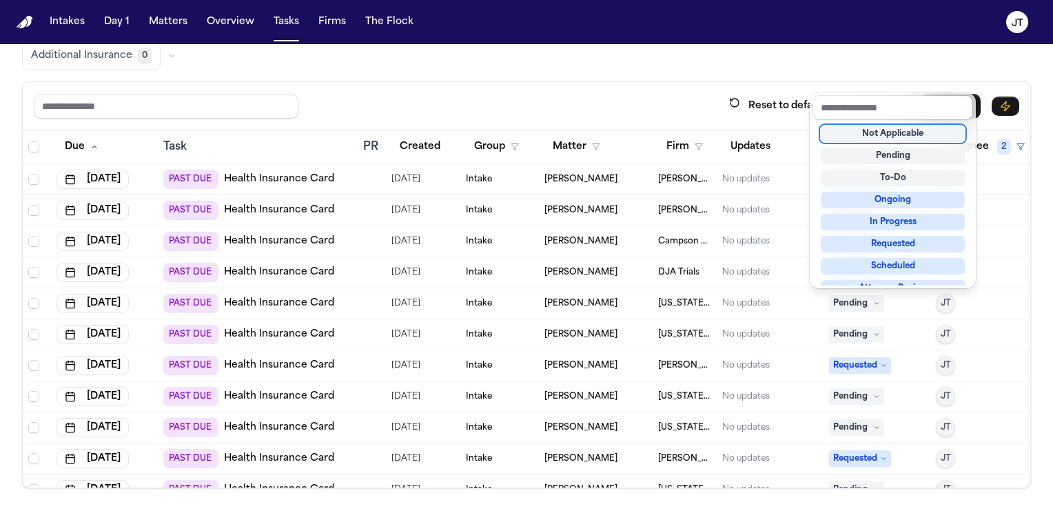
click at [855, 134] on div "Not Applicable" at bounding box center [893, 133] width 144 height 17
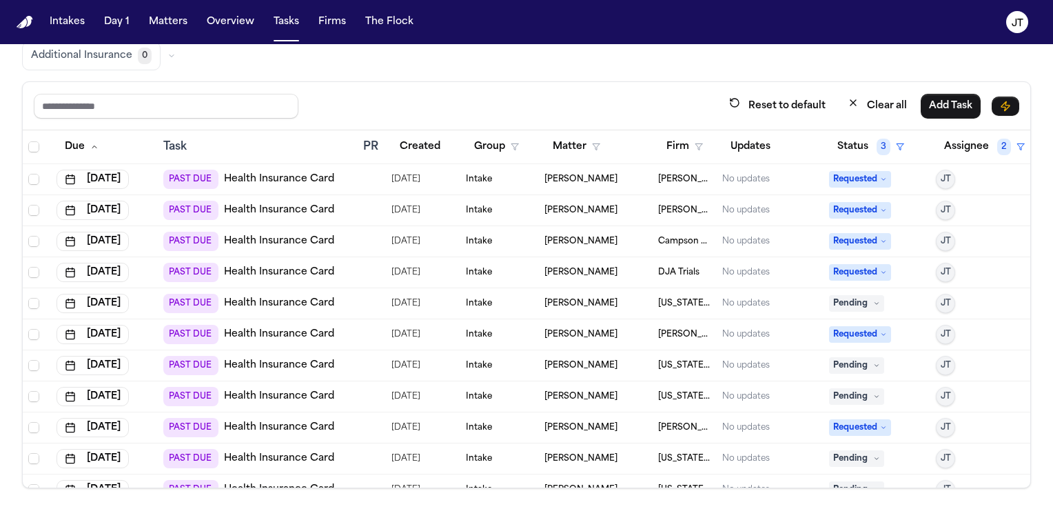
click at [835, 297] on span "Pending" at bounding box center [856, 303] width 55 height 17
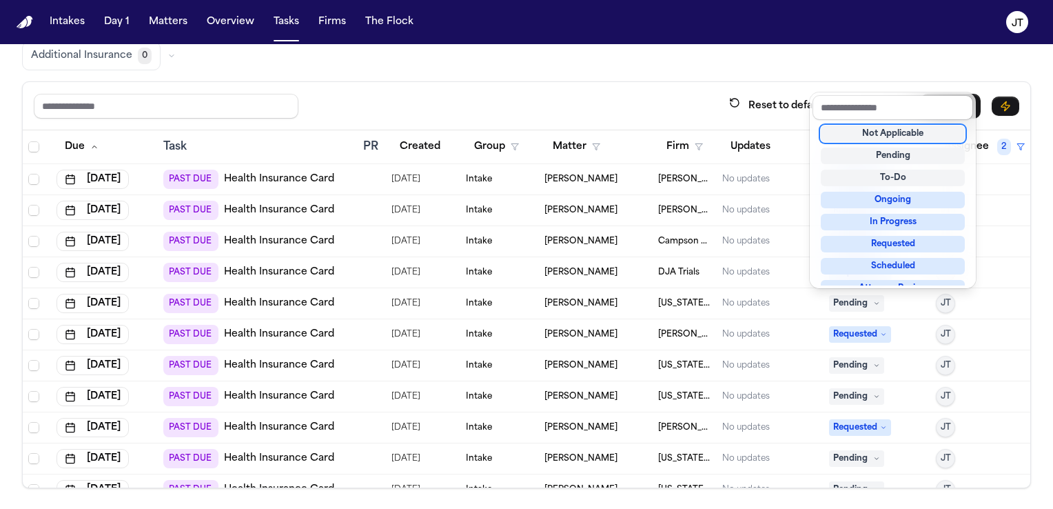
click at [857, 133] on div "Not Applicable" at bounding box center [893, 133] width 144 height 17
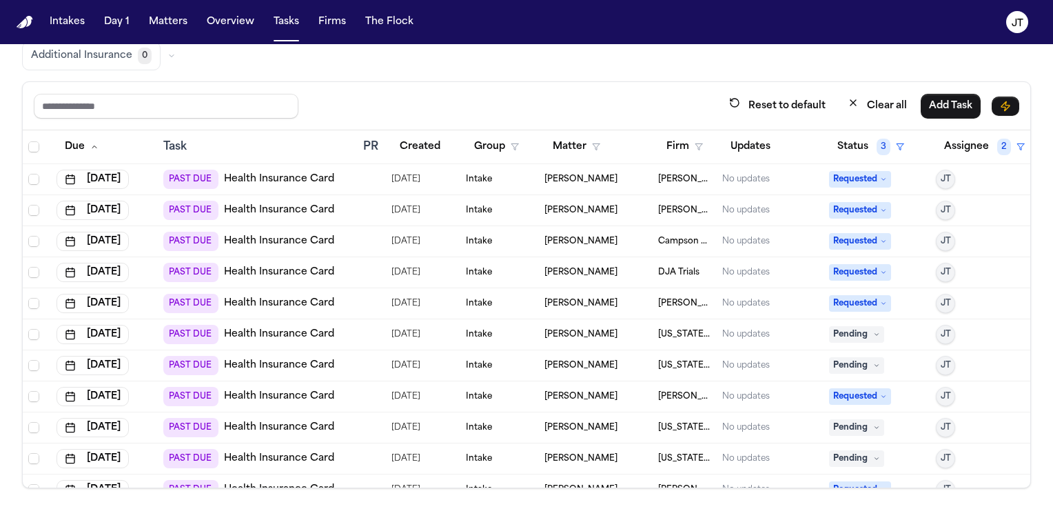
click at [834, 329] on span "Pending" at bounding box center [856, 334] width 55 height 17
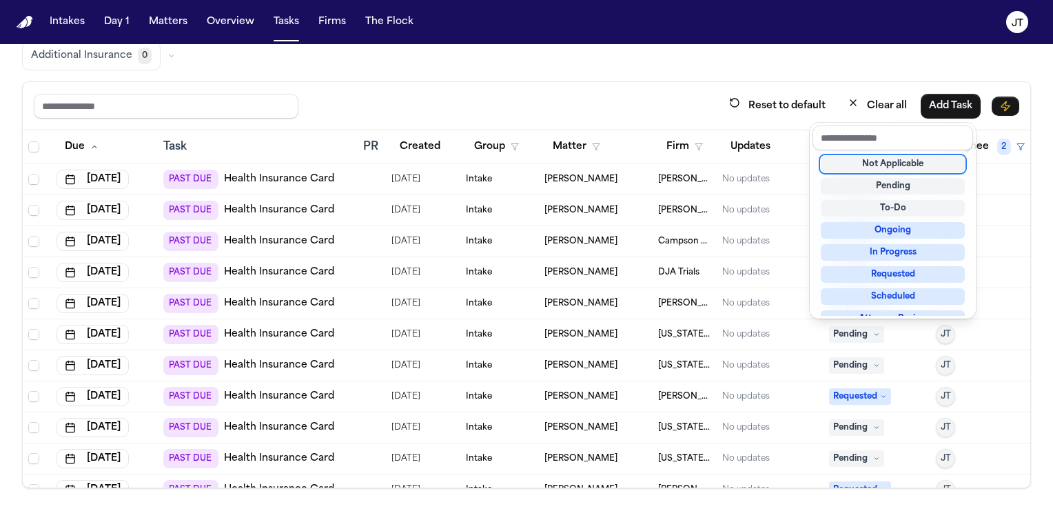
click at [863, 165] on div "Not Applicable" at bounding box center [893, 164] width 144 height 17
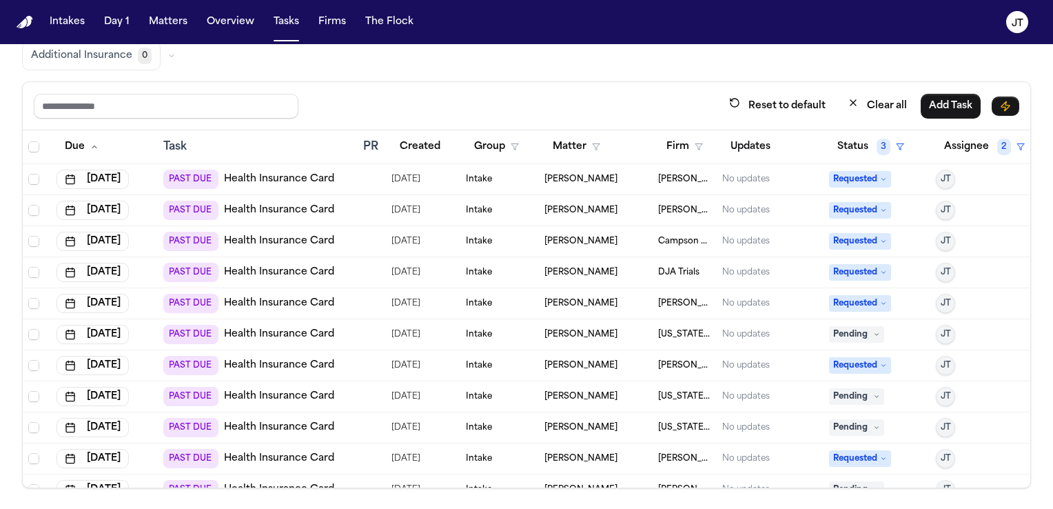
click at [829, 331] on span "Pending" at bounding box center [856, 334] width 55 height 17
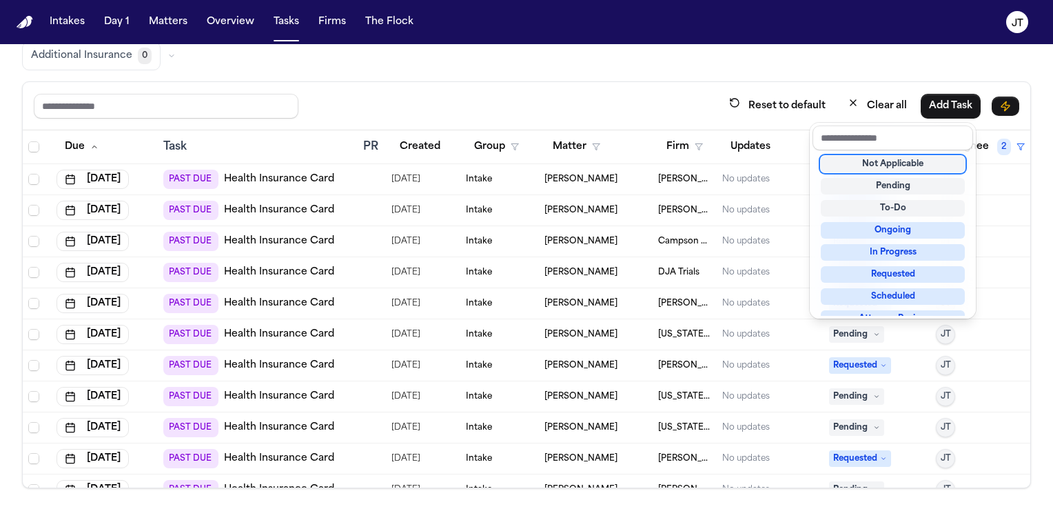
click at [867, 164] on div "Not Applicable" at bounding box center [893, 164] width 144 height 17
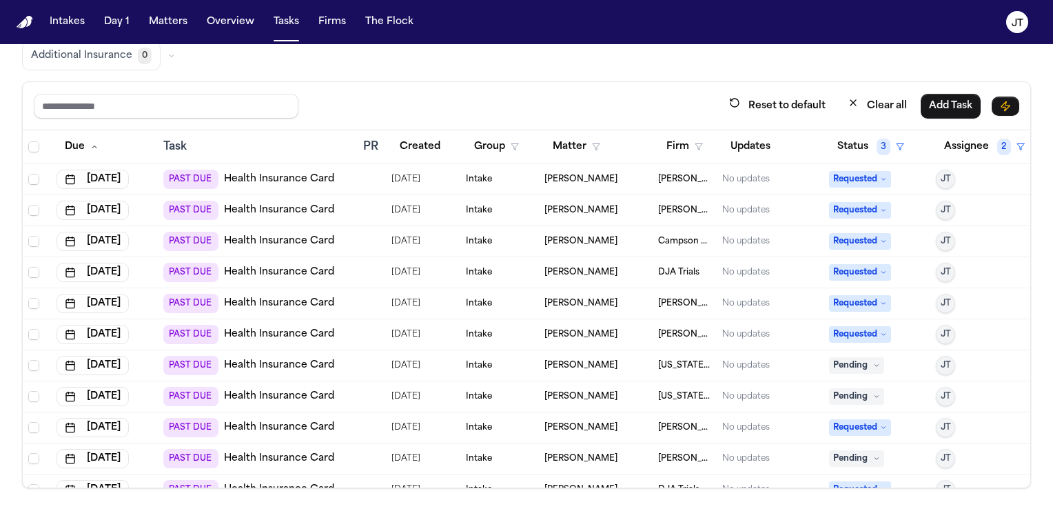
click at [832, 362] on span "Pending" at bounding box center [856, 365] width 55 height 17
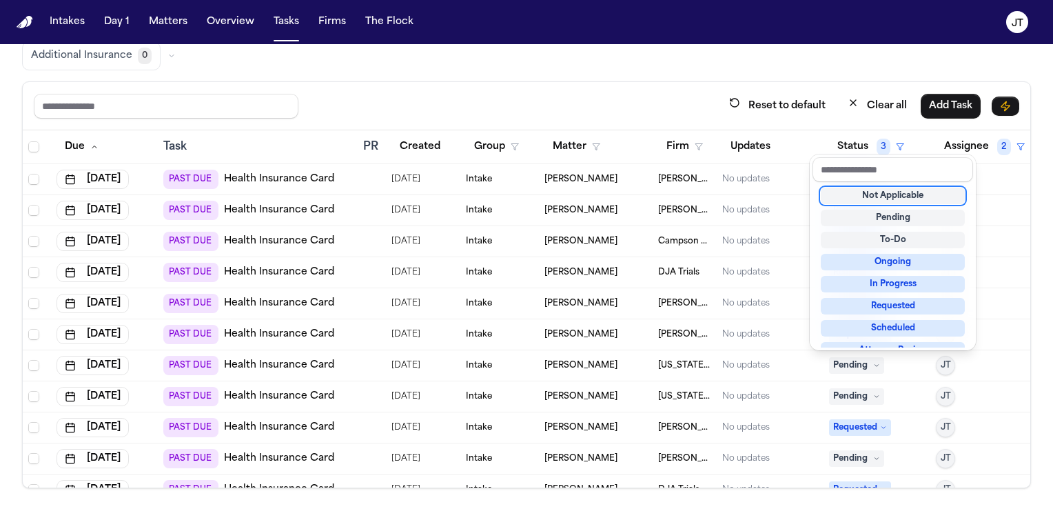
click at [852, 197] on div "Not Applicable" at bounding box center [893, 195] width 144 height 17
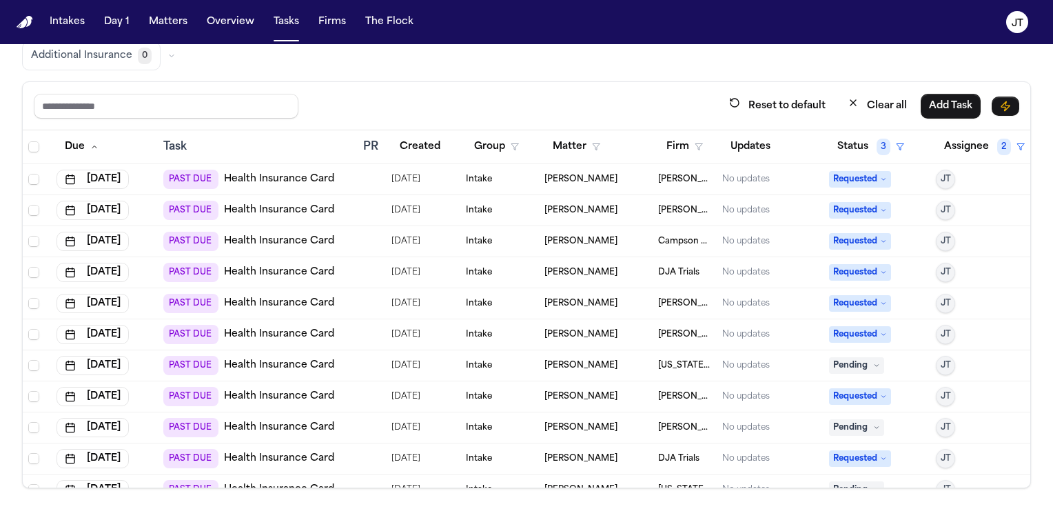
click at [832, 362] on span "Pending" at bounding box center [856, 365] width 55 height 17
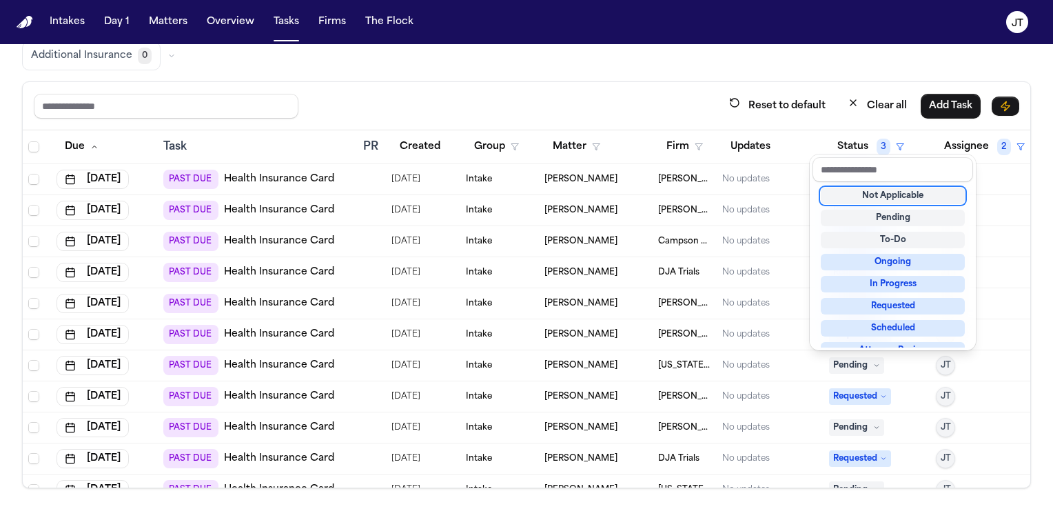
click at [839, 200] on div "Not Applicable" at bounding box center [893, 195] width 144 height 17
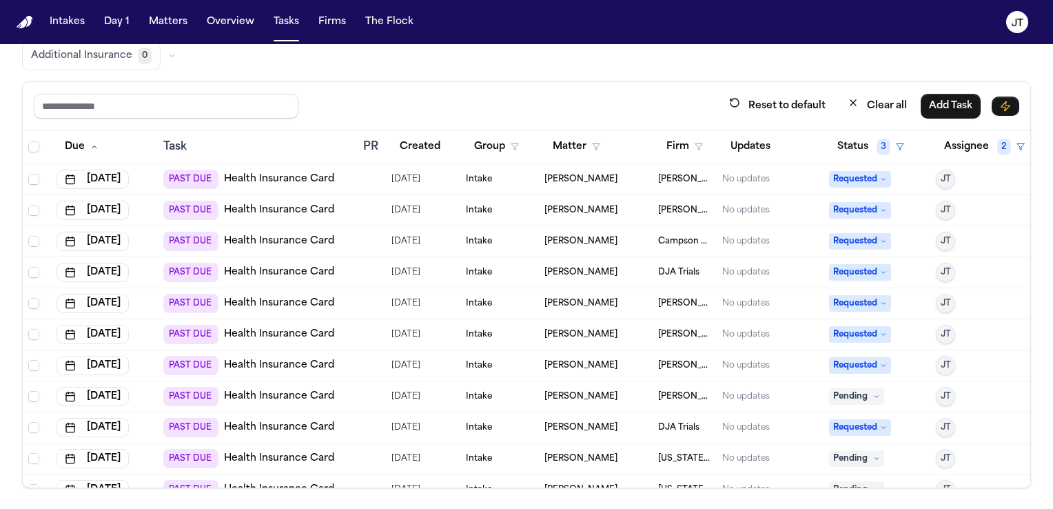
click at [830, 395] on span "Pending" at bounding box center [856, 396] width 55 height 17
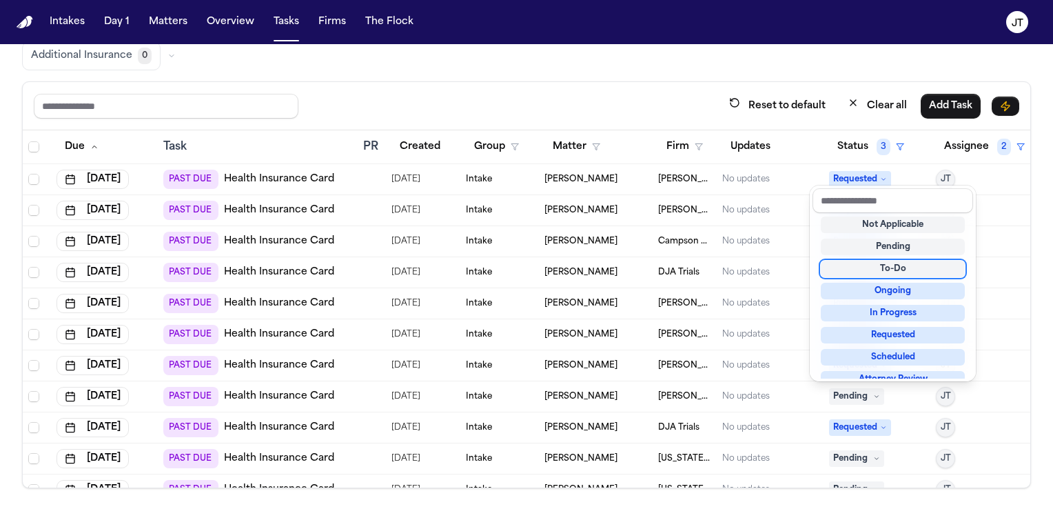
scroll to position [0, 0]
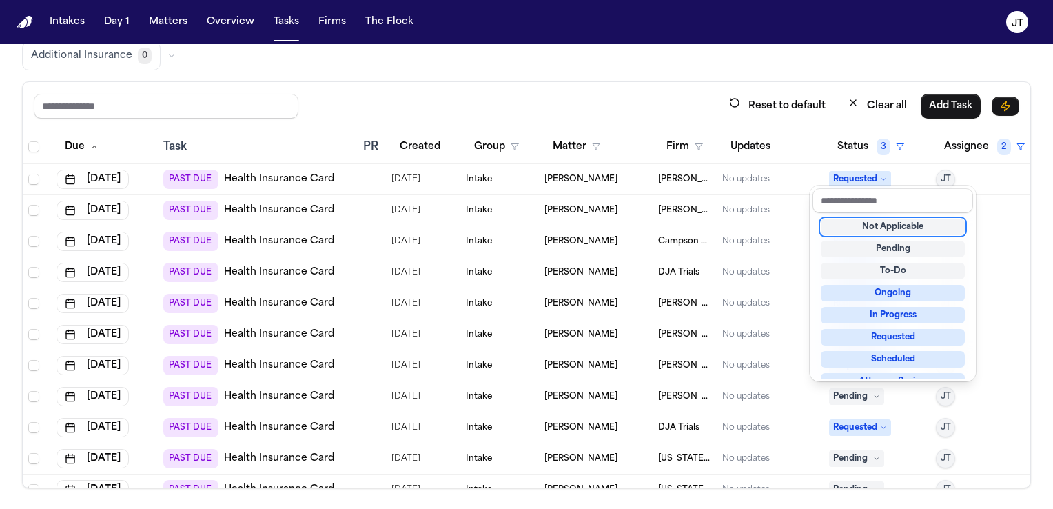
click at [863, 231] on div "Not Applicable" at bounding box center [893, 226] width 144 height 17
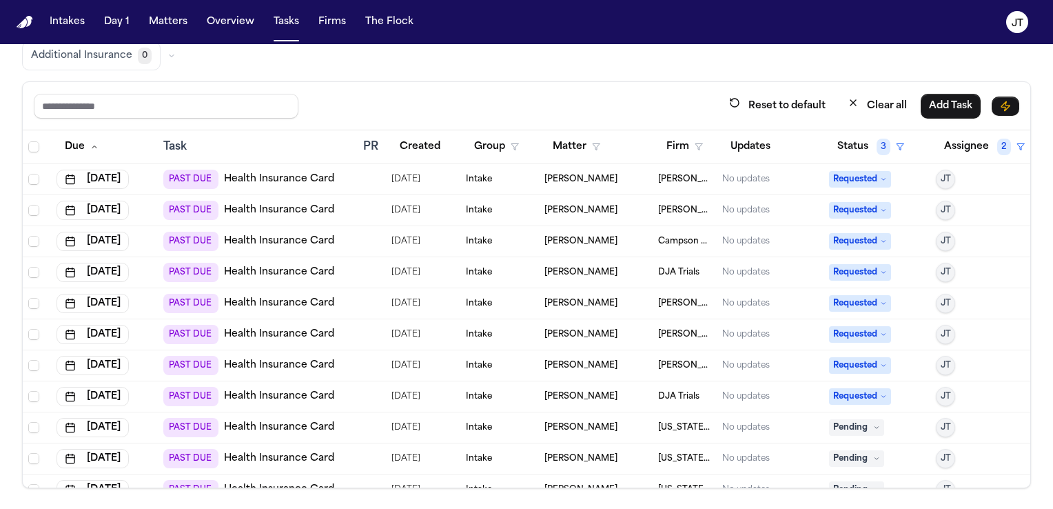
click at [829, 427] on span "Pending" at bounding box center [856, 427] width 55 height 17
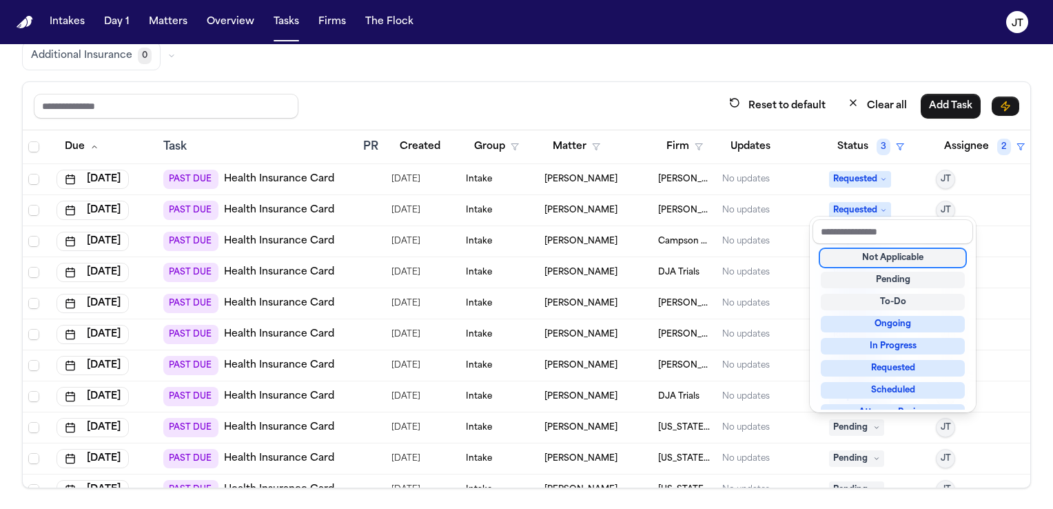
click at [853, 260] on div "Not Applicable" at bounding box center [893, 257] width 144 height 17
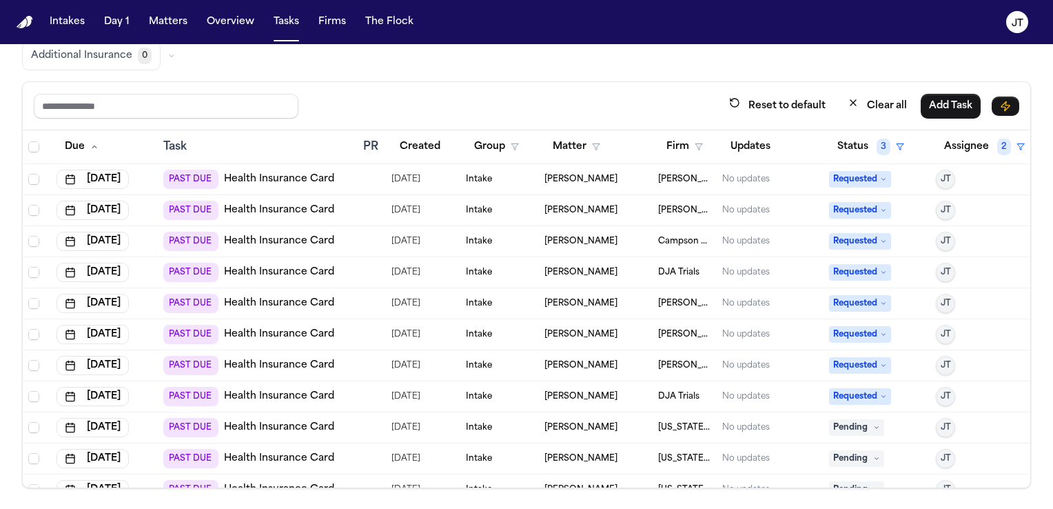
click at [829, 433] on span "Pending" at bounding box center [856, 427] width 55 height 17
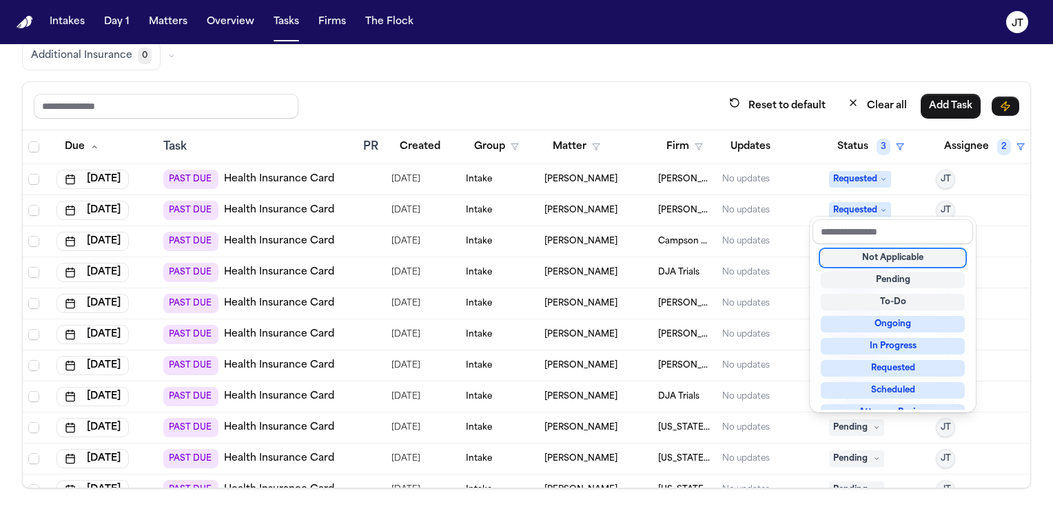
click at [848, 258] on div "Not Applicable" at bounding box center [893, 257] width 144 height 17
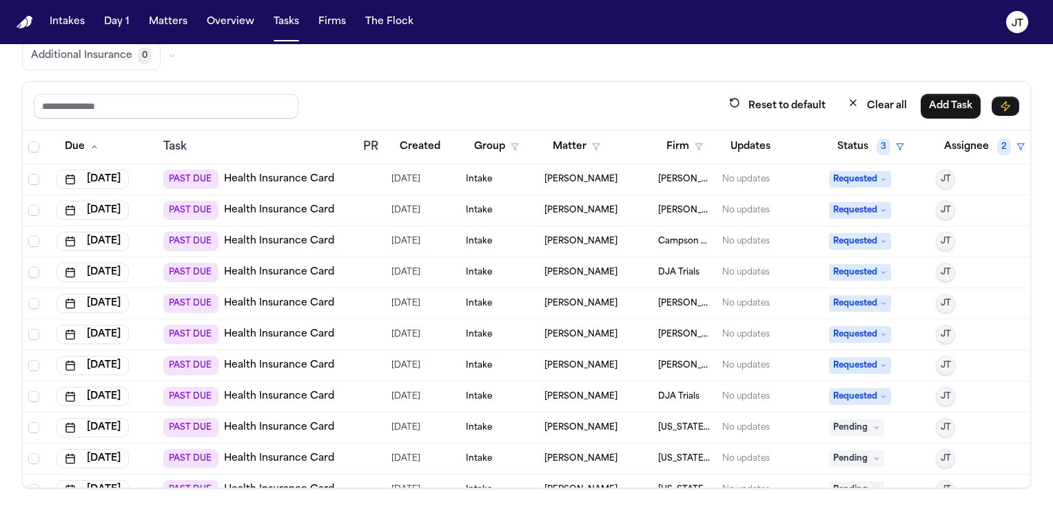
click at [837, 458] on span "Pending" at bounding box center [856, 458] width 55 height 17
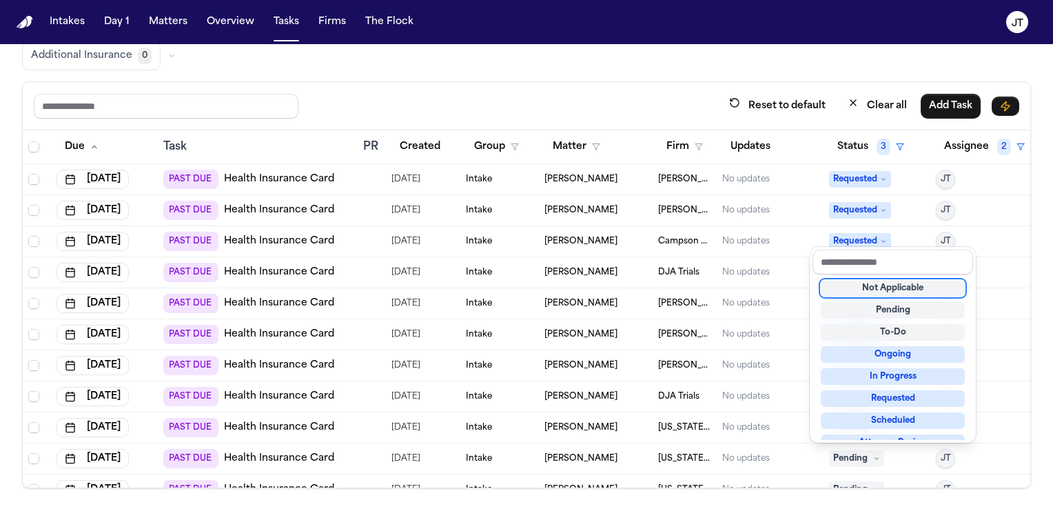
click at [891, 291] on div "Not Applicable" at bounding box center [893, 288] width 144 height 17
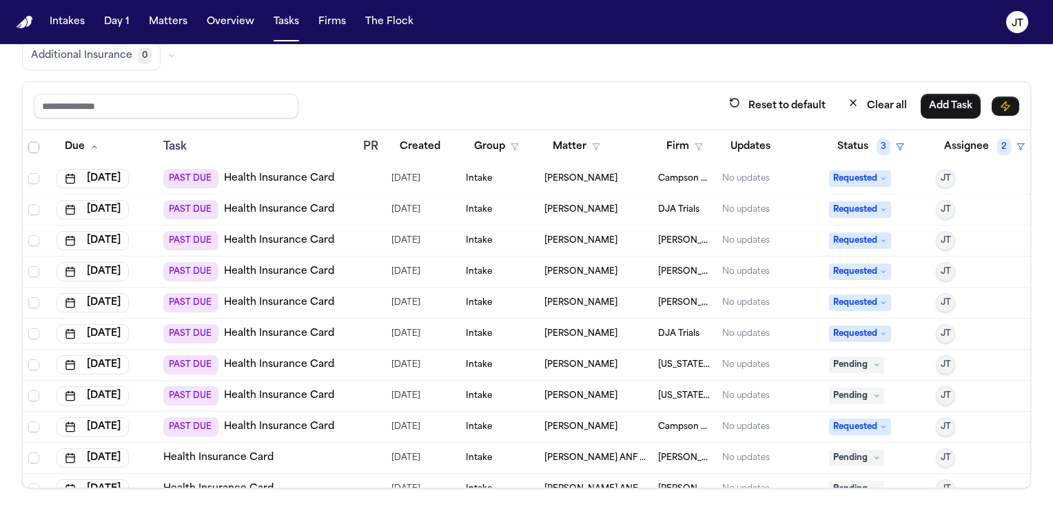
scroll to position [121, 0]
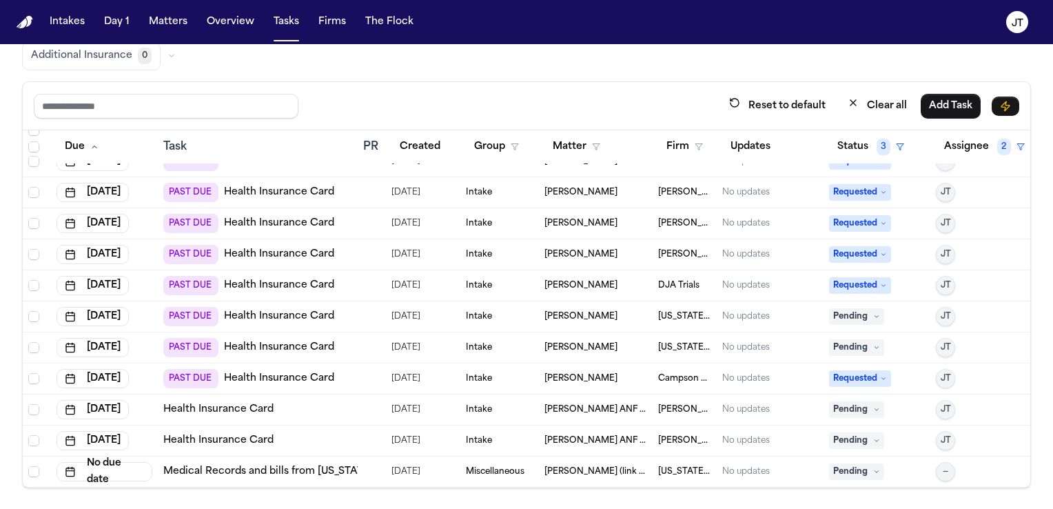
click at [856, 339] on span "Pending" at bounding box center [856, 347] width 55 height 17
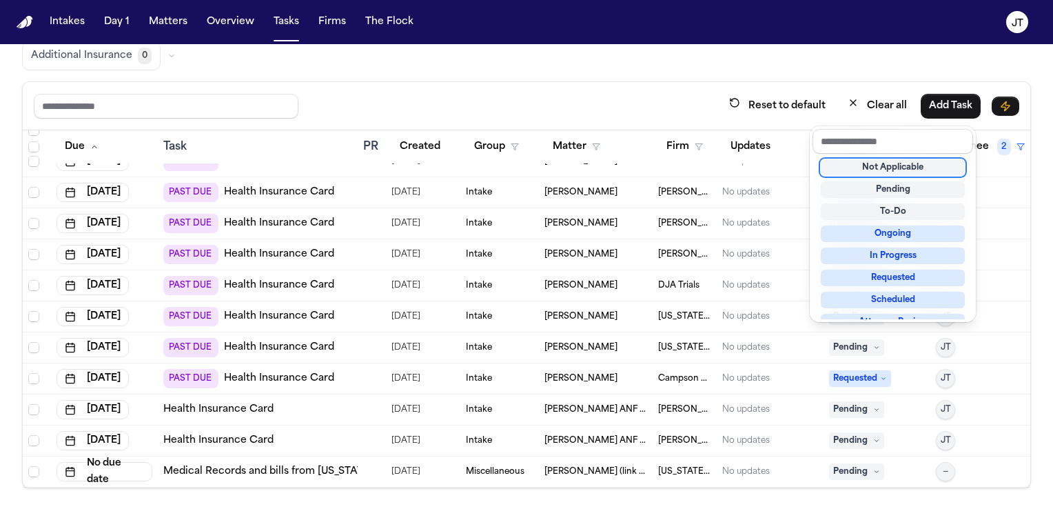
click at [855, 167] on div "Not Applicable" at bounding box center [893, 167] width 144 height 17
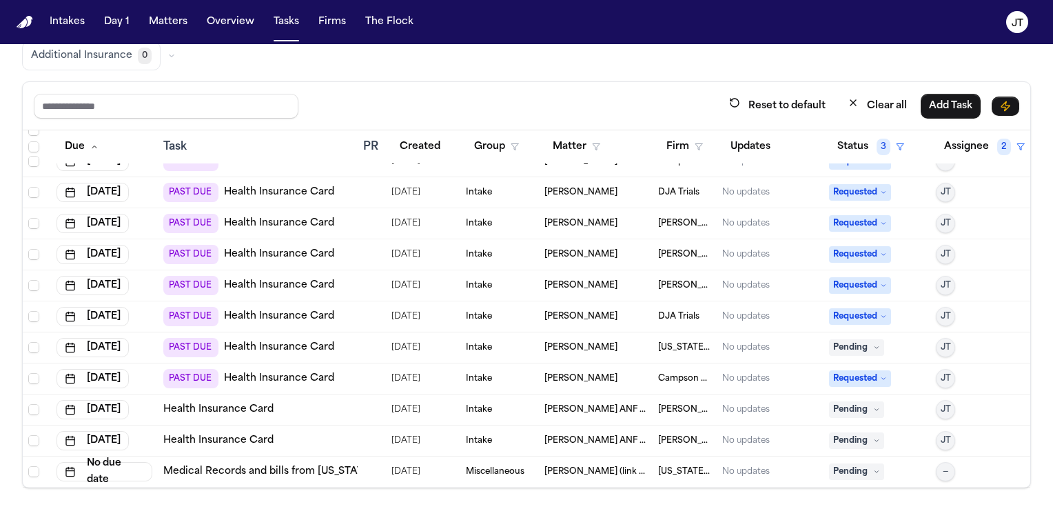
click at [846, 342] on span "Pending" at bounding box center [856, 347] width 55 height 17
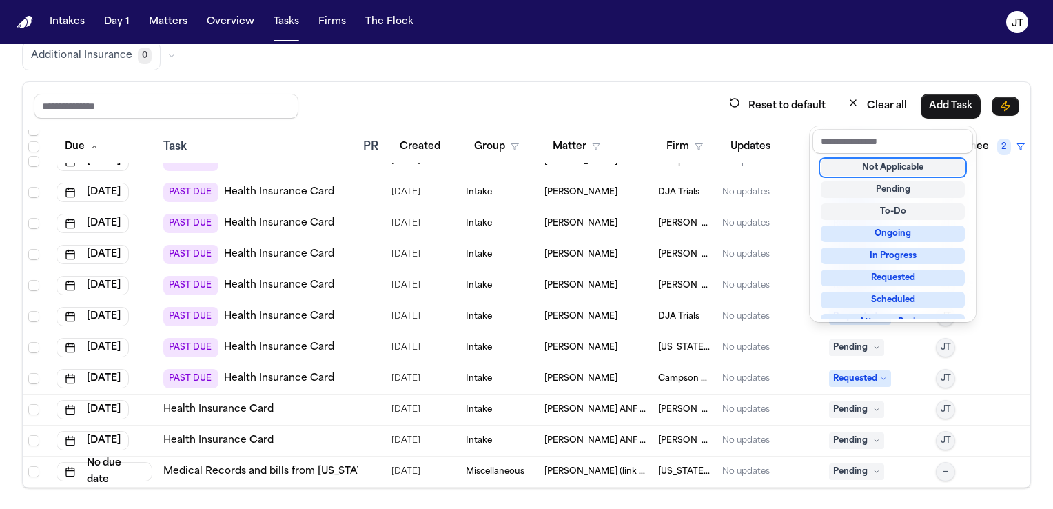
click at [857, 172] on div "Not Applicable" at bounding box center [893, 167] width 144 height 17
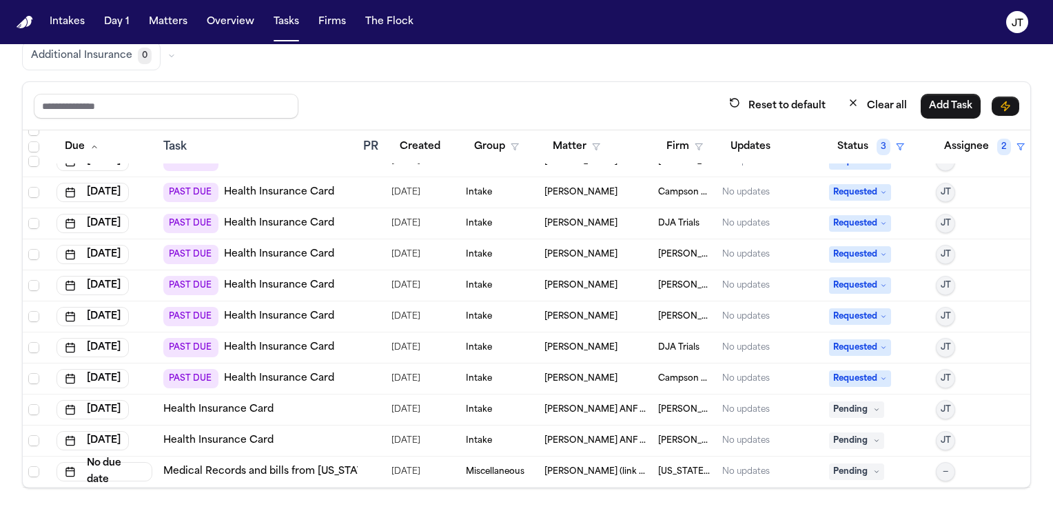
scroll to position [58, 0]
click at [837, 463] on span "Pending" at bounding box center [856, 471] width 55 height 17
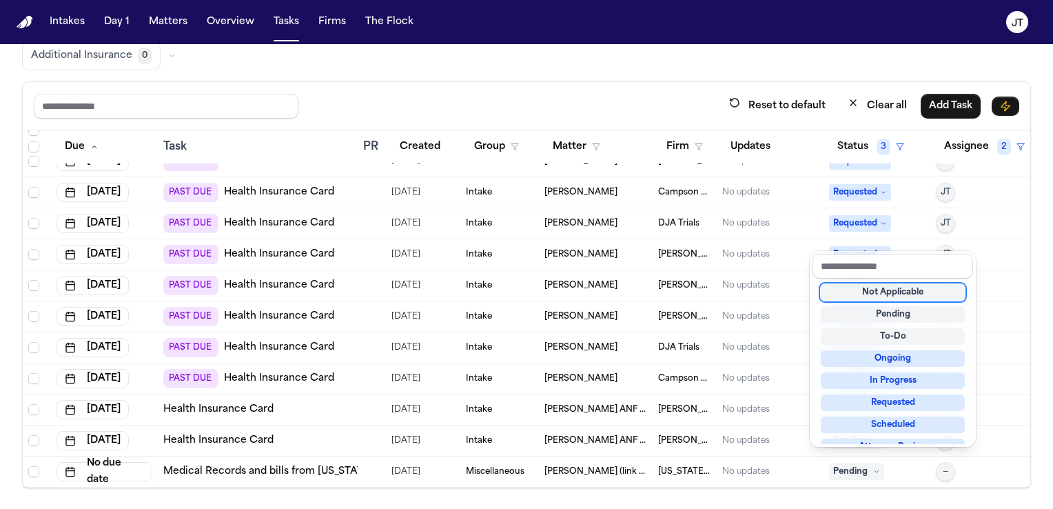
click at [841, 294] on div "Not Applicable" at bounding box center [893, 292] width 144 height 17
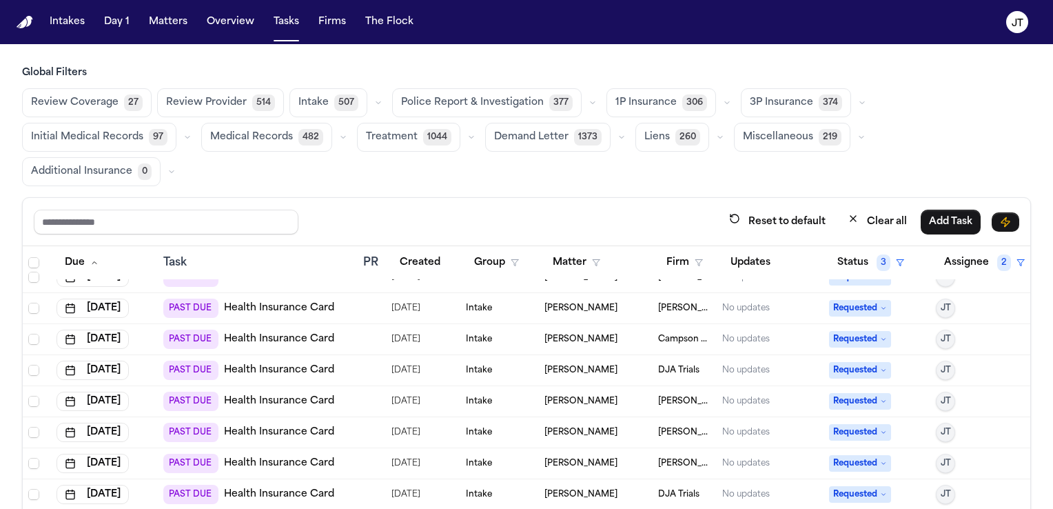
scroll to position [0, 0]
click at [273, 21] on button "Tasks" at bounding box center [286, 22] width 37 height 25
click at [23, 16] on img "Home" at bounding box center [25, 22] width 17 height 13
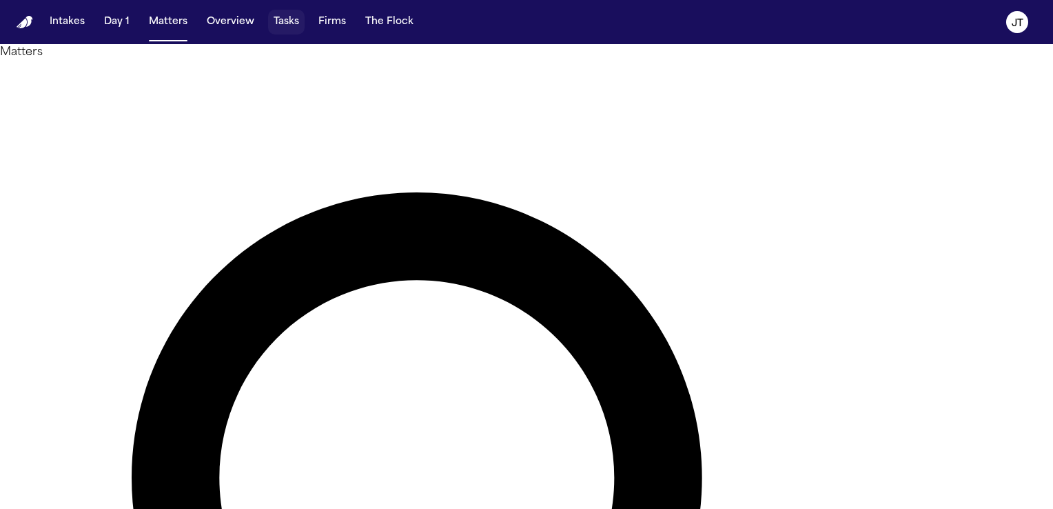
click at [283, 21] on button "Tasks" at bounding box center [286, 22] width 37 height 25
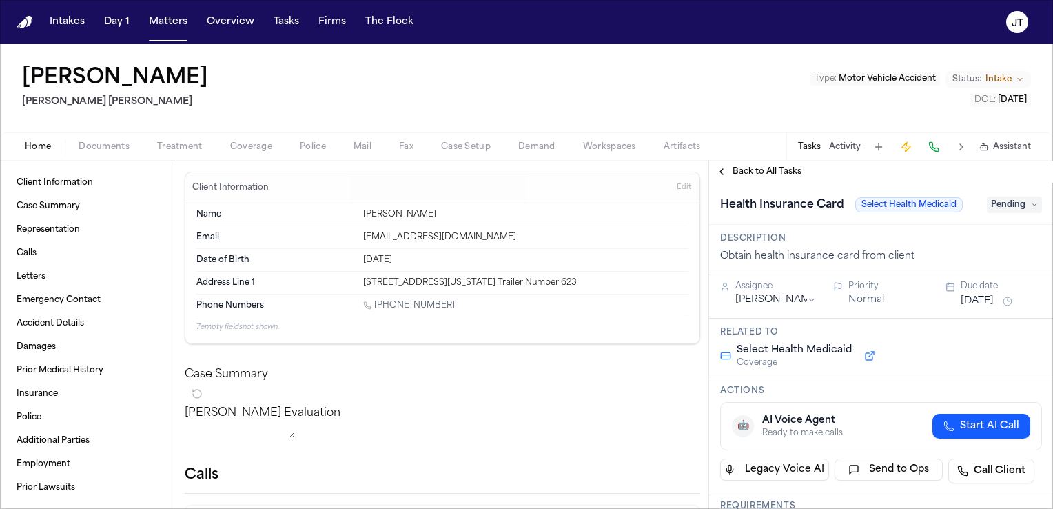
drag, startPoint x: 446, startPoint y: 305, endPoint x: 376, endPoint y: 307, distance: 69.6
click at [376, 307] on div "[PHONE_NUMBER]" at bounding box center [525, 306] width 325 height 13
copy link "[PHONE_NUMBER]"
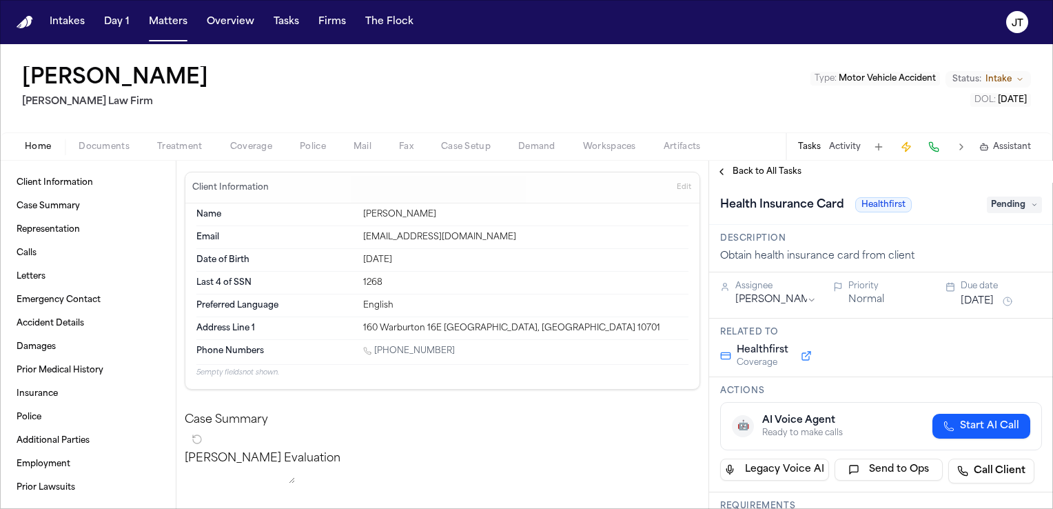
drag, startPoint x: 447, startPoint y: 347, endPoint x: 376, endPoint y: 349, distance: 71.0
click at [376, 349] on div "[PHONE_NUMBER]" at bounding box center [525, 351] width 325 height 13
copy link "[PHONE_NUMBER]"
click at [119, 147] on span "Documents" at bounding box center [104, 146] width 51 height 11
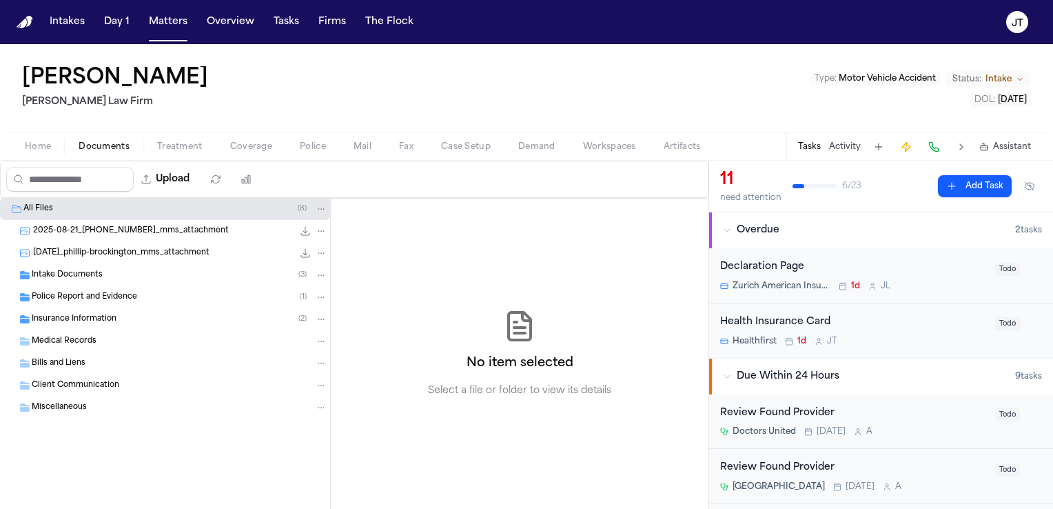
click at [49, 271] on span "Intake Documents" at bounding box center [67, 275] width 71 height 12
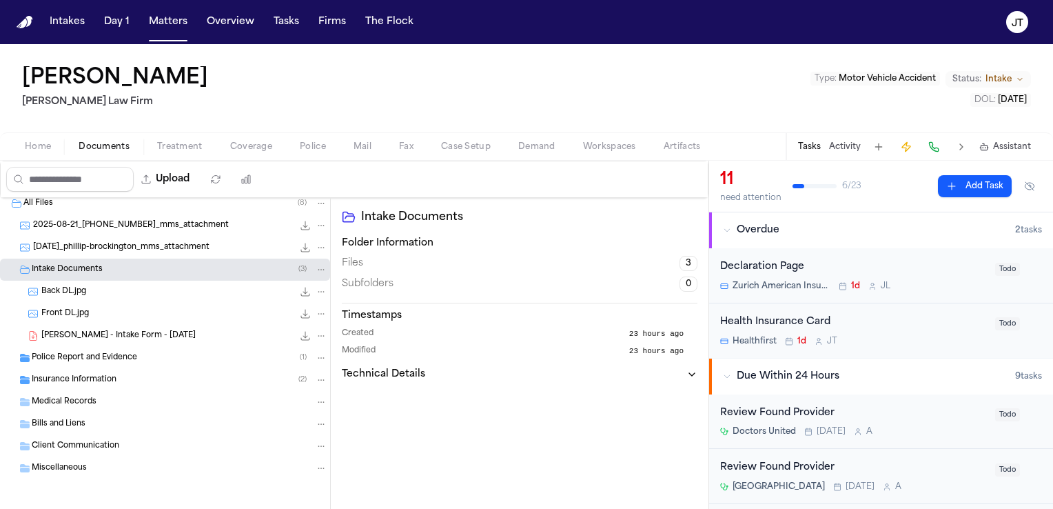
scroll to position [7, 0]
click at [73, 387] on div "Insurance Information ( 2 )" at bounding box center [165, 378] width 330 height 22
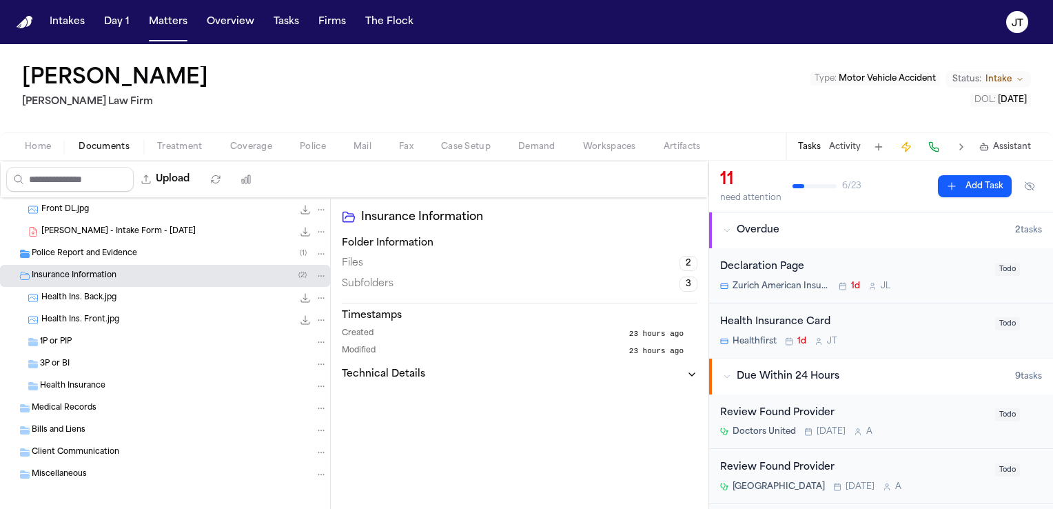
scroll to position [117, 0]
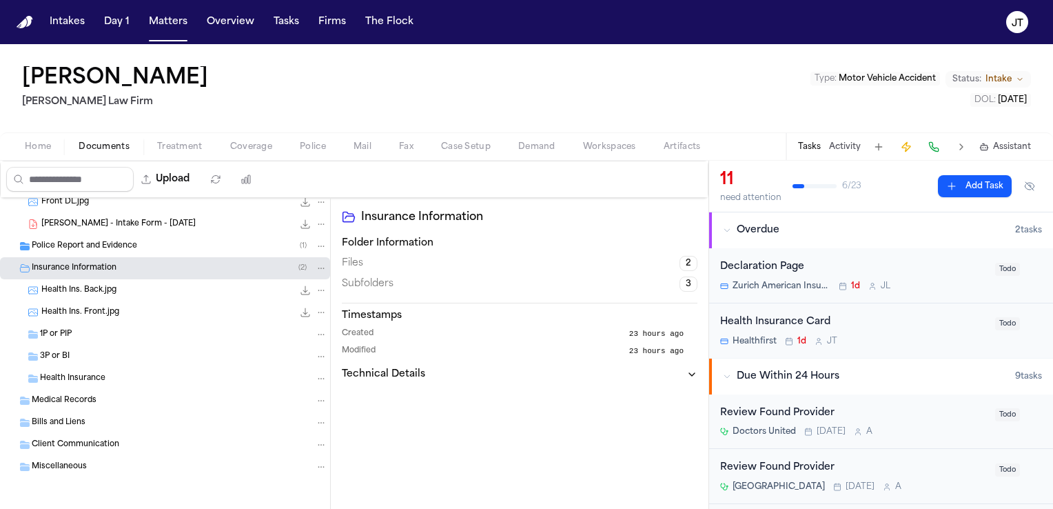
drag, startPoint x: 50, startPoint y: 287, endPoint x: 53, endPoint y: 376, distance: 88.3
click at [53, 376] on div "All Files [PHONE_NUMBER]_[PHONE_NUMBER]_mms_attachment 363.3 KB • JPG [DATE]_ph…" at bounding box center [165, 314] width 330 height 466
drag, startPoint x: 65, startPoint y: 307, endPoint x: 65, endPoint y: 377, distance: 69.6
click at [65, 377] on div "All Files [PHONE_NUMBER]_[PHONE_NUMBER]_mms_attachment 363.3 KB • JPG [DATE]_ph…" at bounding box center [165, 314] width 330 height 466
click at [70, 402] on span "Medical Records" at bounding box center [64, 401] width 65 height 12
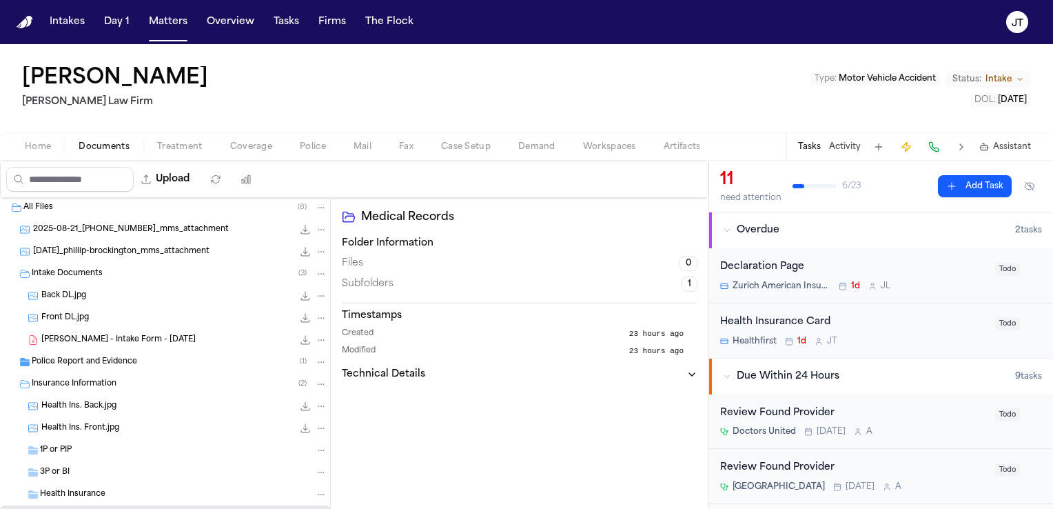
scroll to position [0, 0]
